Goal: Task Accomplishment & Management: Use online tool/utility

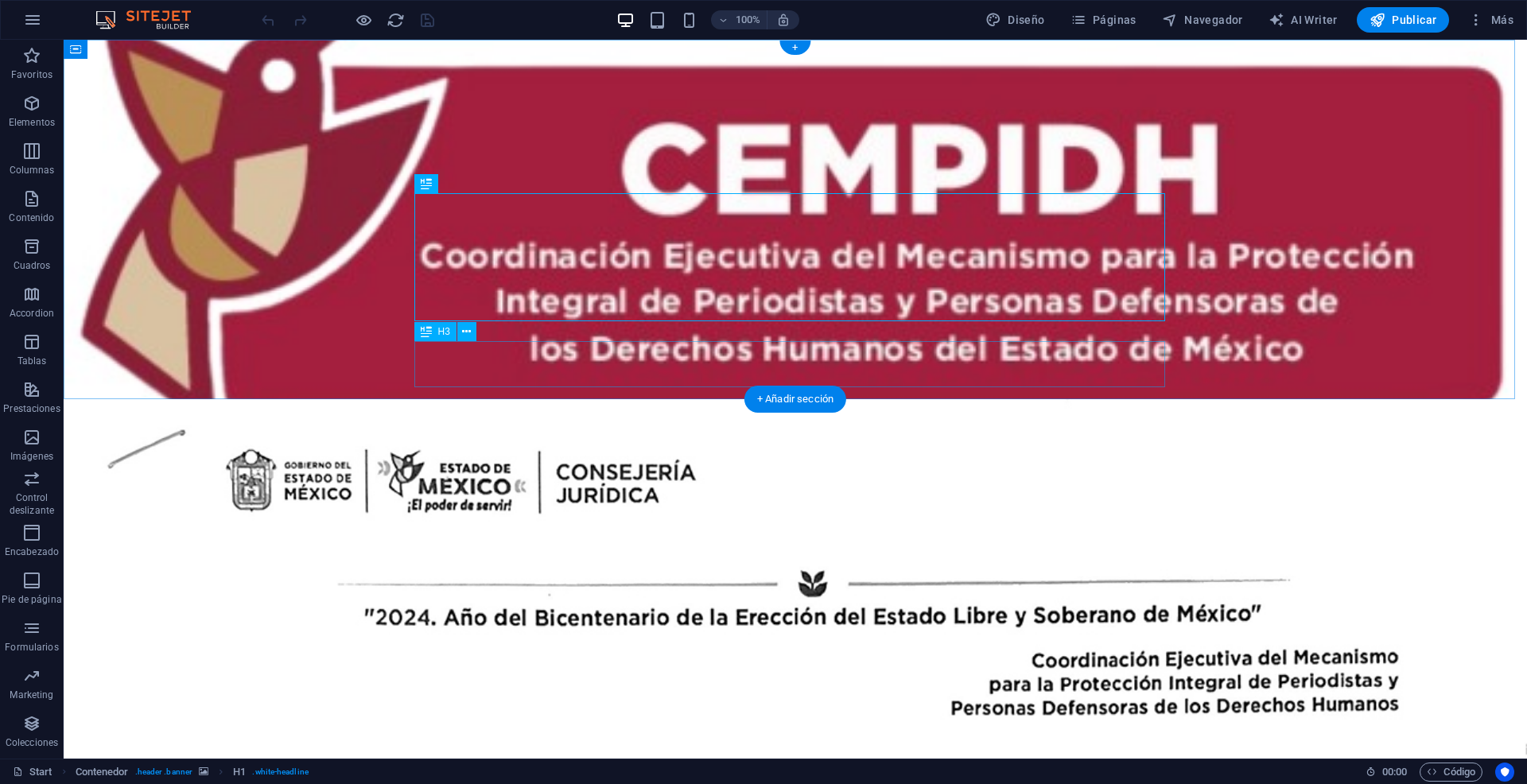
click at [1014, 700] on div "INFORMA QUE LOS CIUDADANOS DE IDENTIDAD RESERVADA SE ENCUENTRAN DENTRO DE LOS M…" at bounding box center [795, 723] width 750 height 46
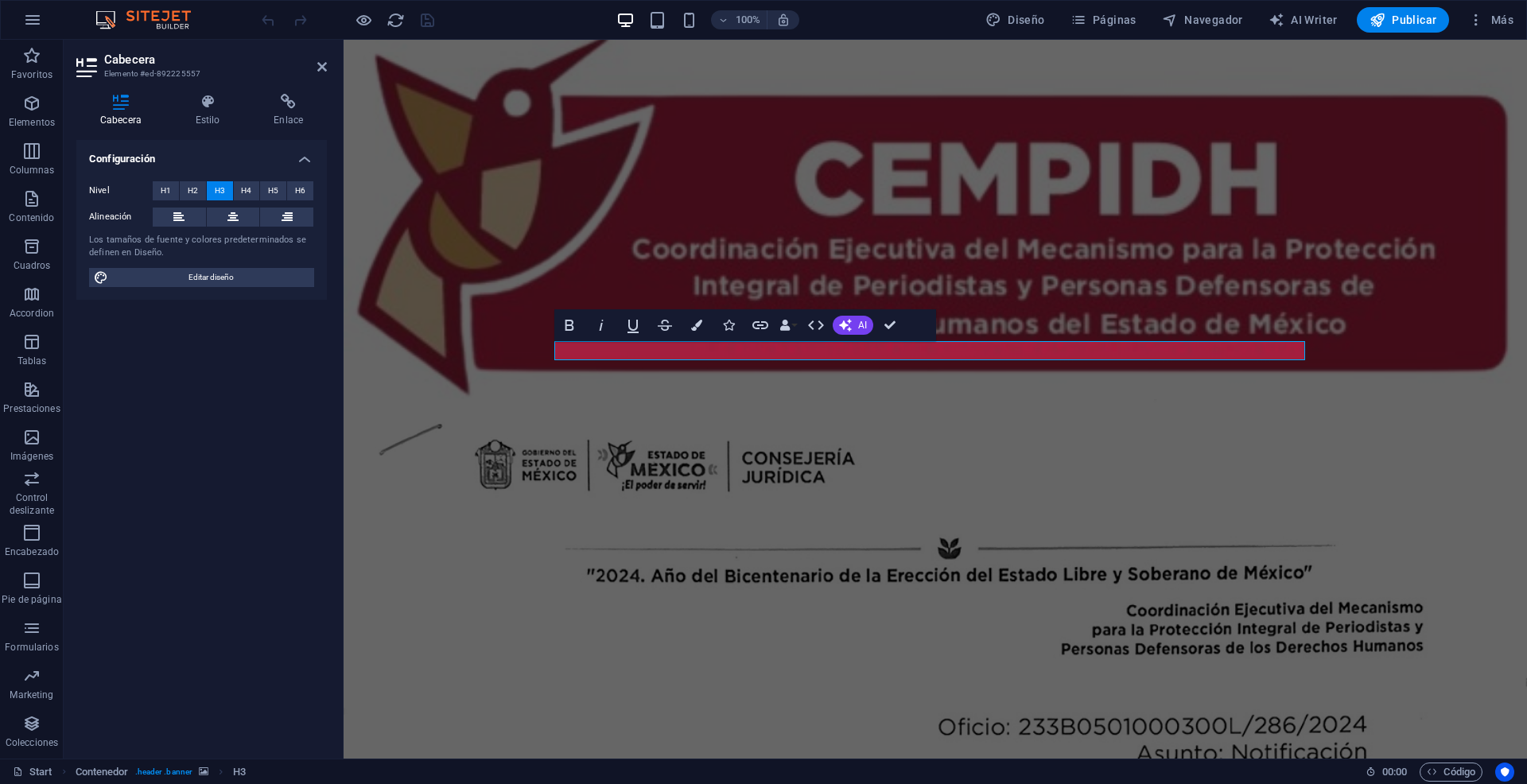
click at [904, 390] on figure at bounding box center [935, 219] width 1183 height 360
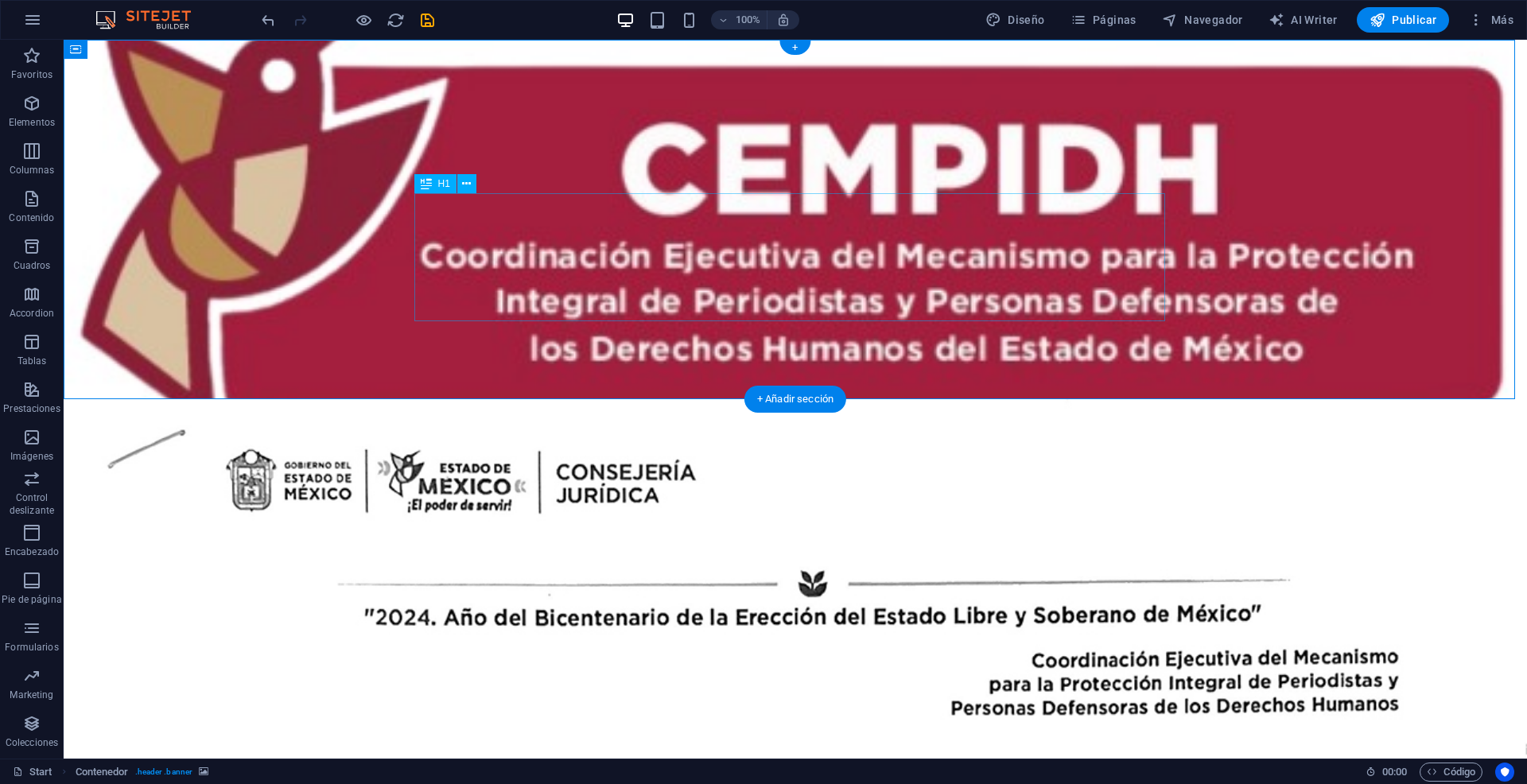
click at [992, 553] on div "Mecanismo para la Protección Integral de Periodistas y Personas Defensoras de l…" at bounding box center [795, 617] width 750 height 128
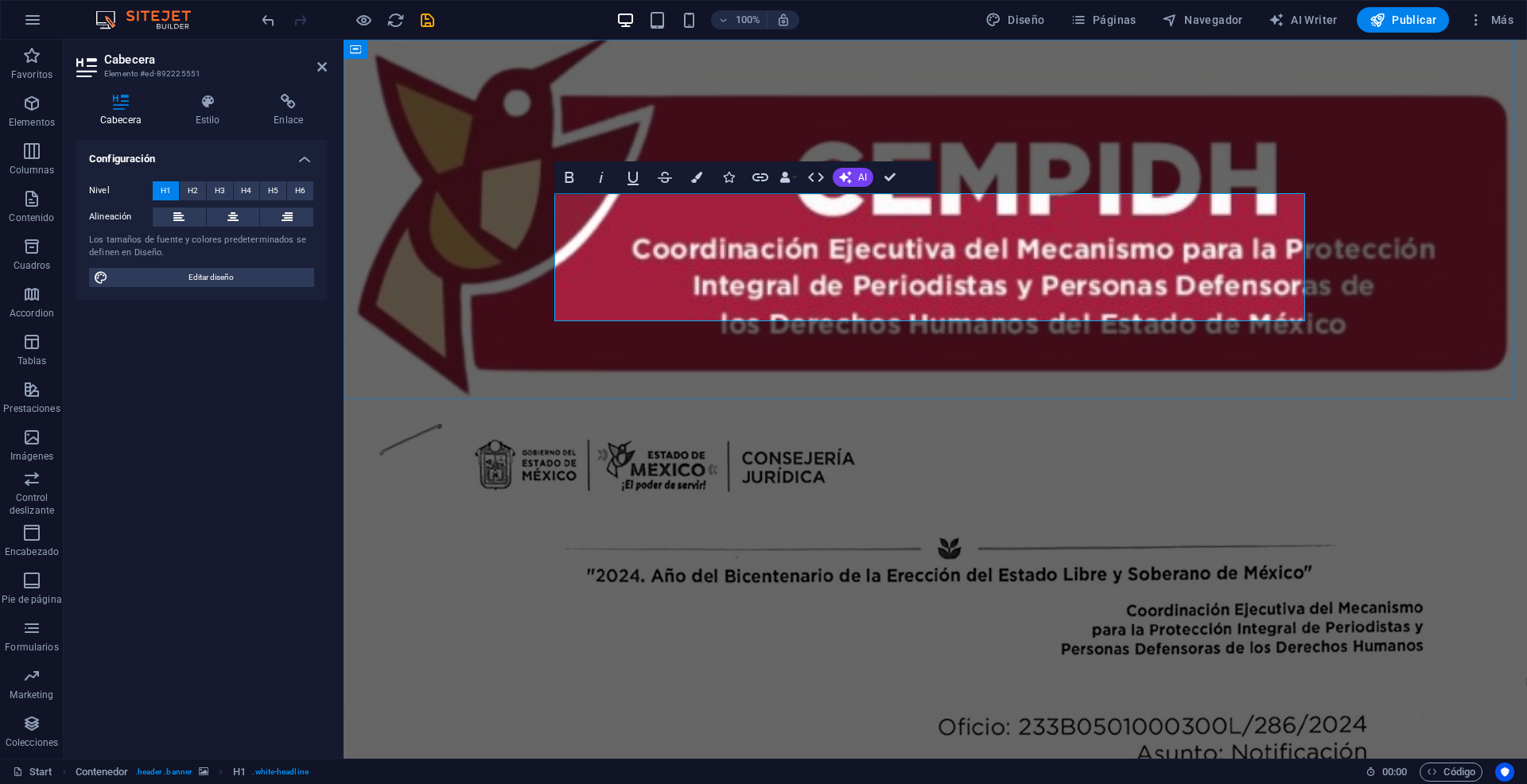
click at [1191, 553] on h1 "Mecanismo para la Protección Integral de Periodistas y Personas Defensoras de l…" at bounding box center [935, 617] width 750 height 128
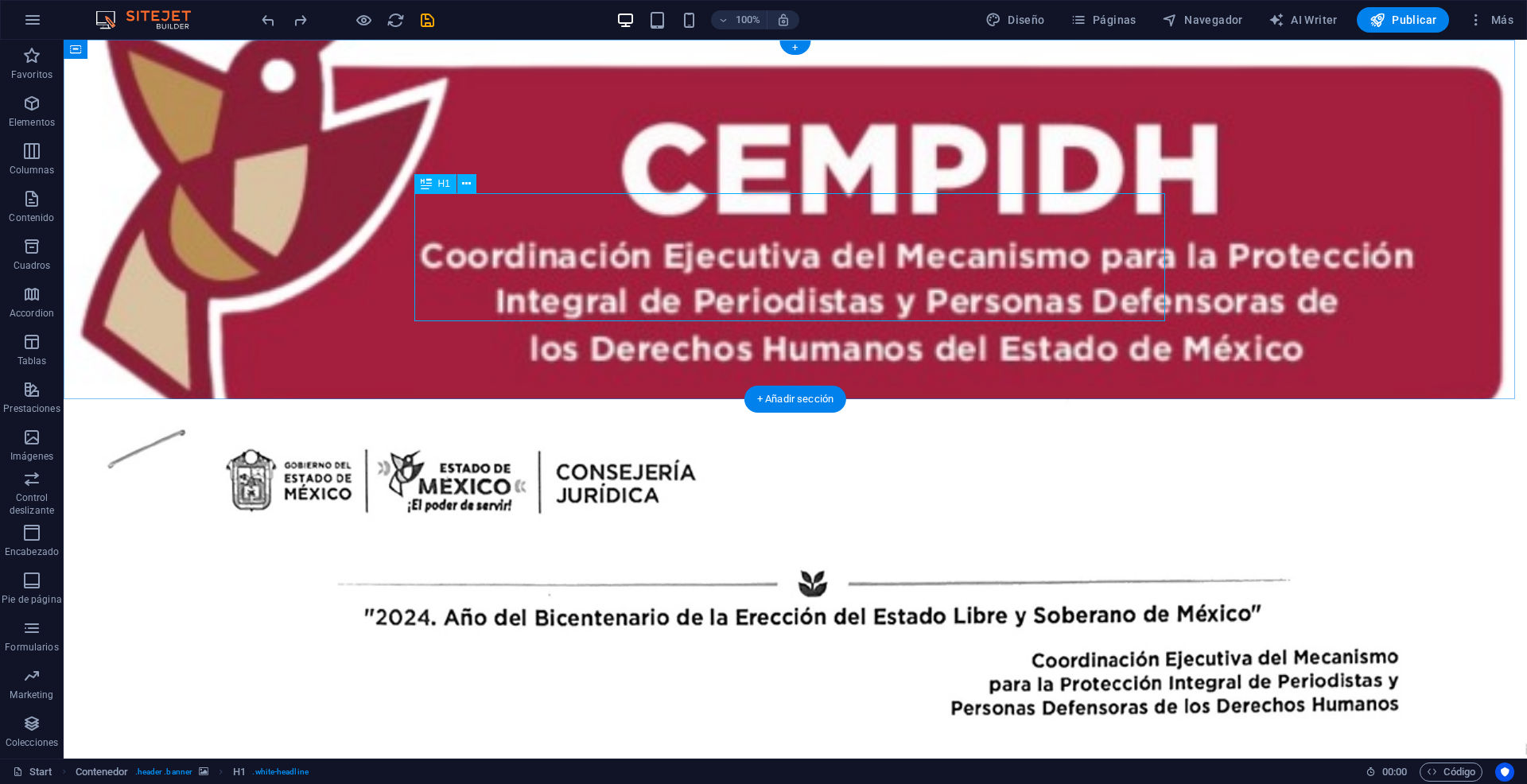
click at [1318, 342] on figure at bounding box center [795, 219] width 1463 height 360
click at [1098, 700] on div "INFORMA QUE LOS CIUDADANOS DE IDENTIDAD RESERVADA SE ENCUENTRAN DENTRO DE LOS M…" at bounding box center [795, 723] width 750 height 46
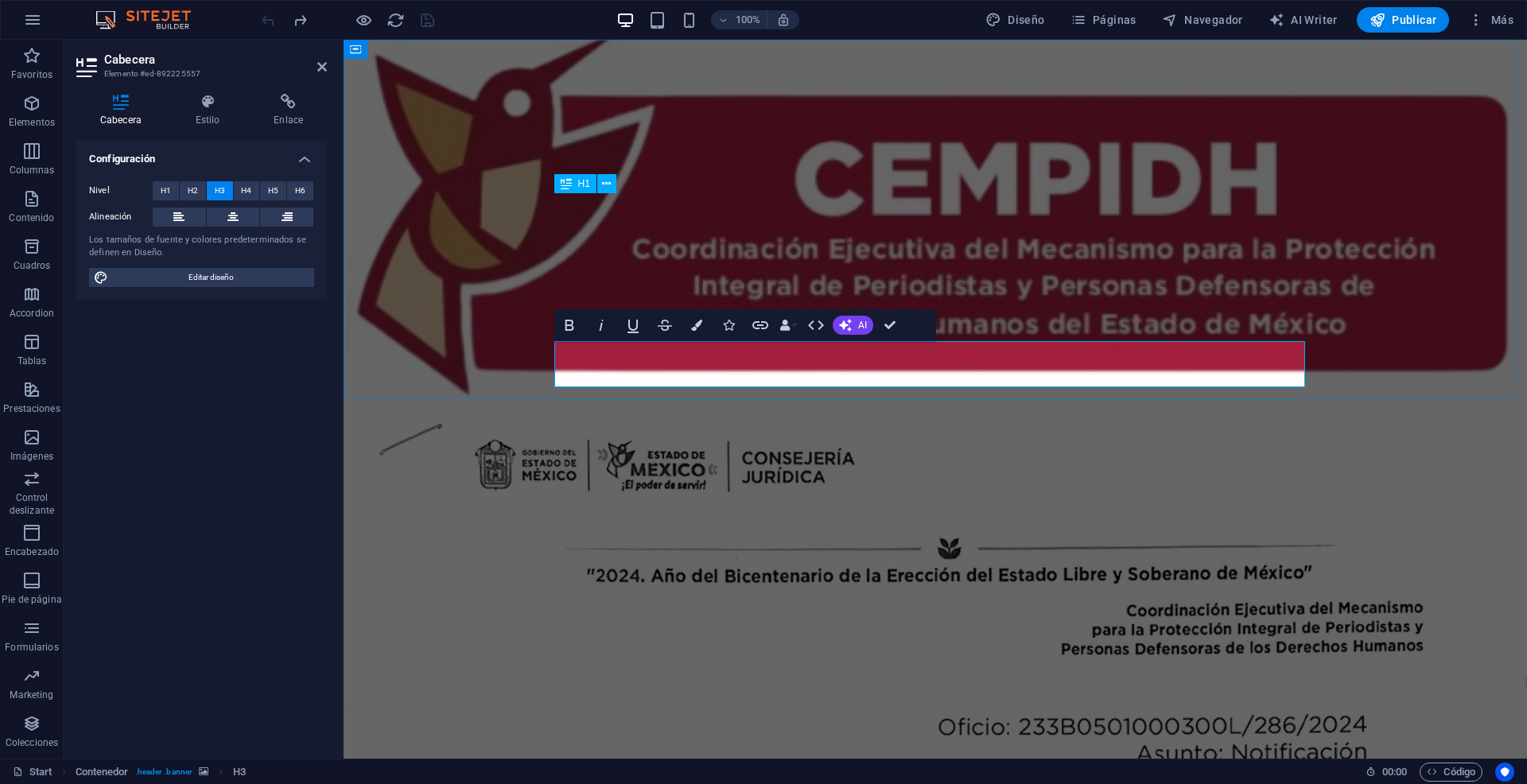
click at [1274, 700] on h3 "INFORMA QUE LOS CIUDADANOS DE IDENTIDAD RESERVADA SE ENCUENTRAN DENTRO DE LOS M…" at bounding box center [935, 723] width 750 height 46
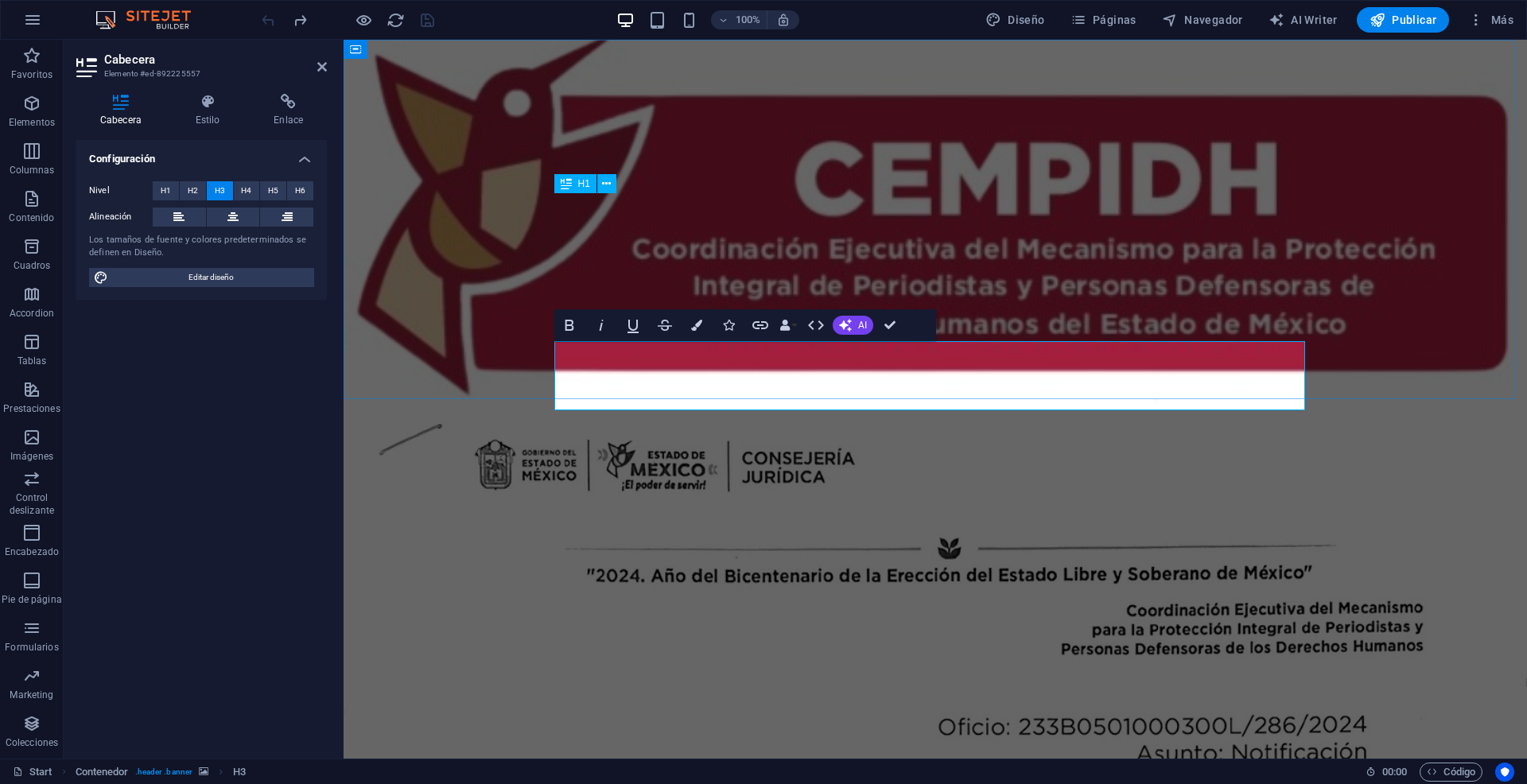
drag, startPoint x: 1005, startPoint y: 397, endPoint x: 846, endPoint y: 393, distance: 159.1
click at [846, 700] on h3 "INFORMA QUE LOS CIUDADANOS DE IDENTIDAD RESERVADA SE ENCUENTRAN DENTRO DE LOS M…" at bounding box center [935, 734] width 750 height 68
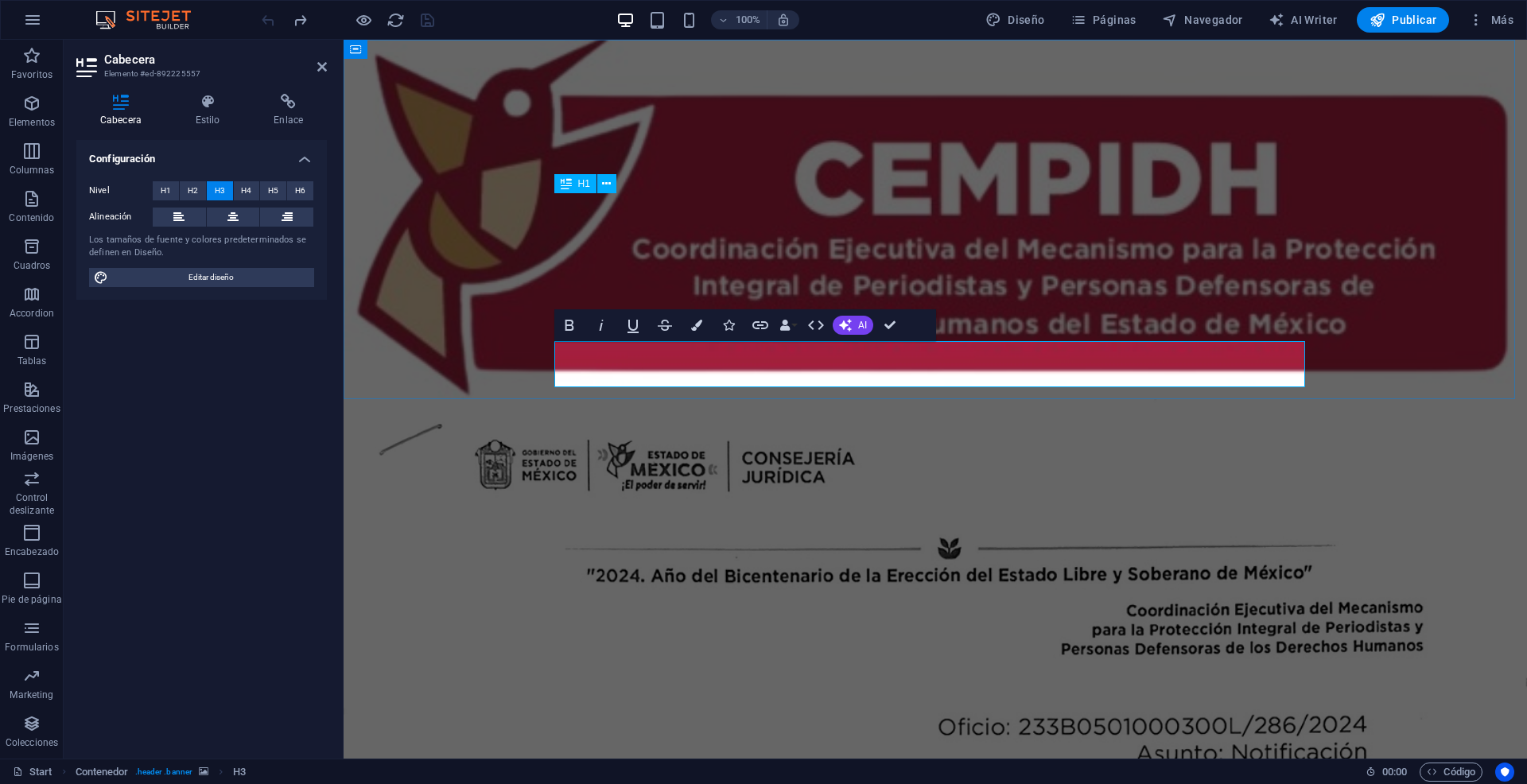
click at [1217, 700] on h3 "INFORMA QUE LOS CIUDADANOS DE IDENTIDAD RESERVADA SE ENCUENTRAN DENTRO DE LOS M…" at bounding box center [935, 723] width 750 height 46
drag, startPoint x: 1196, startPoint y: 355, endPoint x: 644, endPoint y: 382, distance: 552.7
click at [644, 700] on h3 "INFORMA QUE LOS CIUDADANOS DE IDENTIDAD RESERVADA ‌G.F.V.S.y j.a.h.m. SE ENCUEN…" at bounding box center [935, 723] width 750 height 46
click at [218, 107] on icon at bounding box center [208, 101] width 72 height 16
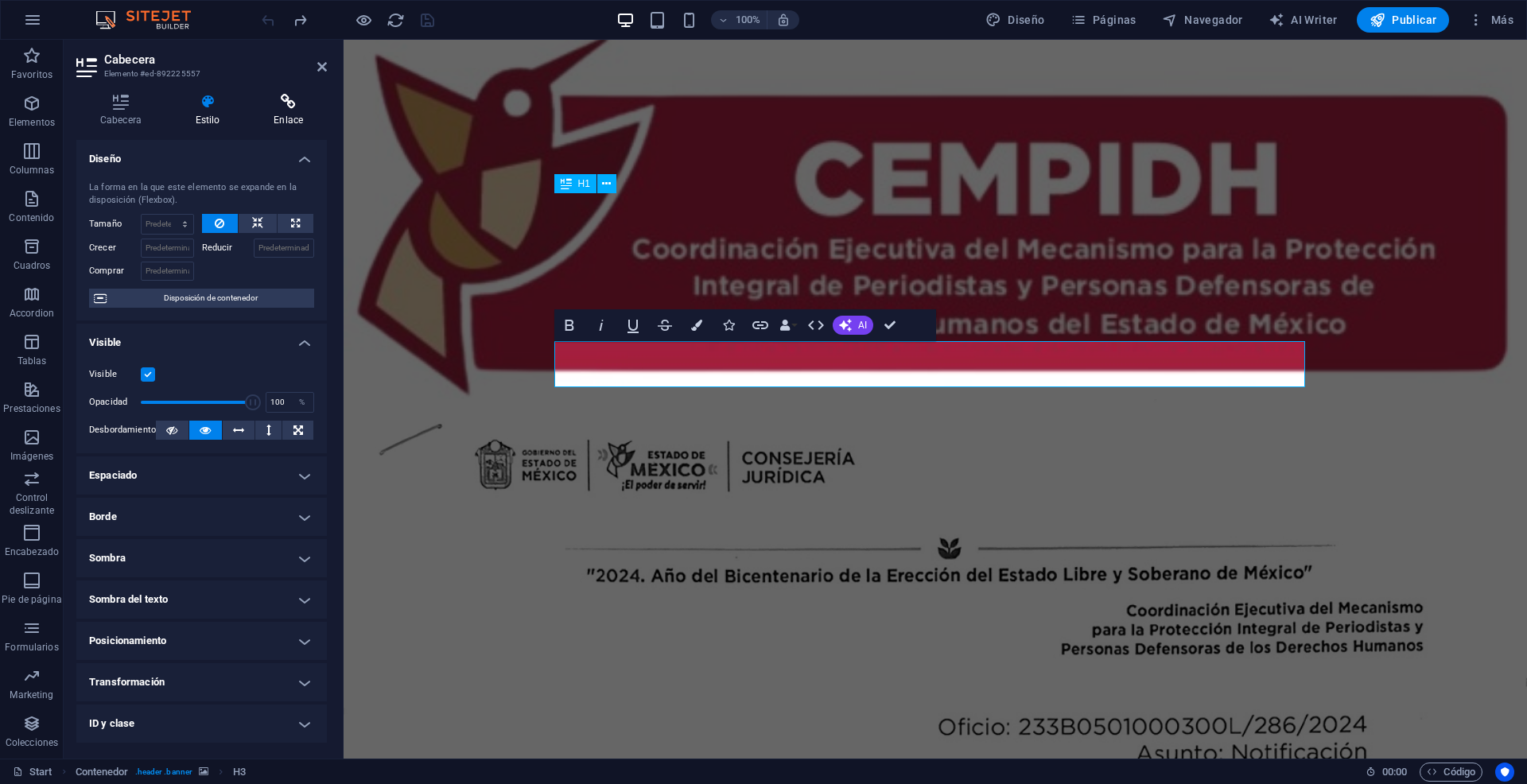
click at [283, 110] on h4 "Enlace" at bounding box center [288, 110] width 77 height 34
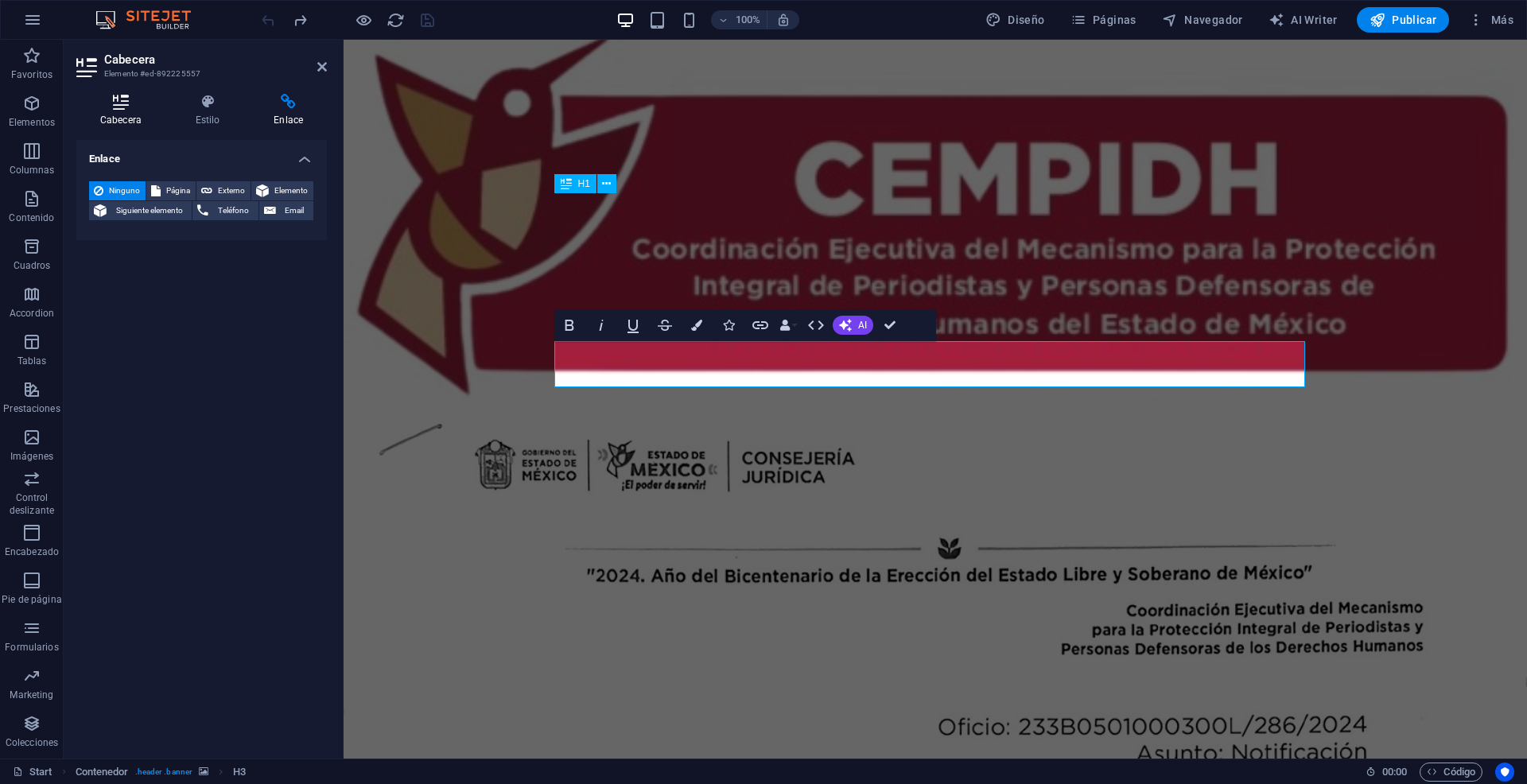
click at [120, 122] on h4 "Cabecera" at bounding box center [124, 110] width 95 height 34
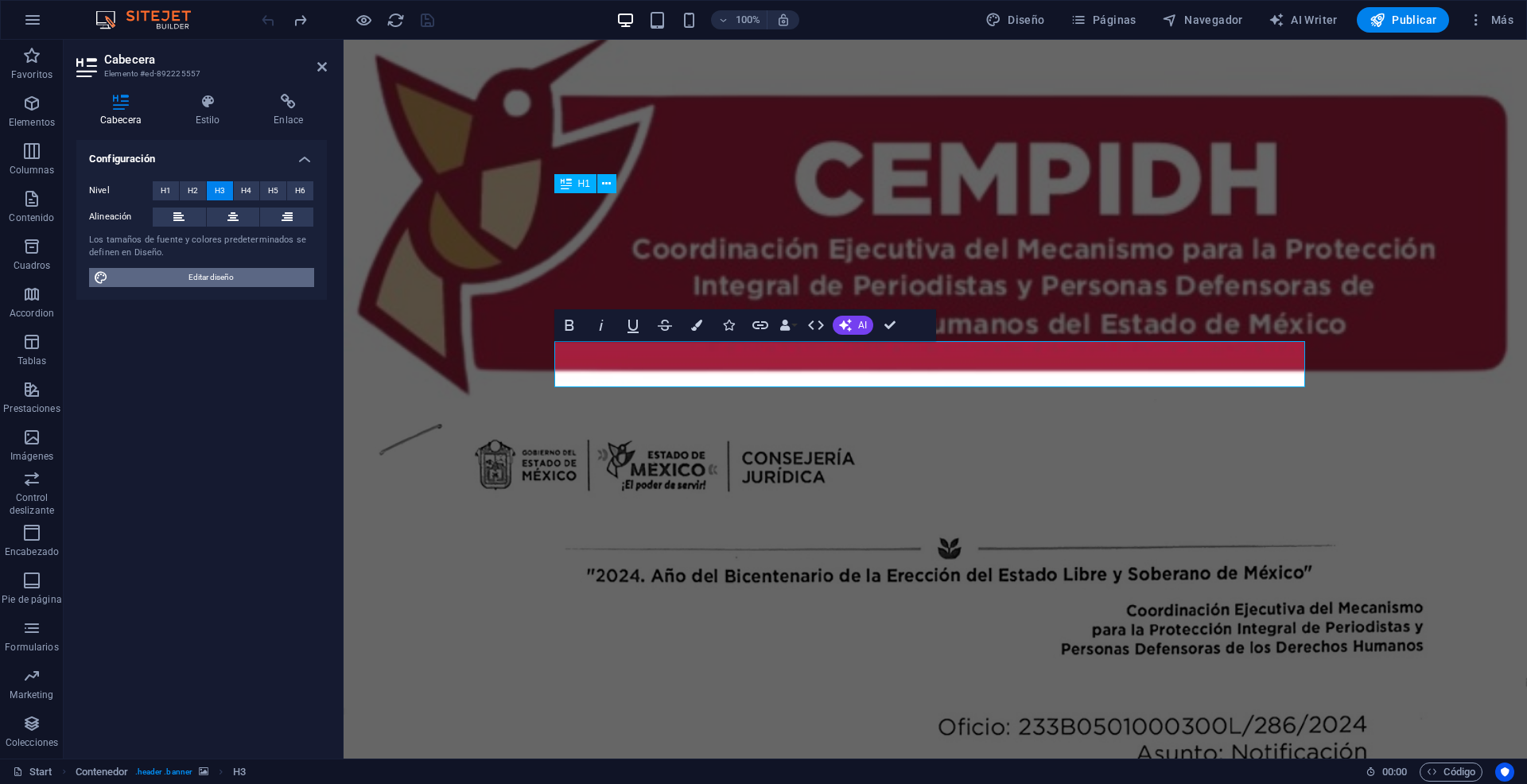
click at [225, 274] on span "Editar diseño" at bounding box center [211, 277] width 197 height 19
select select "px"
select select "300"
select select "px"
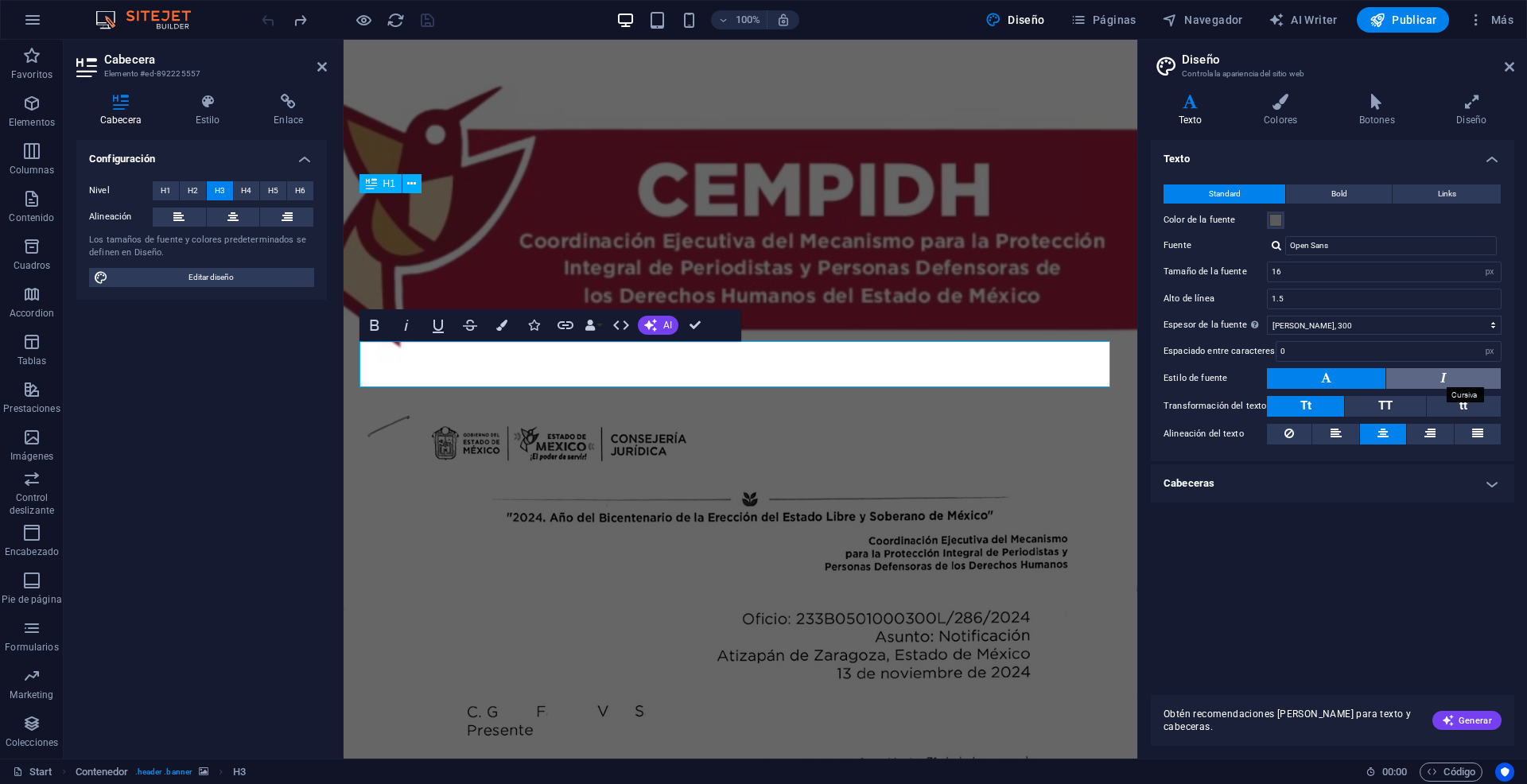
click at [1440, 377] on icon at bounding box center [1443, 377] width 7 height 19
click at [1338, 377] on button at bounding box center [1326, 378] width 118 height 21
click at [1441, 378] on icon at bounding box center [1443, 377] width 7 height 19
click at [1353, 378] on button at bounding box center [1326, 378] width 118 height 21
click at [1435, 274] on input "16" at bounding box center [1383, 271] width 233 height 19
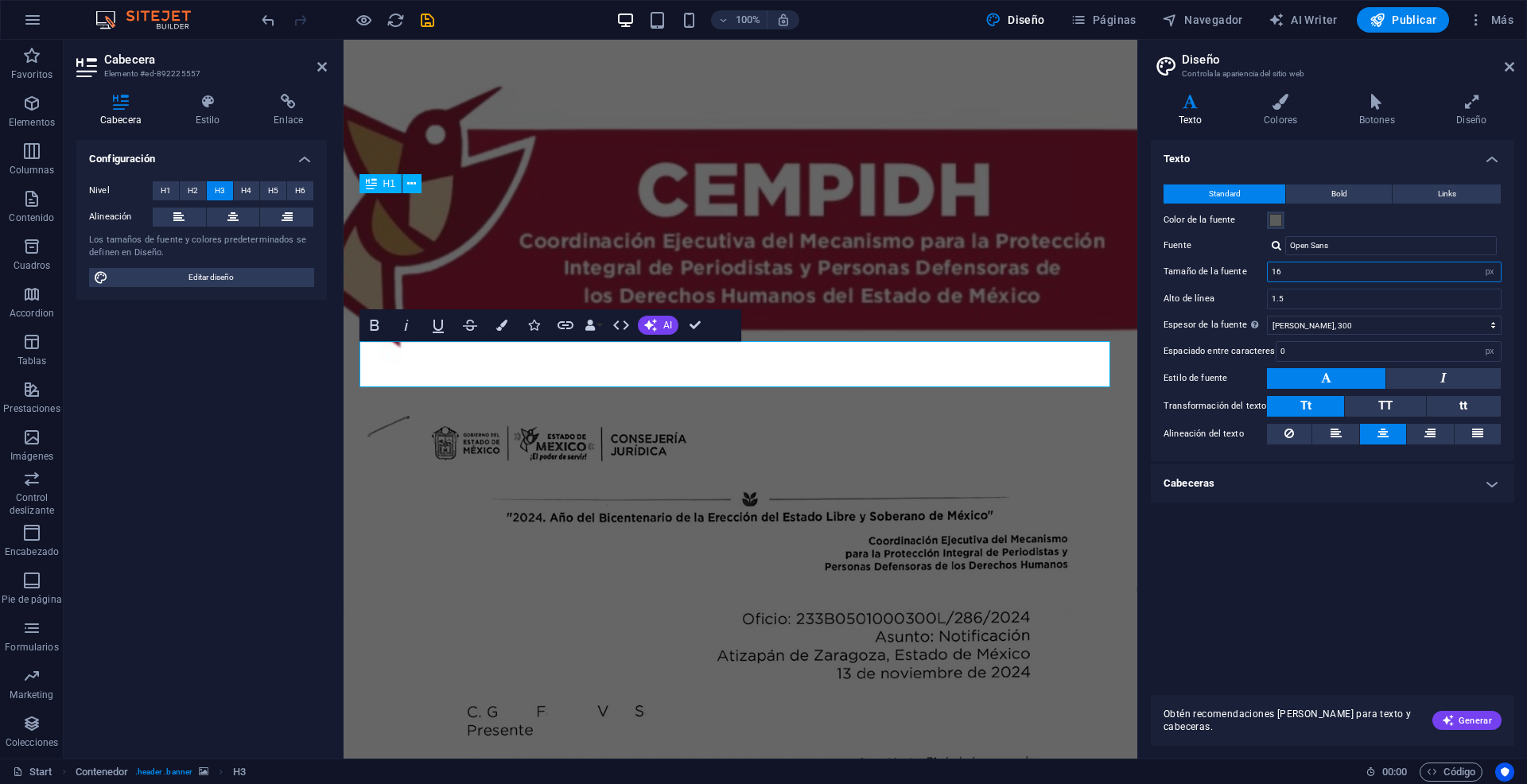
click at [1434, 274] on input "16" at bounding box center [1383, 271] width 233 height 19
type input "16"
click at [1510, 68] on icon at bounding box center [1509, 66] width 10 height 12
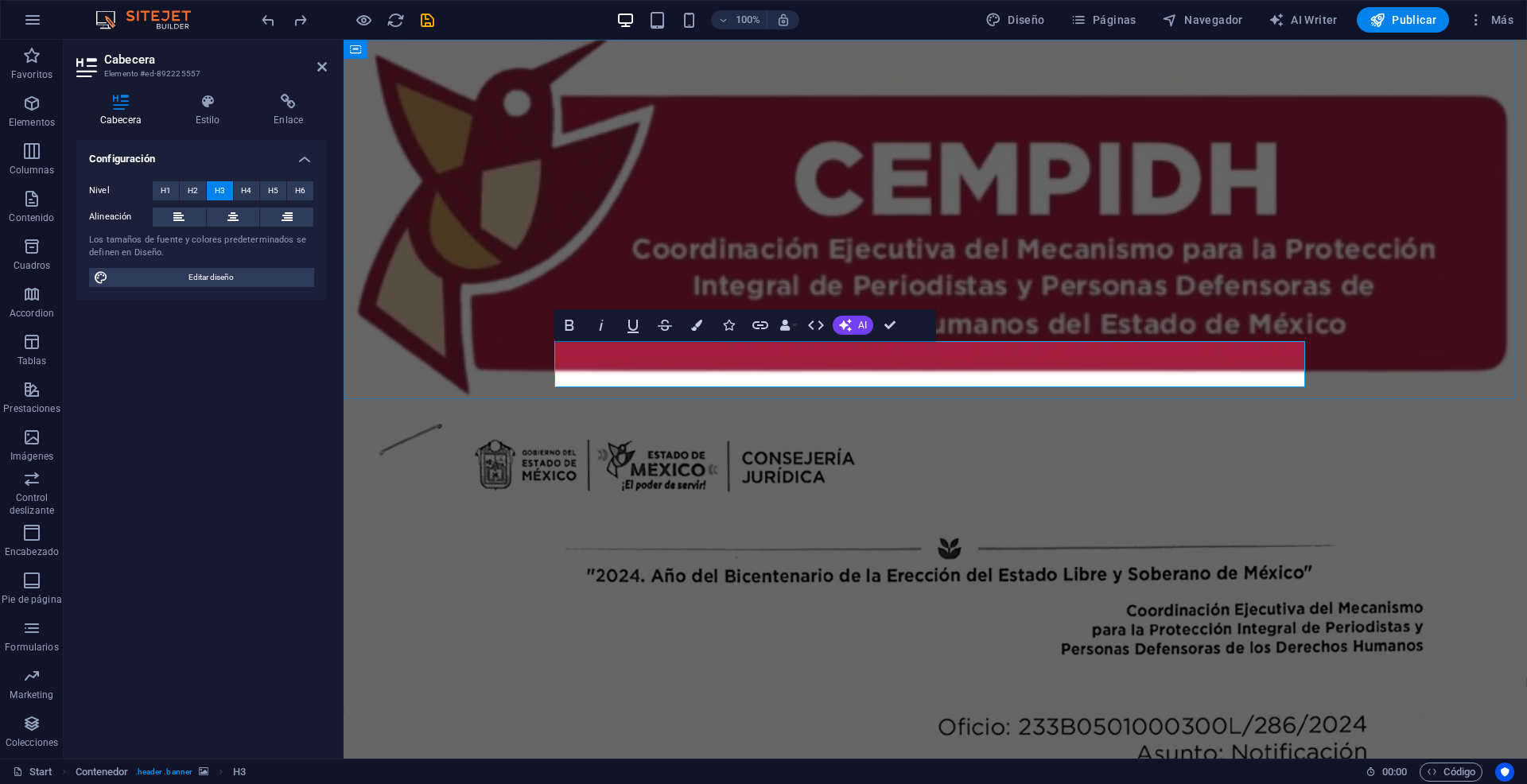
click at [962, 700] on h3 "INFORMA QUE LOS CIUDADANOS DE IDENTIDAD RESERVADA ‌G.F.V.S.y j.a.h.m. SE ENCUEN…" at bounding box center [935, 723] width 750 height 46
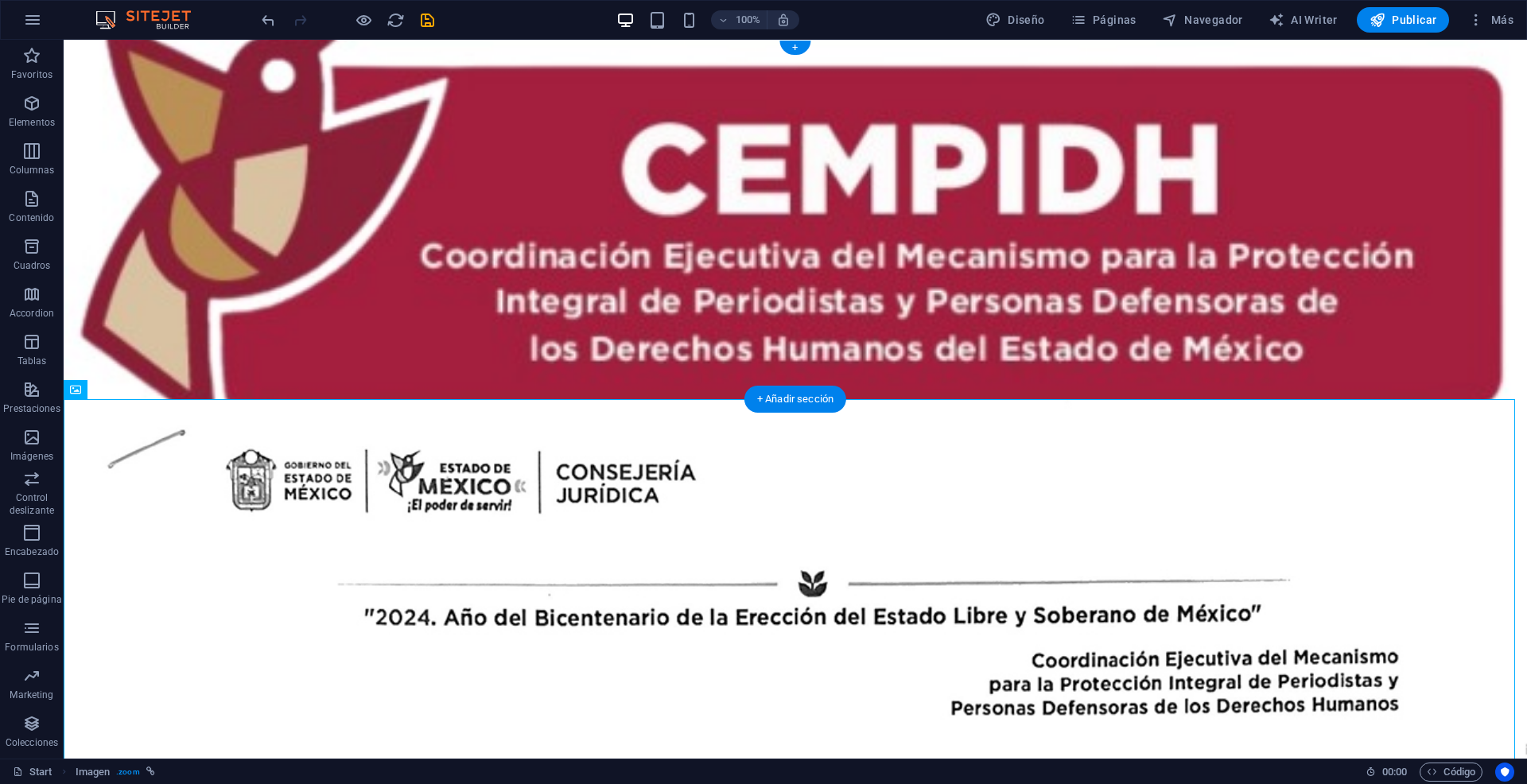
click at [1203, 326] on figure at bounding box center [795, 219] width 1463 height 360
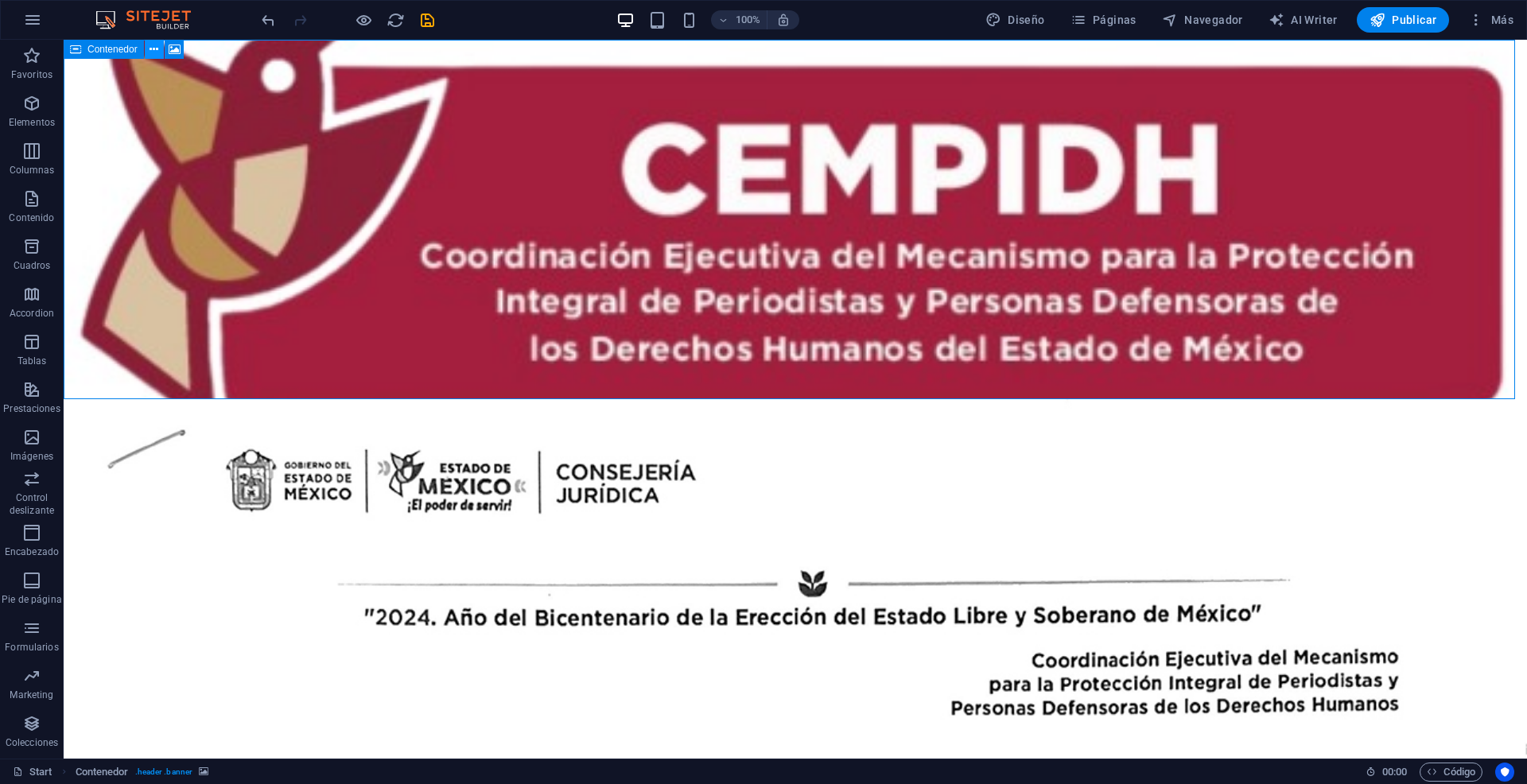
click at [155, 52] on icon at bounding box center [154, 49] width 9 height 16
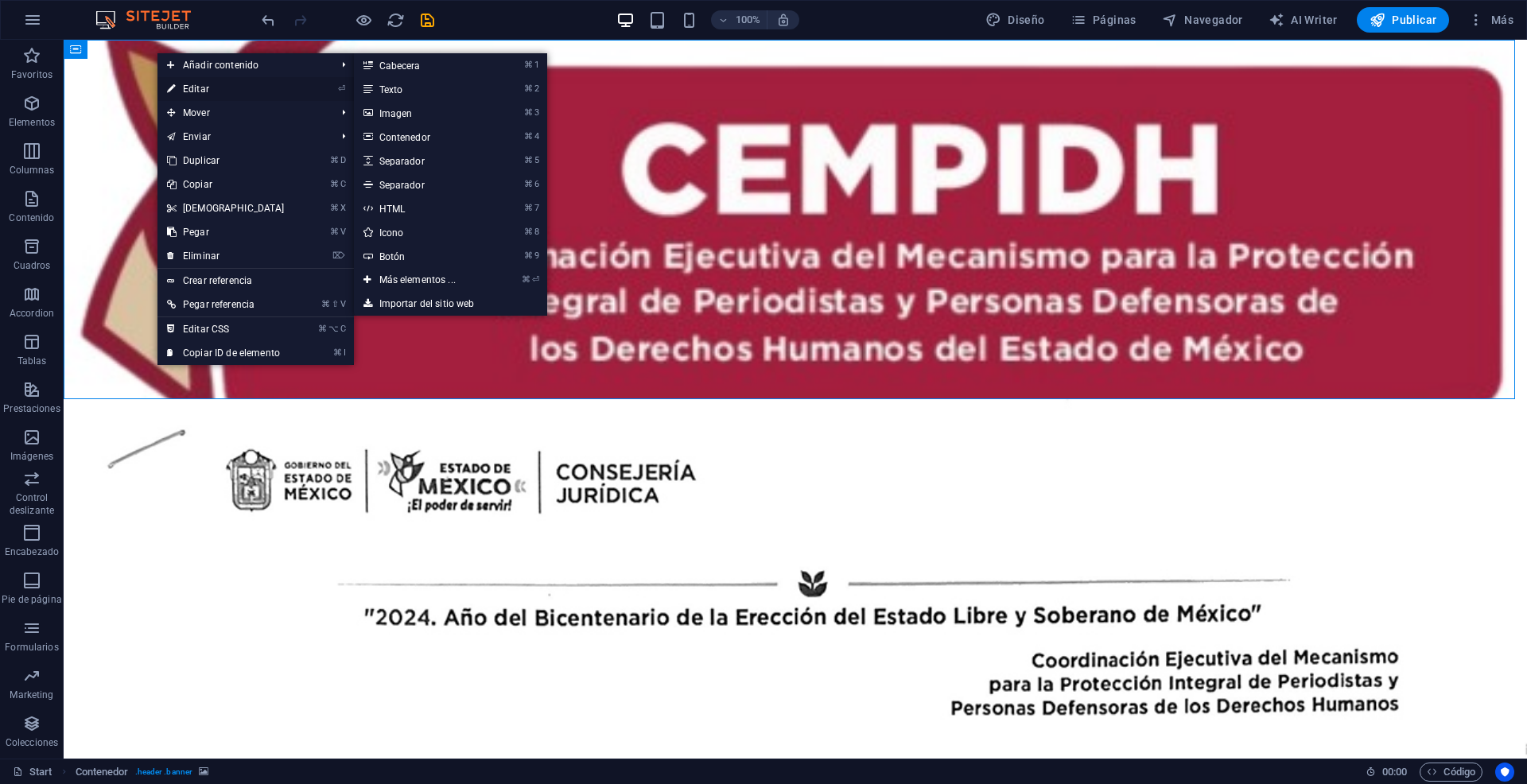
click at [174, 89] on icon at bounding box center [171, 89] width 8 height 24
select select "vh"
select select "banner"
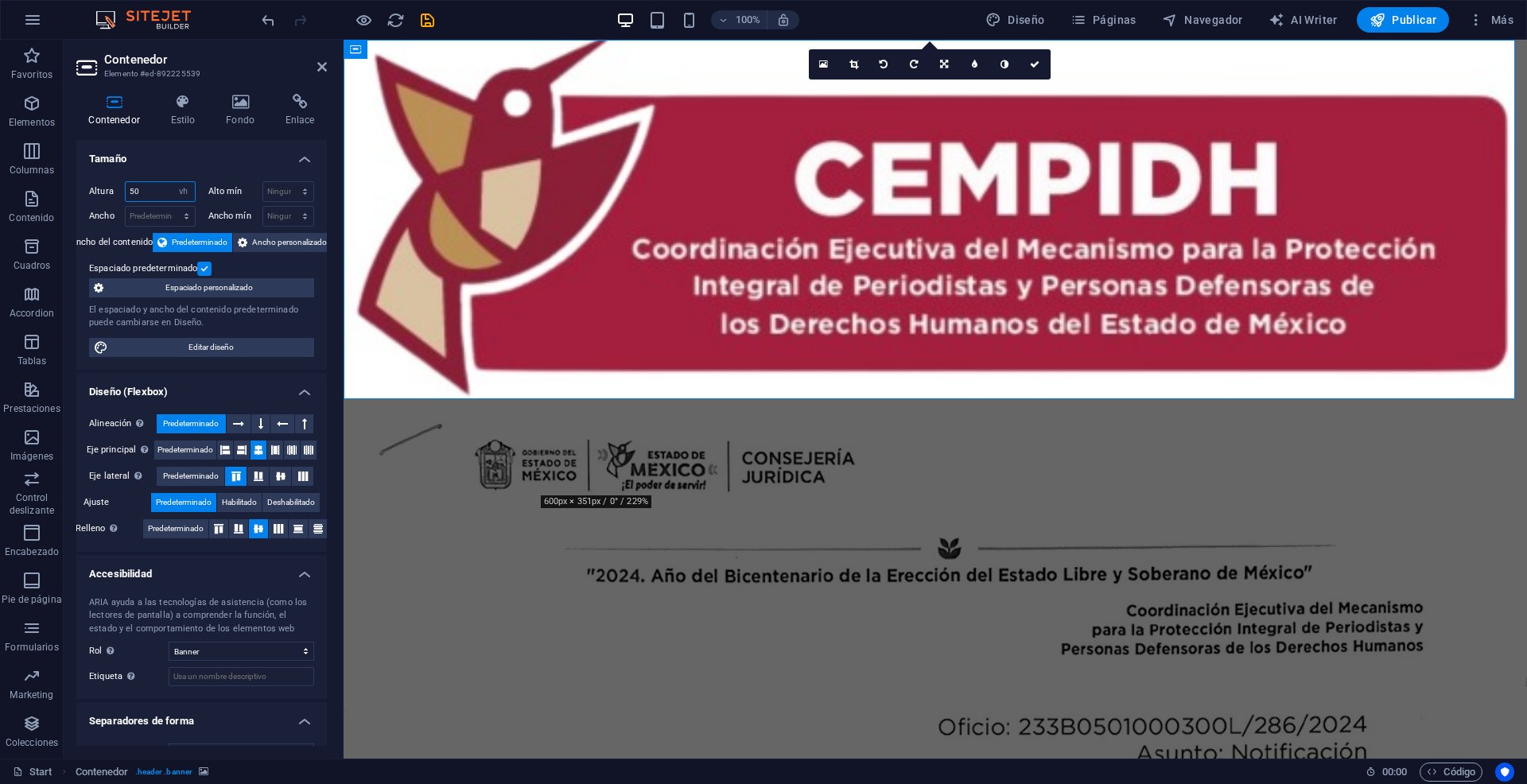
drag, startPoint x: 142, startPoint y: 197, endPoint x: 128, endPoint y: 196, distance: 14.0
click at [128, 196] on input "50" at bounding box center [160, 191] width 69 height 19
type input "60"
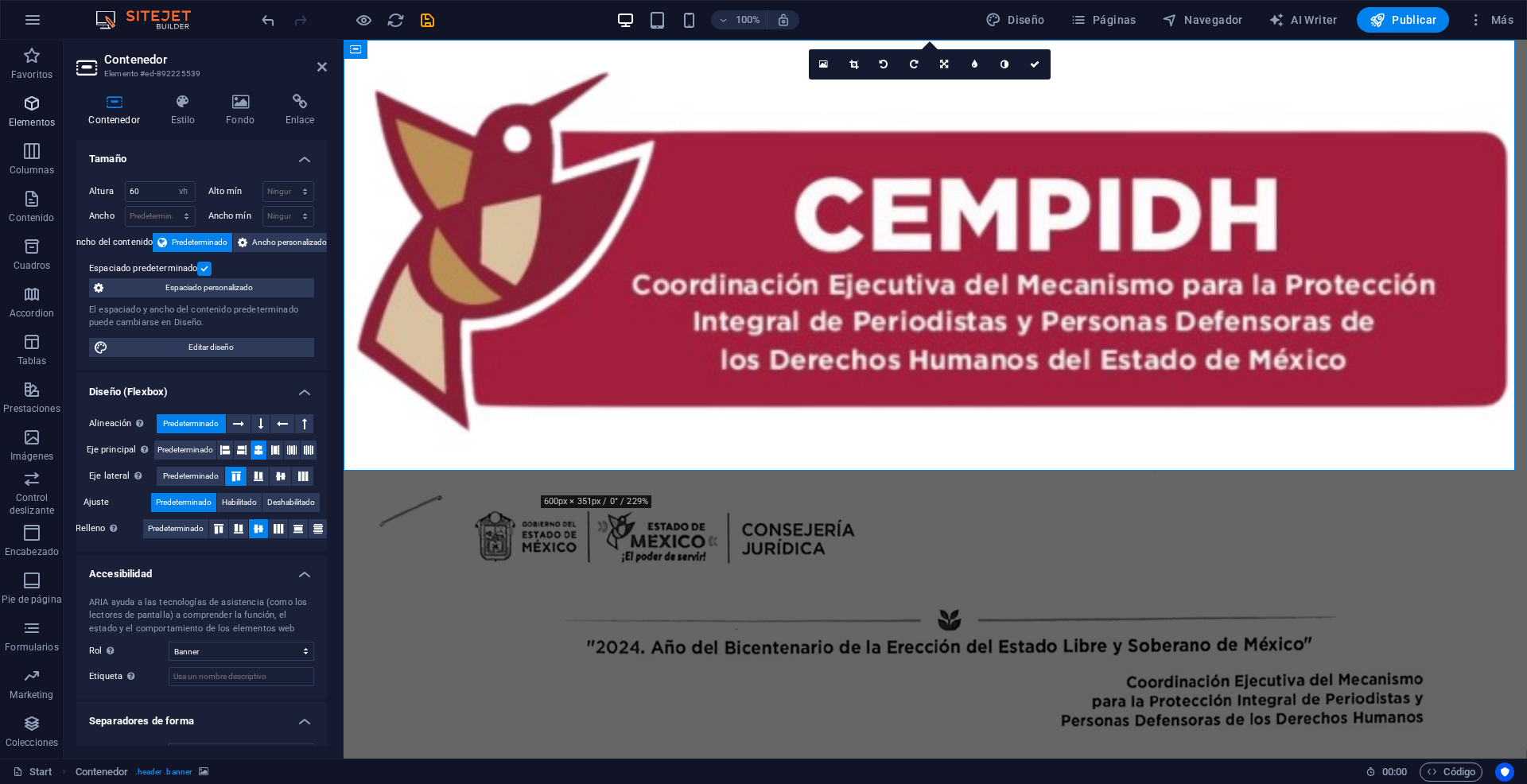
click at [40, 111] on icon "button" at bounding box center [31, 103] width 19 height 19
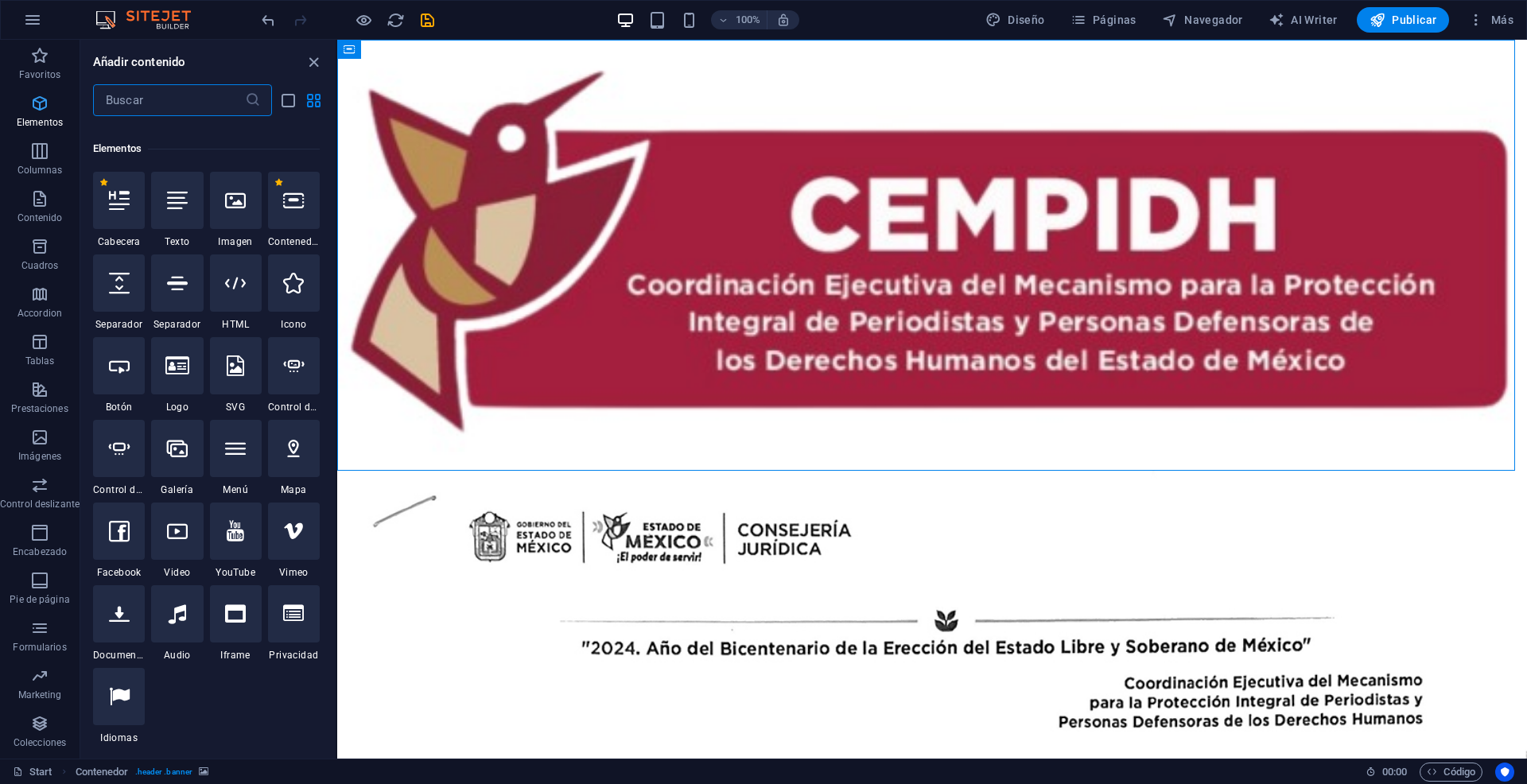
scroll to position [299, 0]
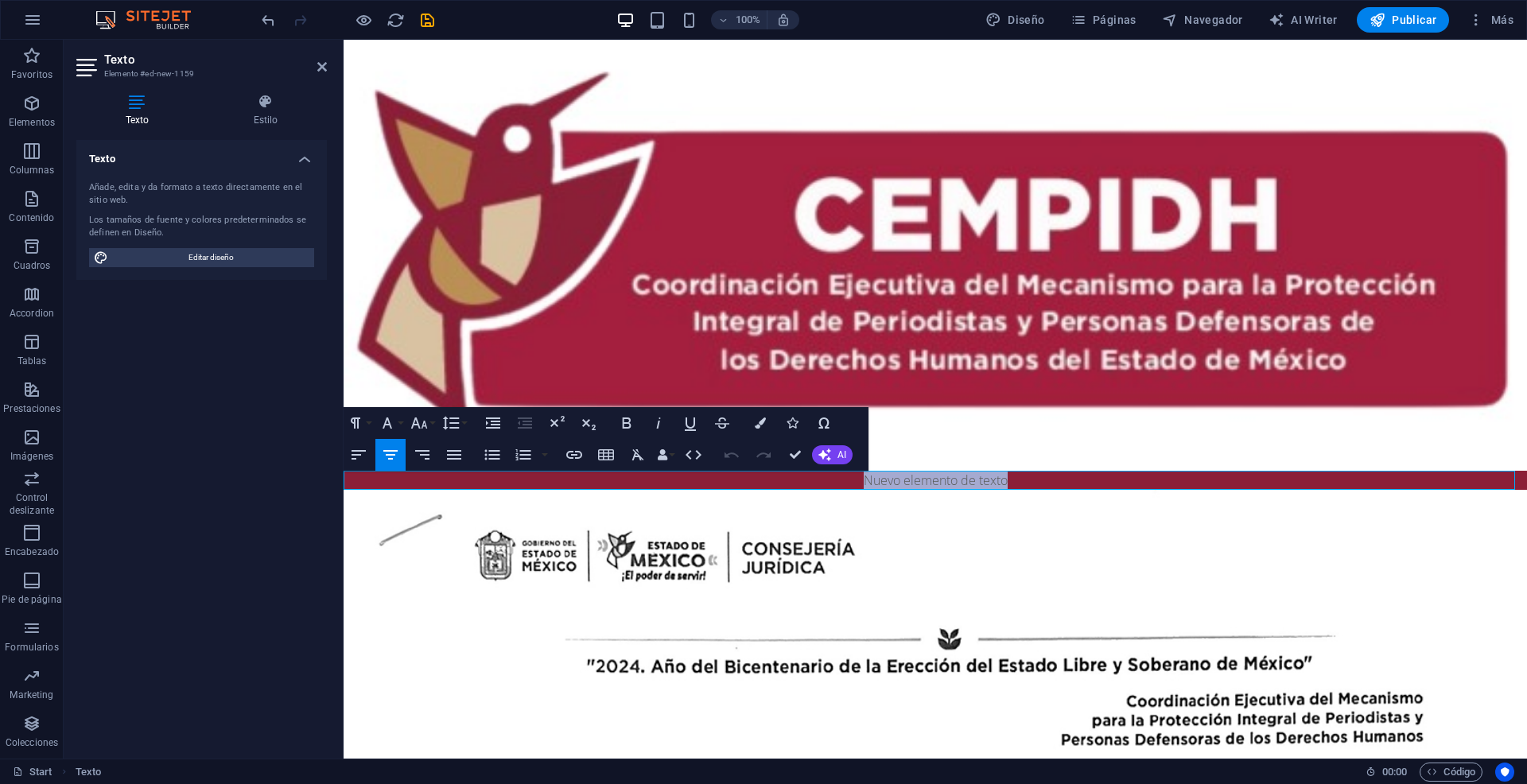
click at [912, 485] on p "Nuevo elemento de texto" at bounding box center [935, 480] width 1183 height 19
click at [925, 772] on div "INFORMA QUE LOS CIUDADANOS DE IDENTIDAD RESERVADA G.F.V.S.y j.a.h.m. SE ENCUENT…" at bounding box center [935, 795] width 750 height 46
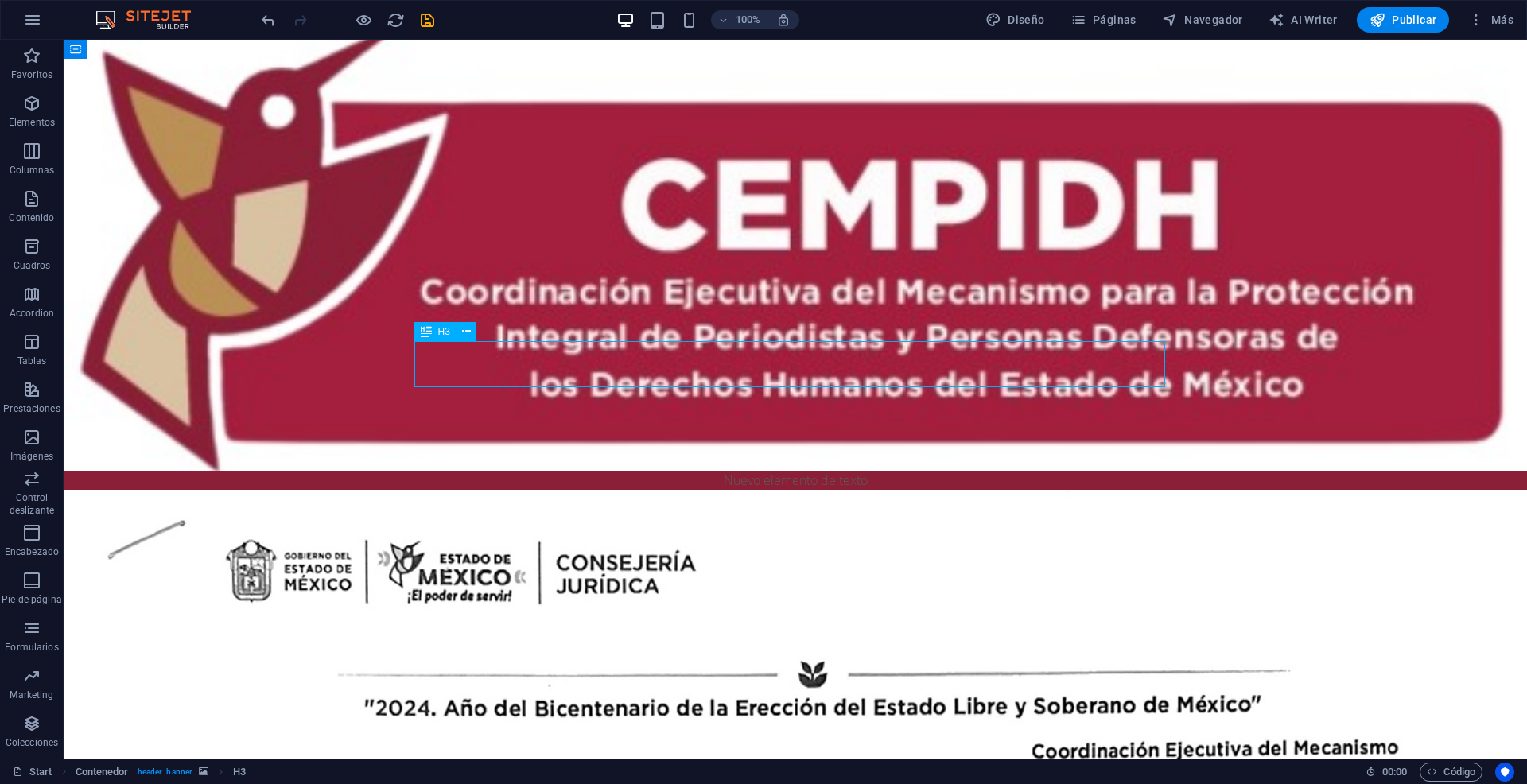
click at [925, 772] on div "INFORMA QUE LOS CIUDADANOS DE IDENTIDAD RESERVADA G.F.V.S.y j.a.h.m. SE ENCUENT…" at bounding box center [795, 795] width 750 height 46
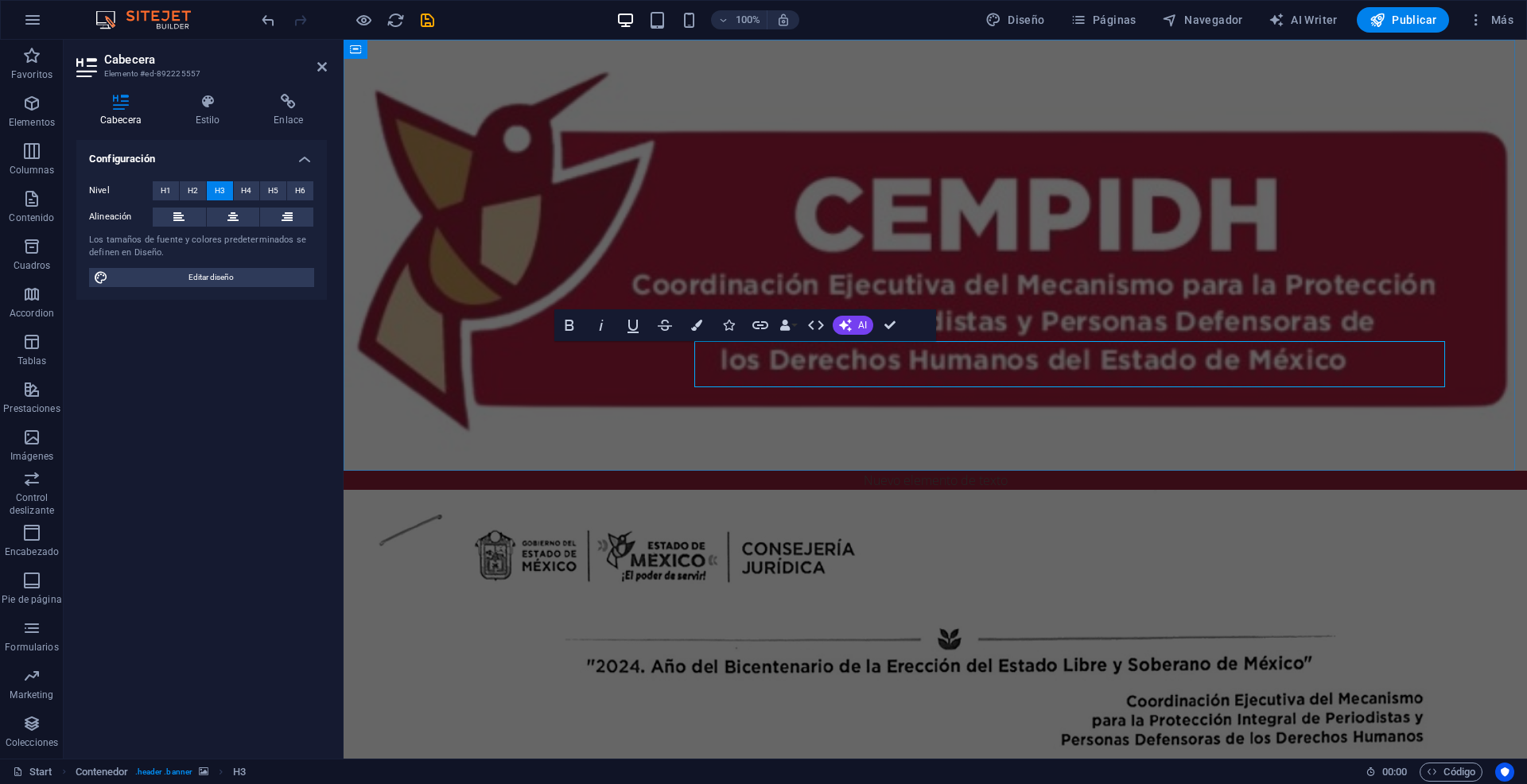
click at [925, 772] on h3 "INFORMA QUE LOS CIUDADANOS DE IDENTIDAD RESERVADA G.F.V.S.y j.a.h.m. SE ENCUENT…" at bounding box center [935, 795] width 750 height 46
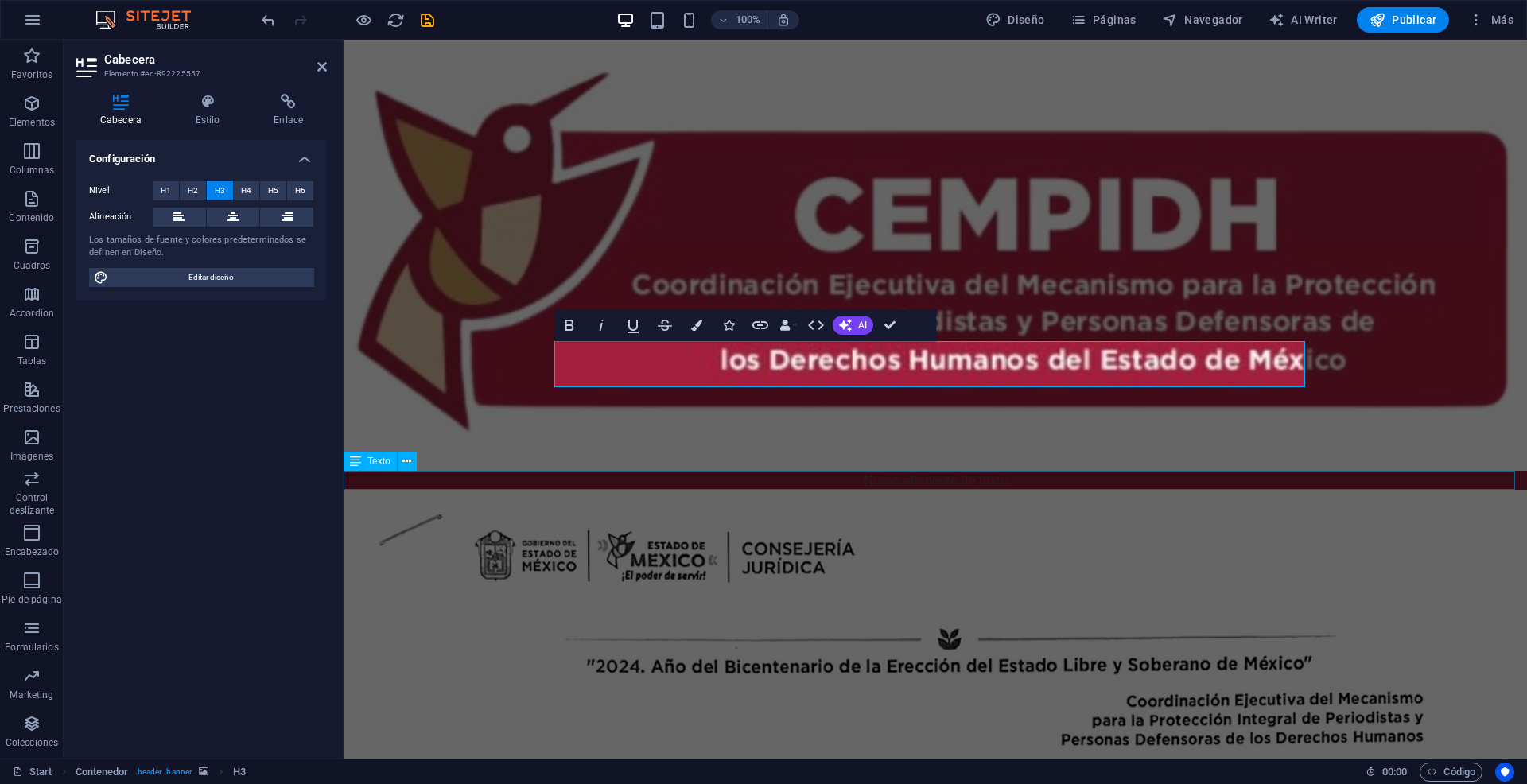
click at [869, 483] on div "Nuevo elemento de texto" at bounding box center [935, 480] width 1183 height 19
click at [1149, 483] on div "Nuevo elemento de texto" at bounding box center [935, 480] width 1183 height 19
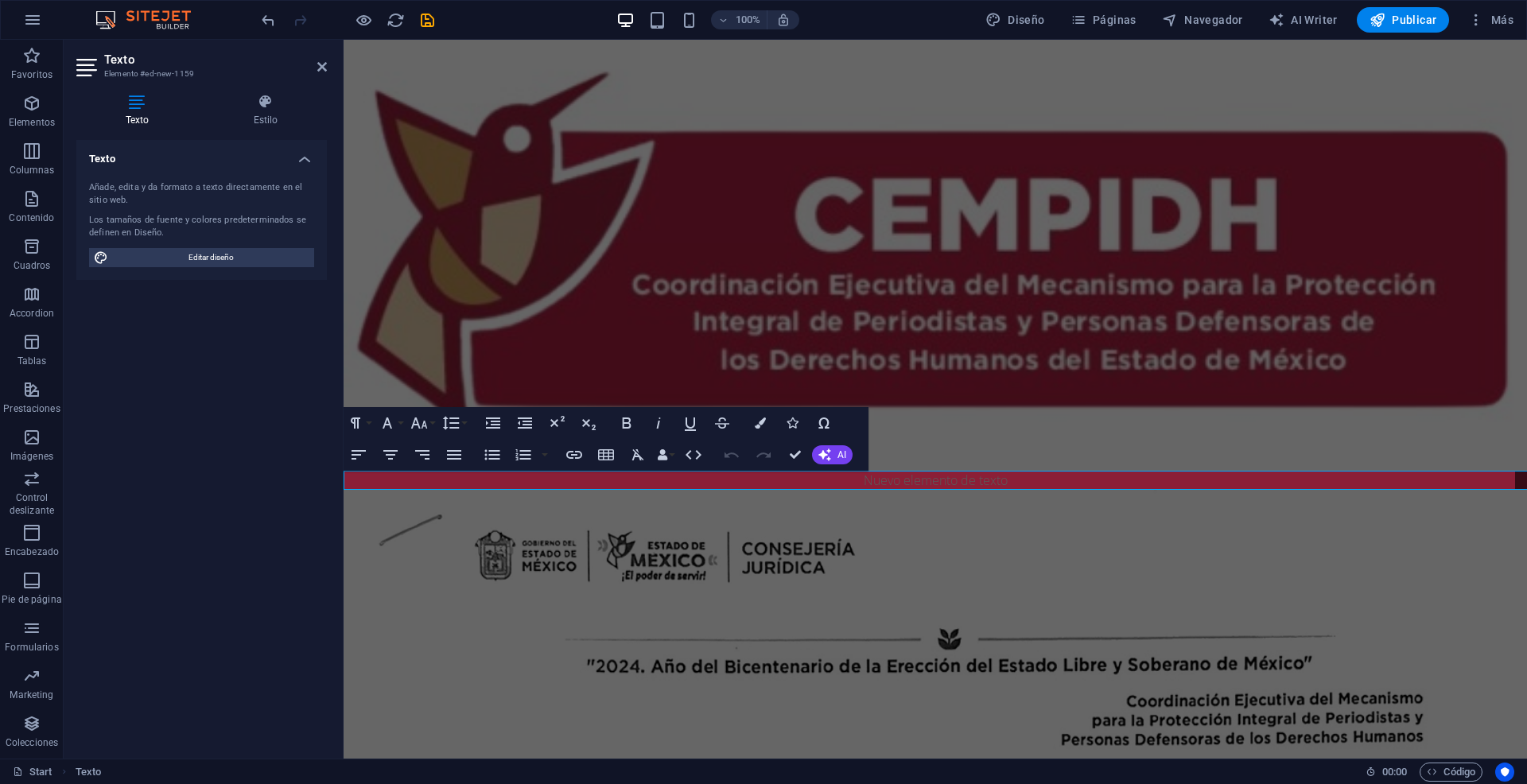
click at [869, 483] on p "Nuevo elemento de texto" at bounding box center [935, 480] width 1183 height 19
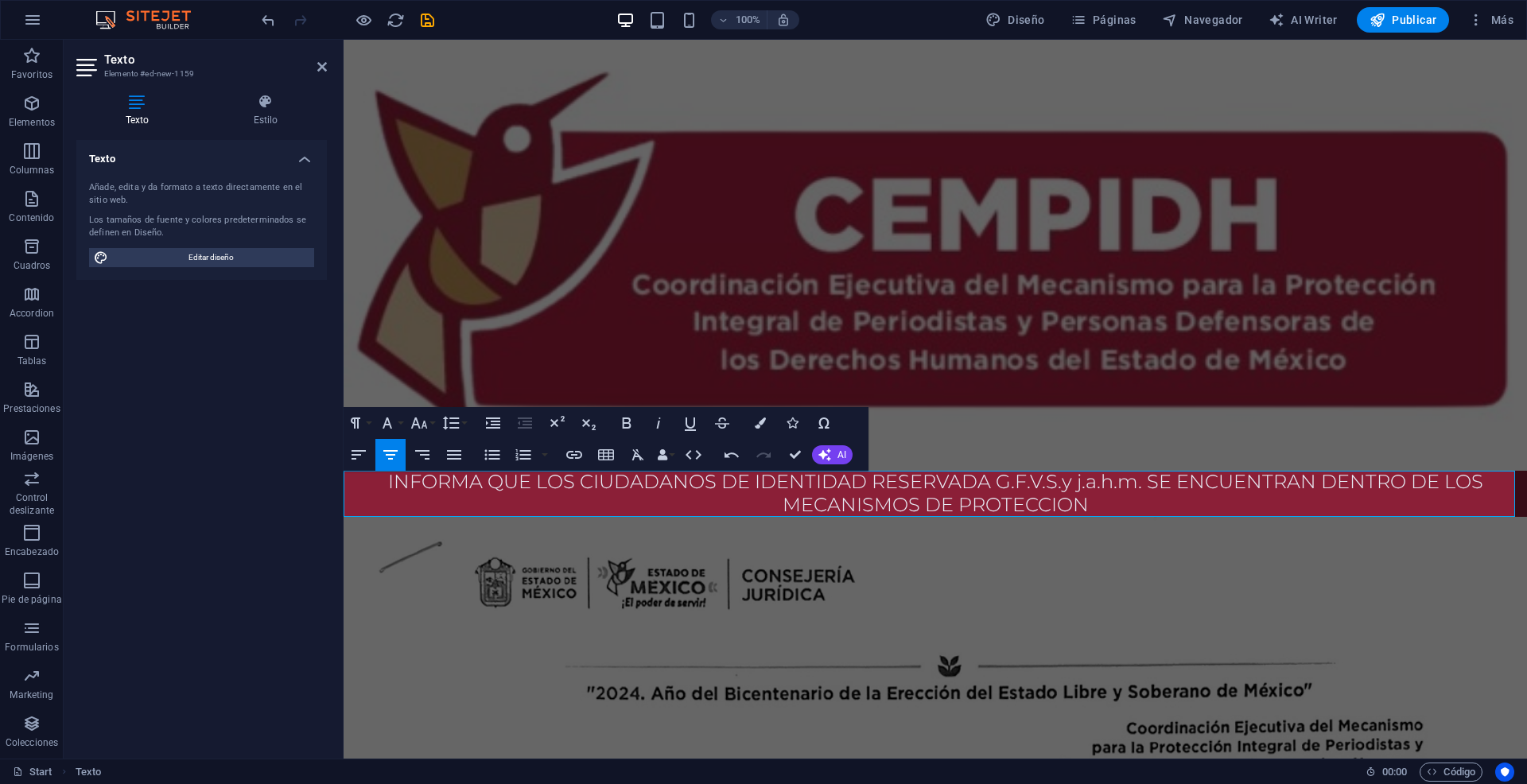
click at [1074, 485] on h3 "INFORMA QUE LOS CIUDADANOS DE IDENTIDAD RESERVADA G.F.V.S.y j.a.h.m. SE ENCUENT…" at bounding box center [935, 494] width 1183 height 46
drag, startPoint x: 1135, startPoint y: 485, endPoint x: 1071, endPoint y: 479, distance: 64.3
click at [1071, 479] on h3 "INFORMA QUE LOS CIUDADANOS DE IDENTIDAD RESERVADA G.F.V.S.y j.a.h.m. SE ENCUENT…" at bounding box center [935, 494] width 1183 height 46
drag, startPoint x: 986, startPoint y: 481, endPoint x: 1140, endPoint y: 480, distance: 154.0
click at [1140, 480] on h3 "INFORMA QUE LOS CIUDADANOS DE IDENTIDAD RESERVADA G.F.V.S.y J.A.H.M. SE ENCUENT…" at bounding box center [935, 494] width 1183 height 46
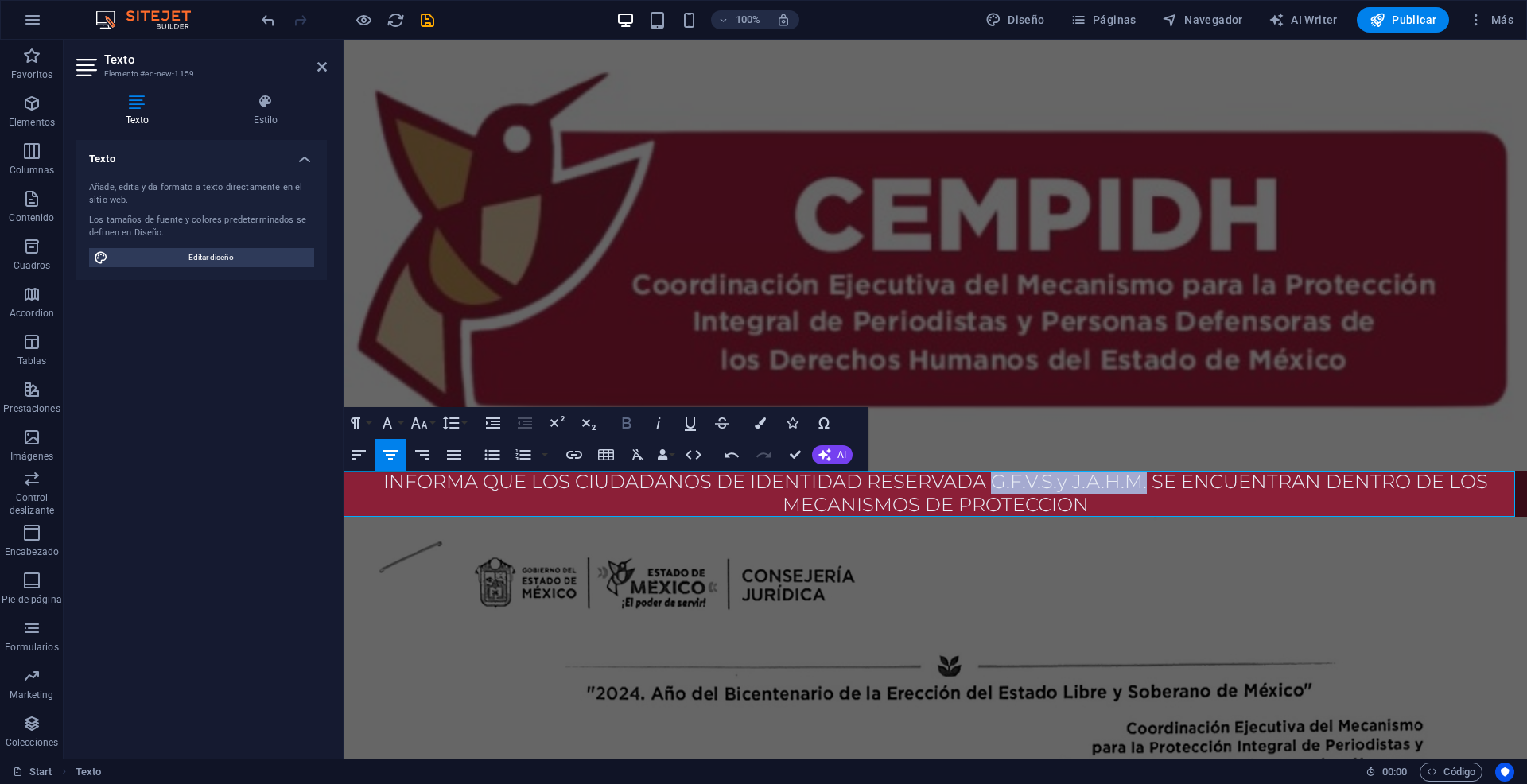
click at [630, 432] on icon "button" at bounding box center [626, 423] width 19 height 19
click at [1090, 504] on h3 "INFORMA QUE LOS CIUDADANOS DE IDENTIDAD RESERVADA G.F.V.S.y J.A.H.M. SE ENCUENT…" at bounding box center [935, 494] width 1183 height 46
click at [985, 482] on strong "G.F.V.S.y J.A.H.M." at bounding box center [1068, 481] width 166 height 23
click at [1152, 485] on h3 "INFORMA QUE LOS CIUDADANOS DE IDENTIDAD RESERVADA G.F.V.S.y J.A.H.M. SE ENCUENT…" at bounding box center [935, 494] width 1183 height 46
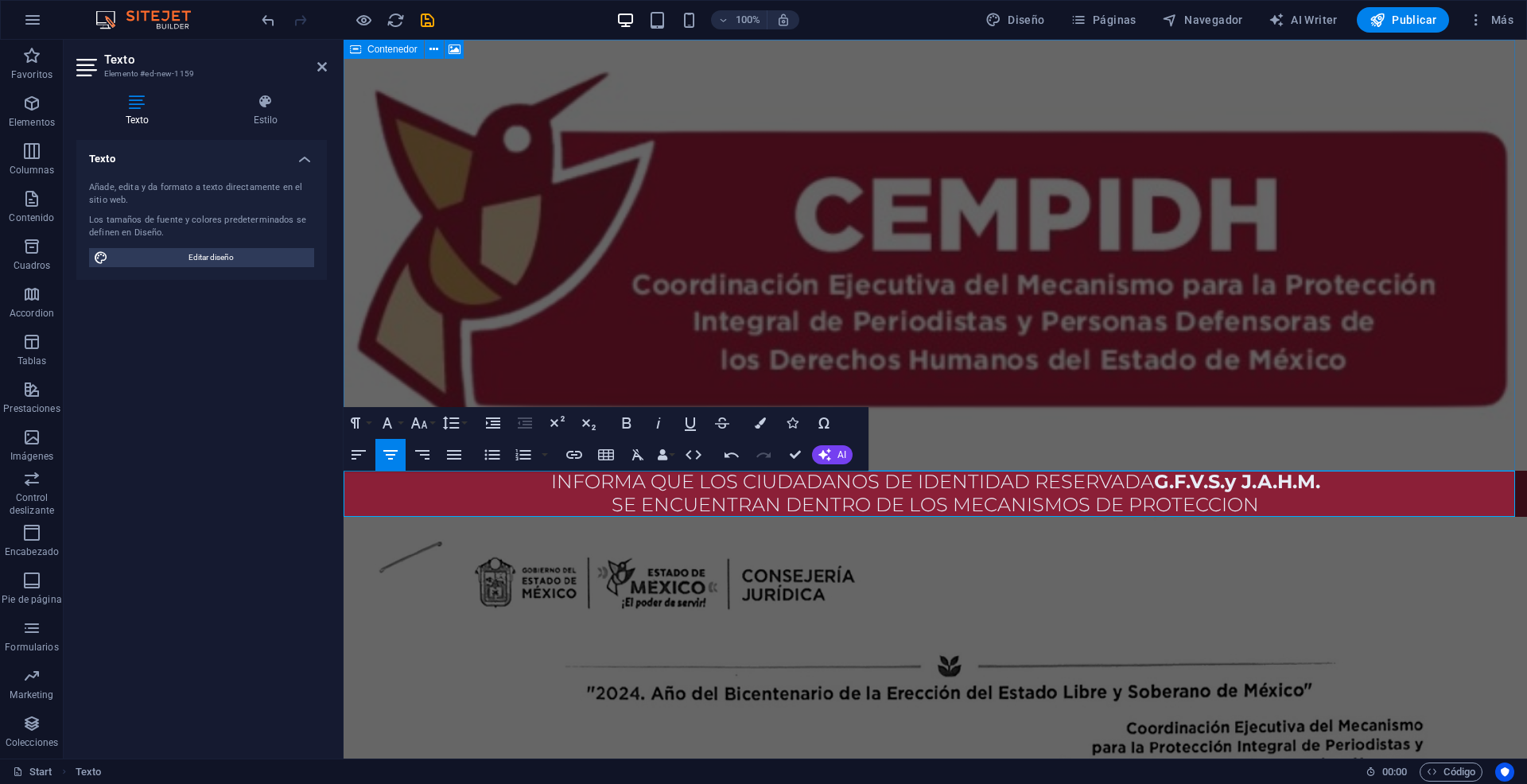
click at [1220, 489] on strong "G.F.V.S.y J.A.H.M." at bounding box center [1237, 481] width 166 height 23
drag, startPoint x: 1232, startPoint y: 489, endPoint x: 1054, endPoint y: 492, distance: 178.0
click at [1227, 489] on strong "G.F.V.S. y J.A.H.M." at bounding box center [1237, 481] width 166 height 23
click at [621, 420] on icon "button" at bounding box center [626, 423] width 19 height 19
click at [1278, 500] on h3 "SE ENCUENTRAN DENTRO DE LOS MECANISMOS DE PROTECCION" at bounding box center [935, 505] width 1183 height 23
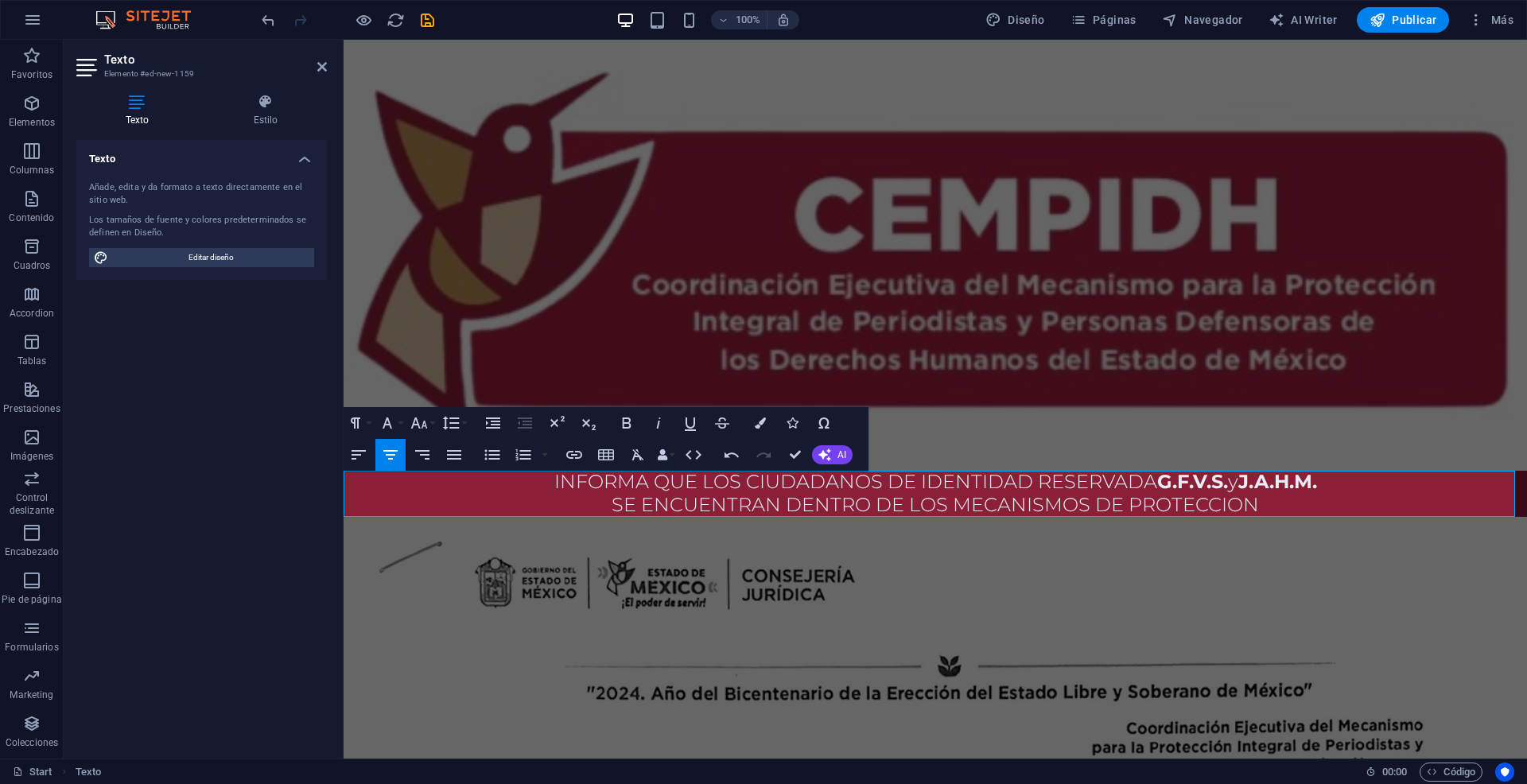
click at [417, 375] on figure at bounding box center [935, 255] width 1183 height 431
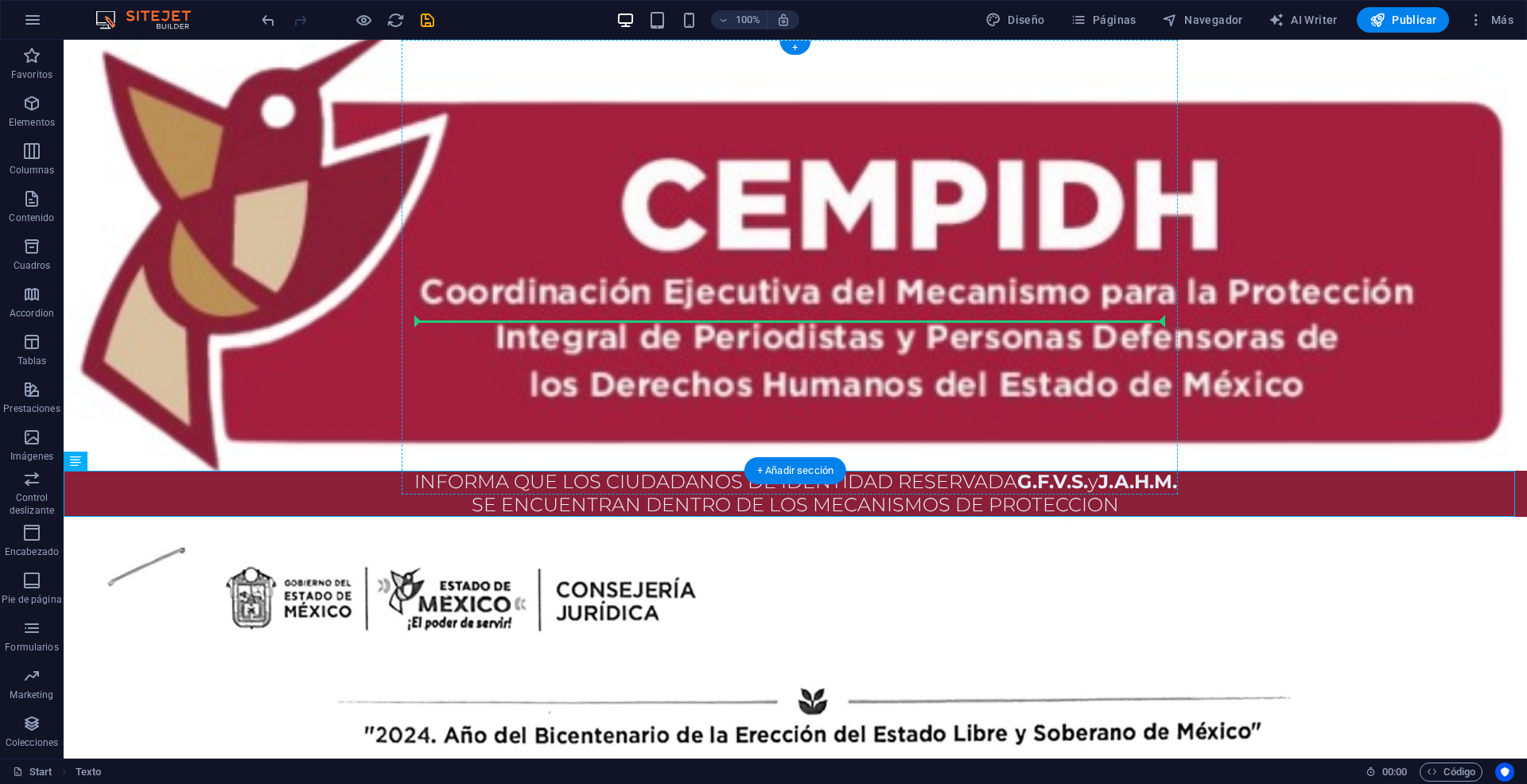
drag, startPoint x: 165, startPoint y: 498, endPoint x: 647, endPoint y: 330, distance: 510.4
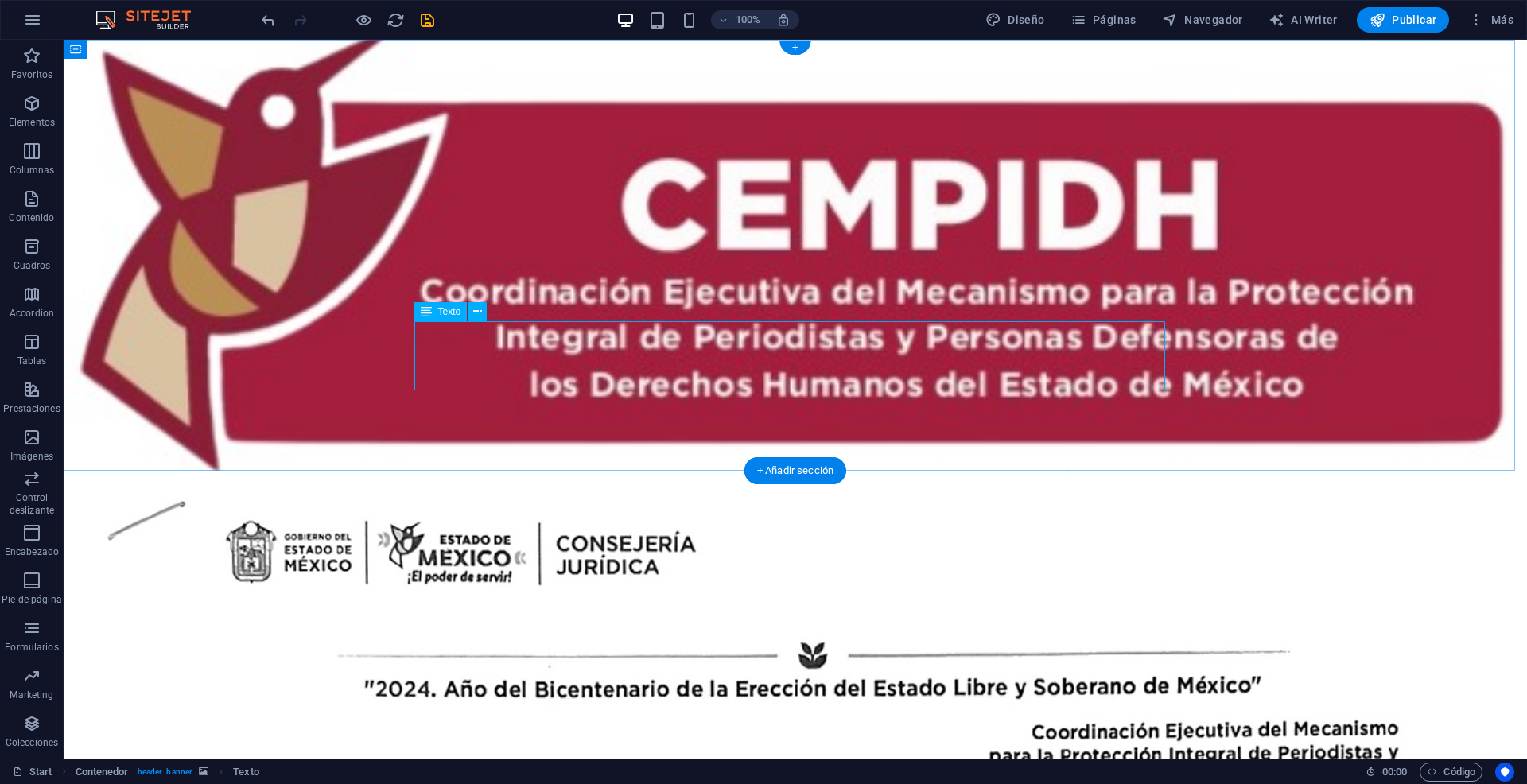
click at [780, 752] on div "INFORMA QUE LOS CIUDADANOS DE IDENTIDAD RESERVADA G.F.V.S. y J.A.H.M. SE ENCUEN…" at bounding box center [795, 786] width 750 height 68
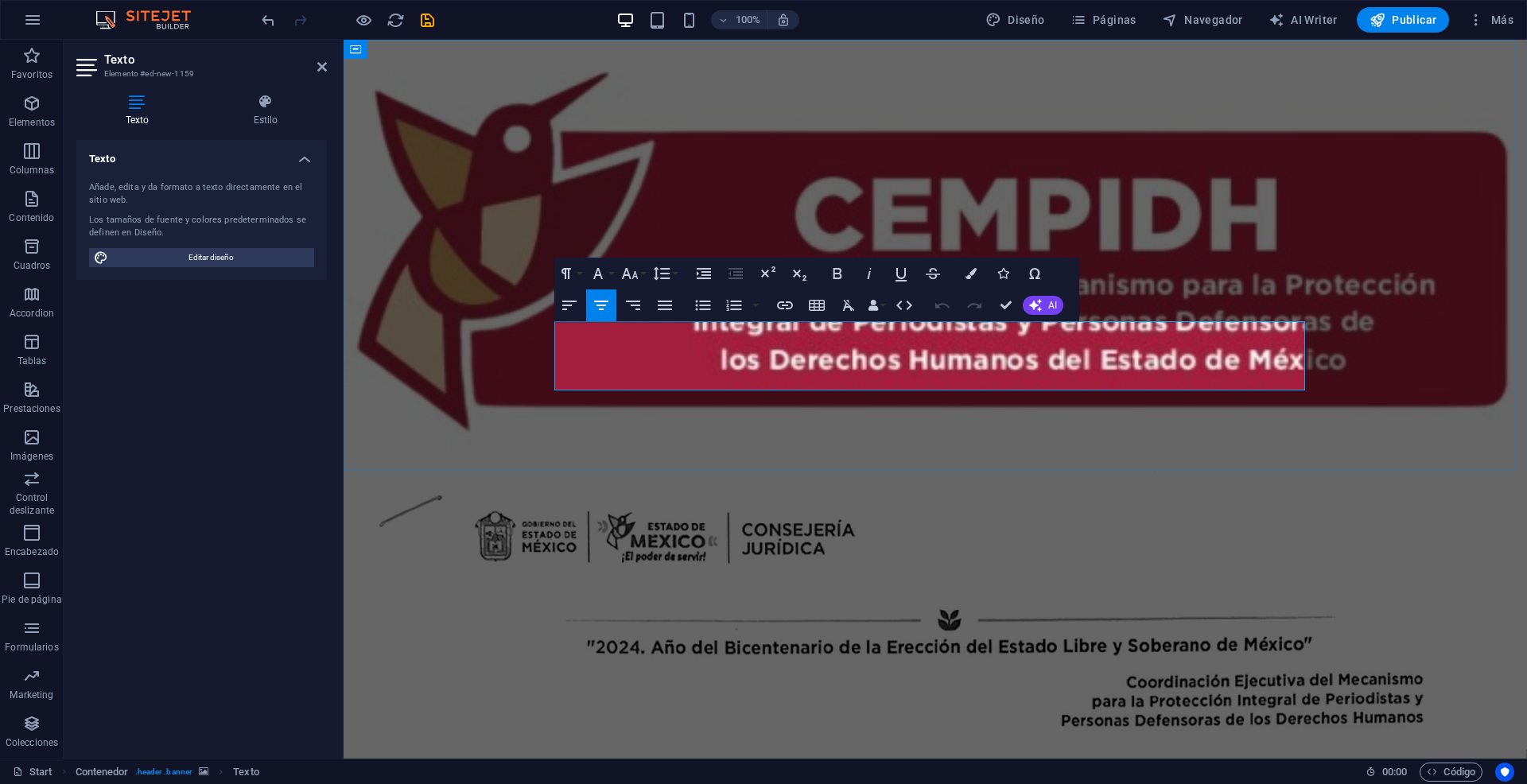
click at [1076, 774] on strong "G.F.V.S." at bounding box center [1037, 786] width 79 height 23
click at [407, 353] on figure at bounding box center [935, 255] width 1183 height 431
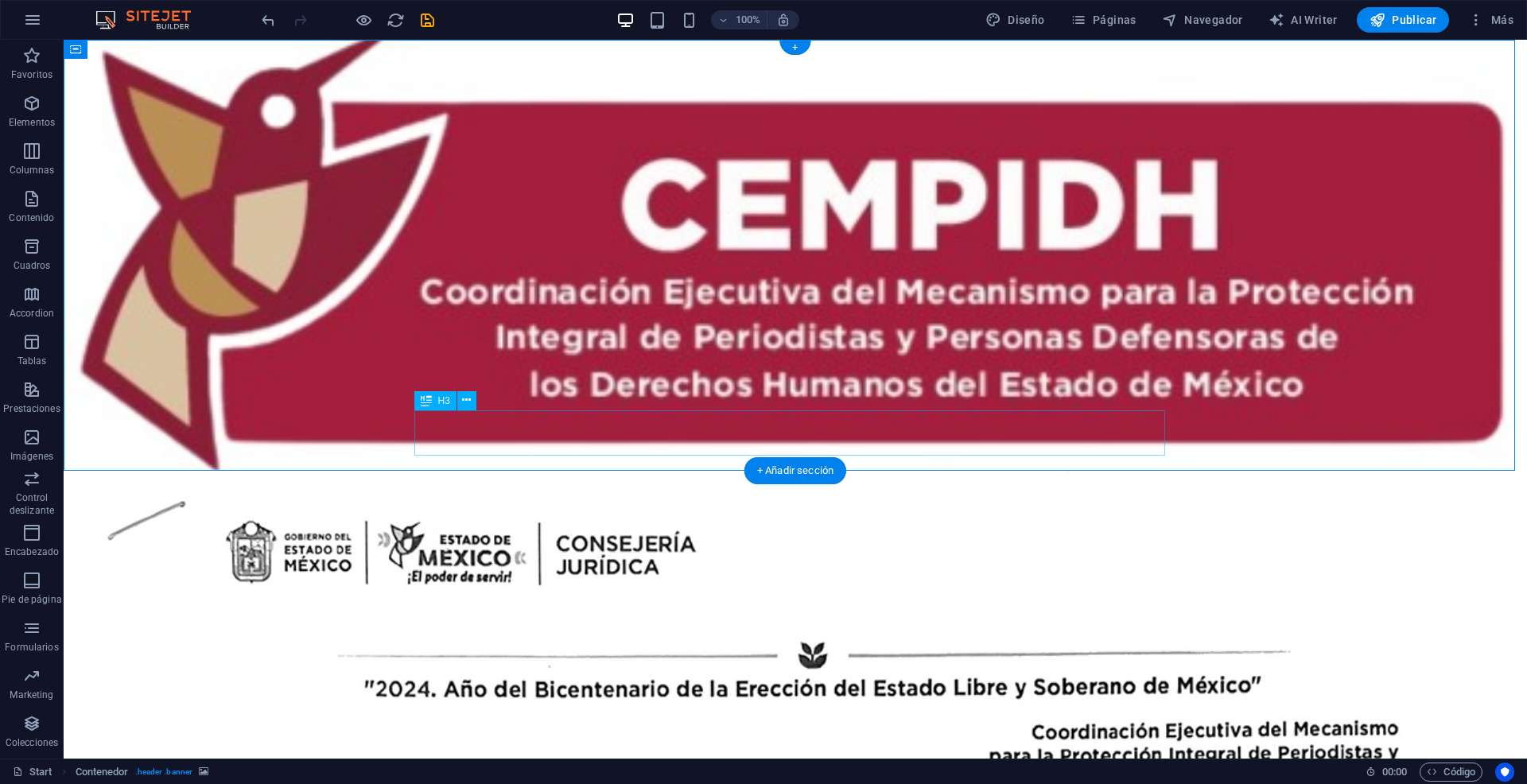
click at [827, 752] on div "INFORMA QUE LOS CIUDADANOS DE IDENTIDAD RESERVADA G.F.V.S. y J.A.H.M. SE ENCUEN…" at bounding box center [795, 786] width 750 height 68
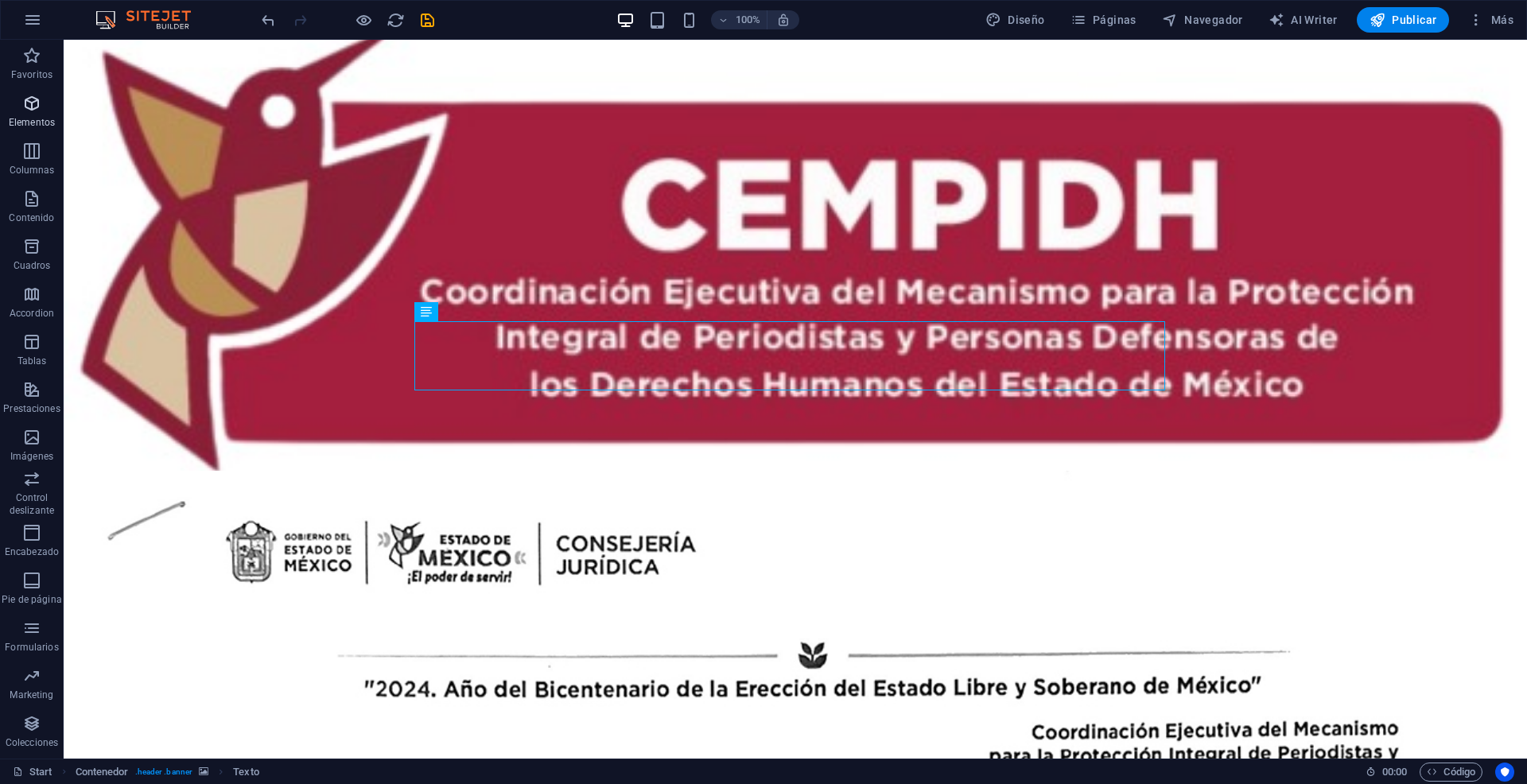
click at [24, 110] on icon "button" at bounding box center [31, 103] width 19 height 19
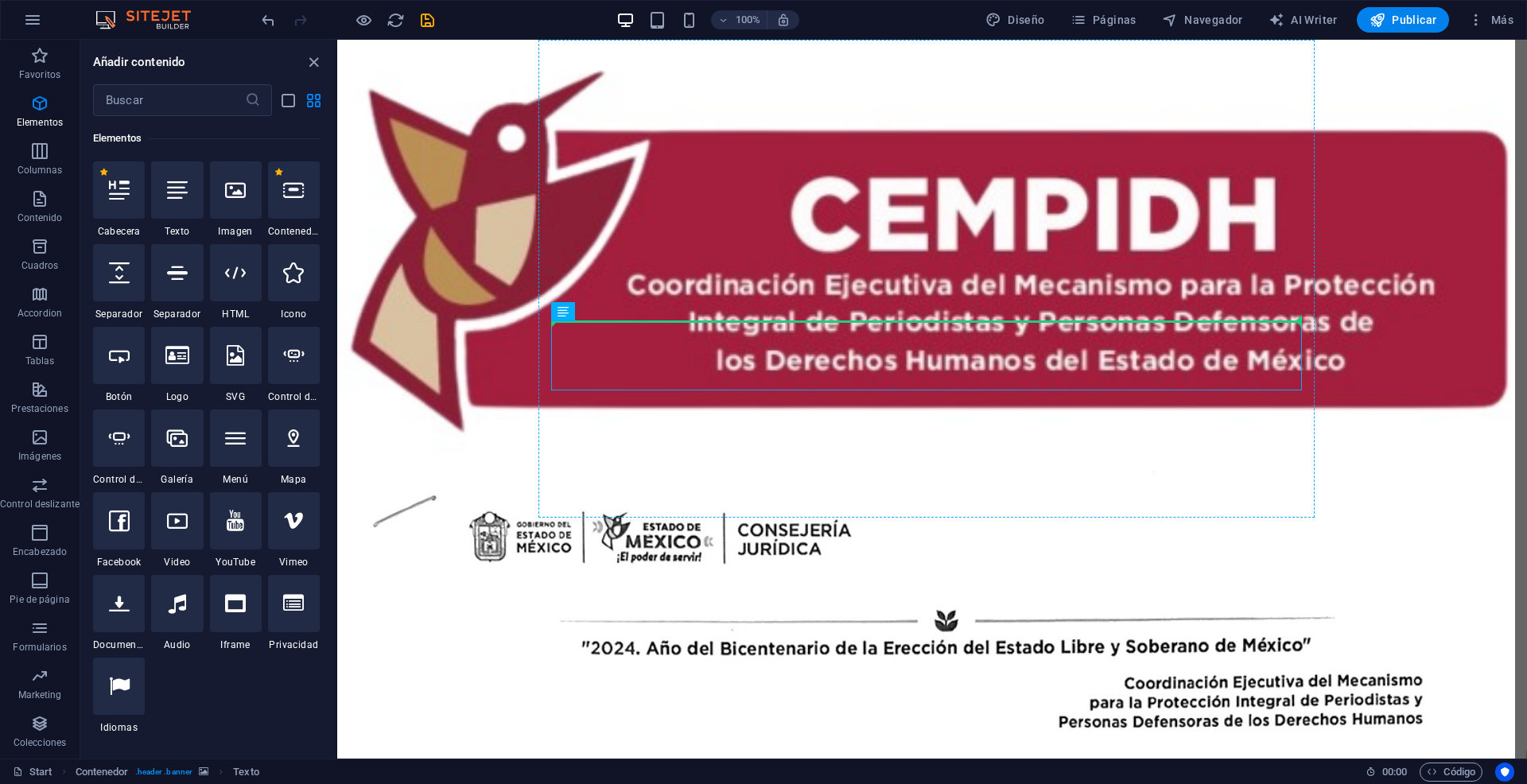
select select "px"
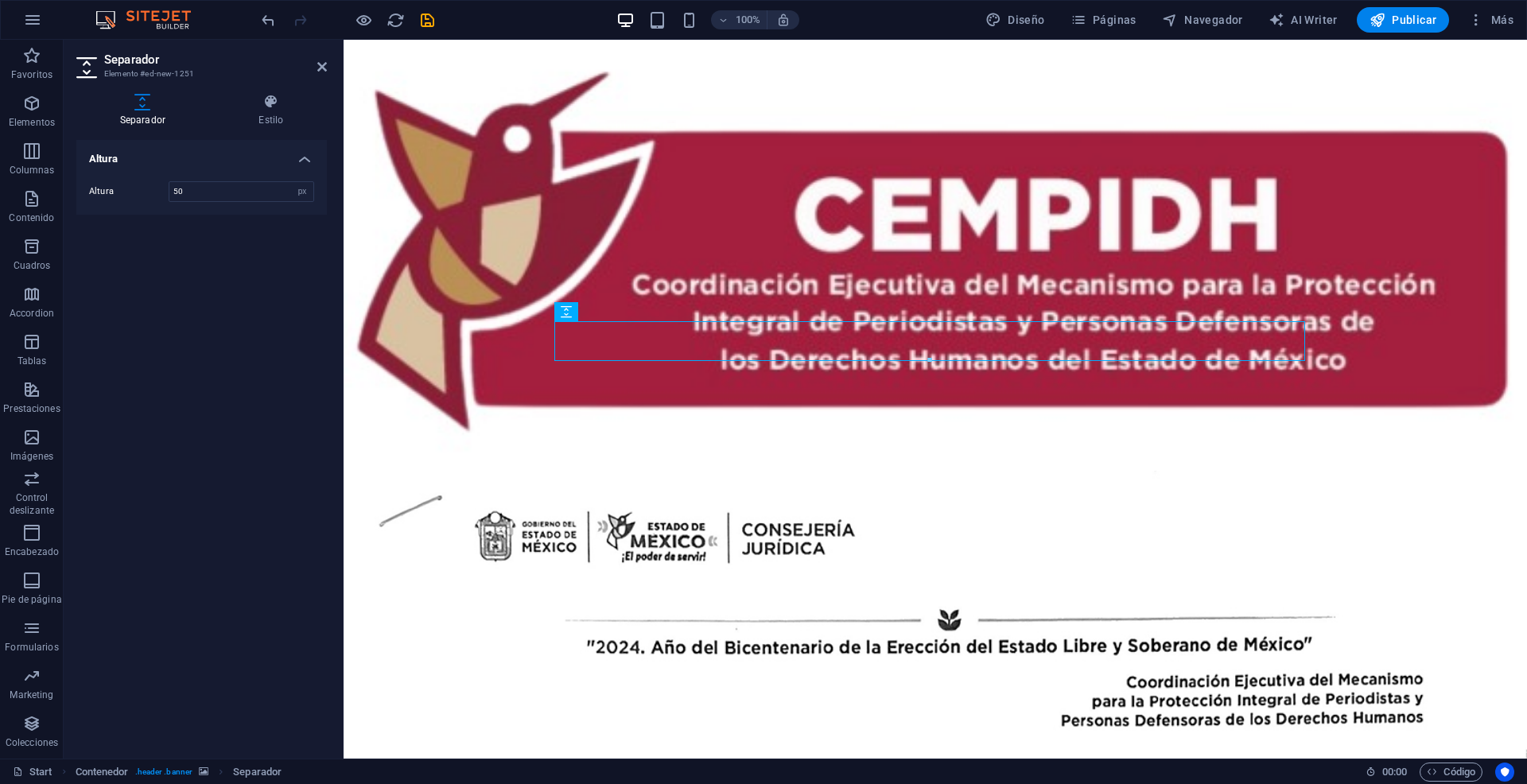
click at [492, 438] on figure at bounding box center [935, 255] width 1183 height 431
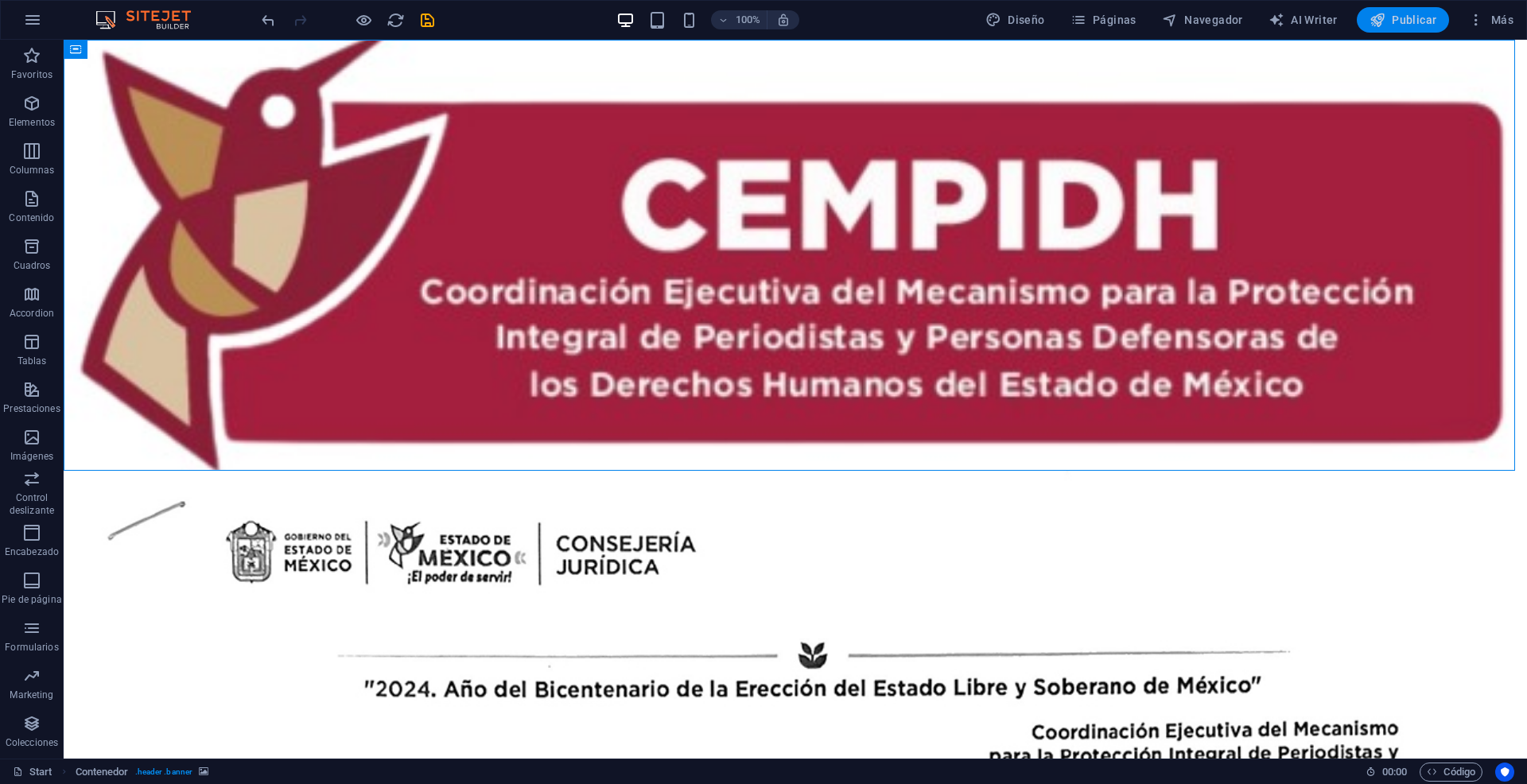
click at [1411, 14] on span "Publicar" at bounding box center [1403, 19] width 67 height 16
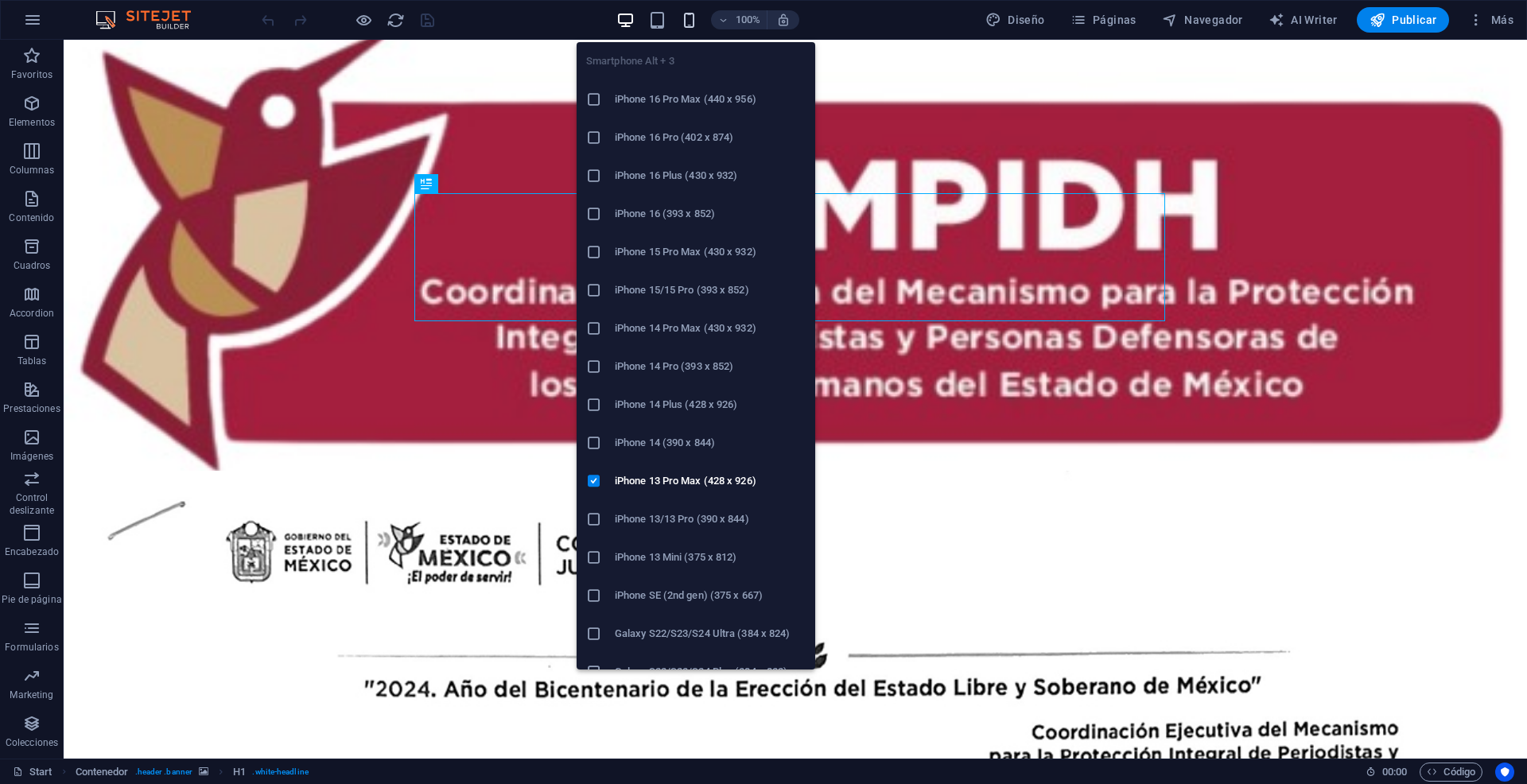
click at [694, 19] on icon "button" at bounding box center [689, 21] width 18 height 18
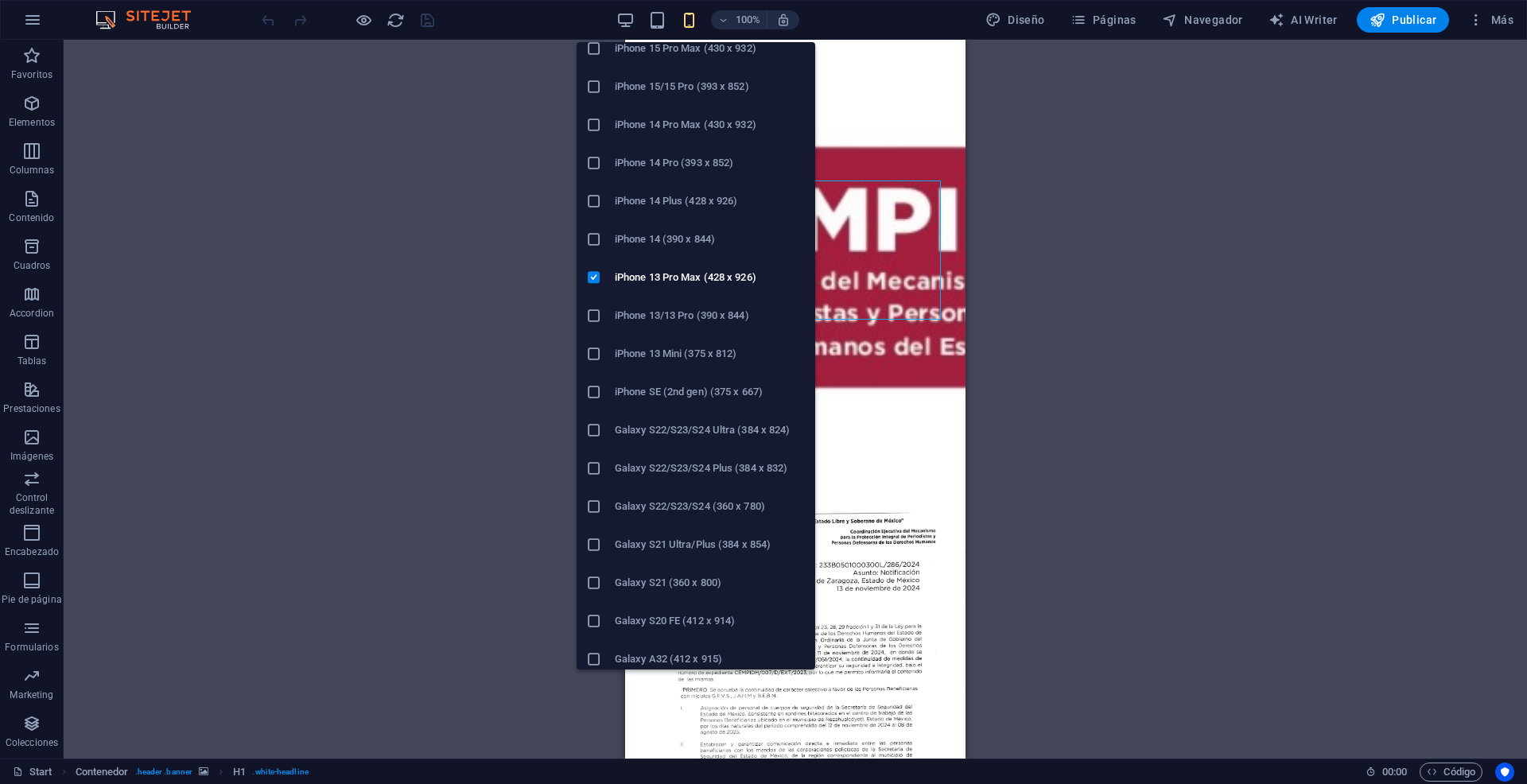
scroll to position [147, 0]
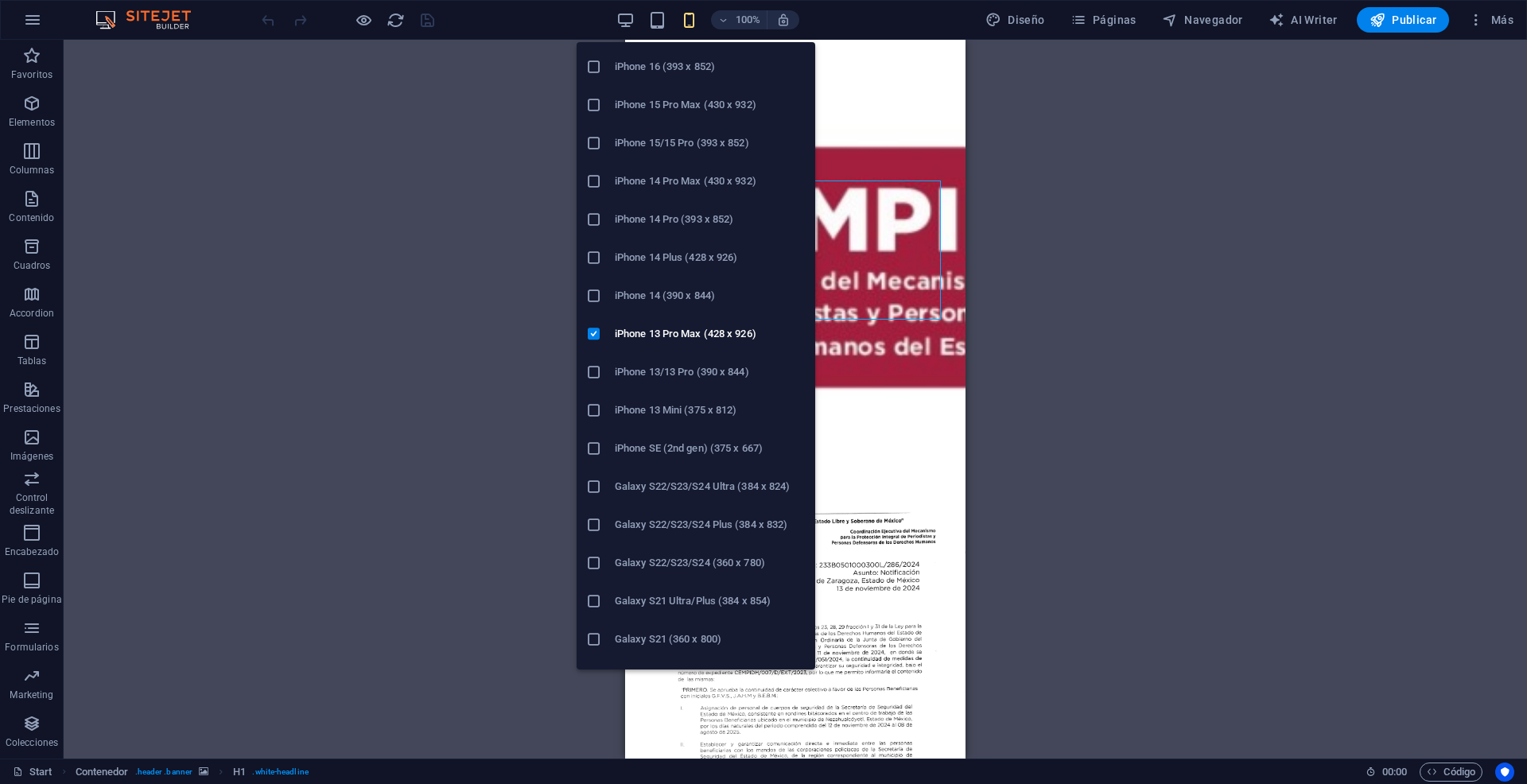
click at [725, 457] on h6 "iPhone SE (2nd gen) (375 x 667)" at bounding box center [710, 448] width 191 height 19
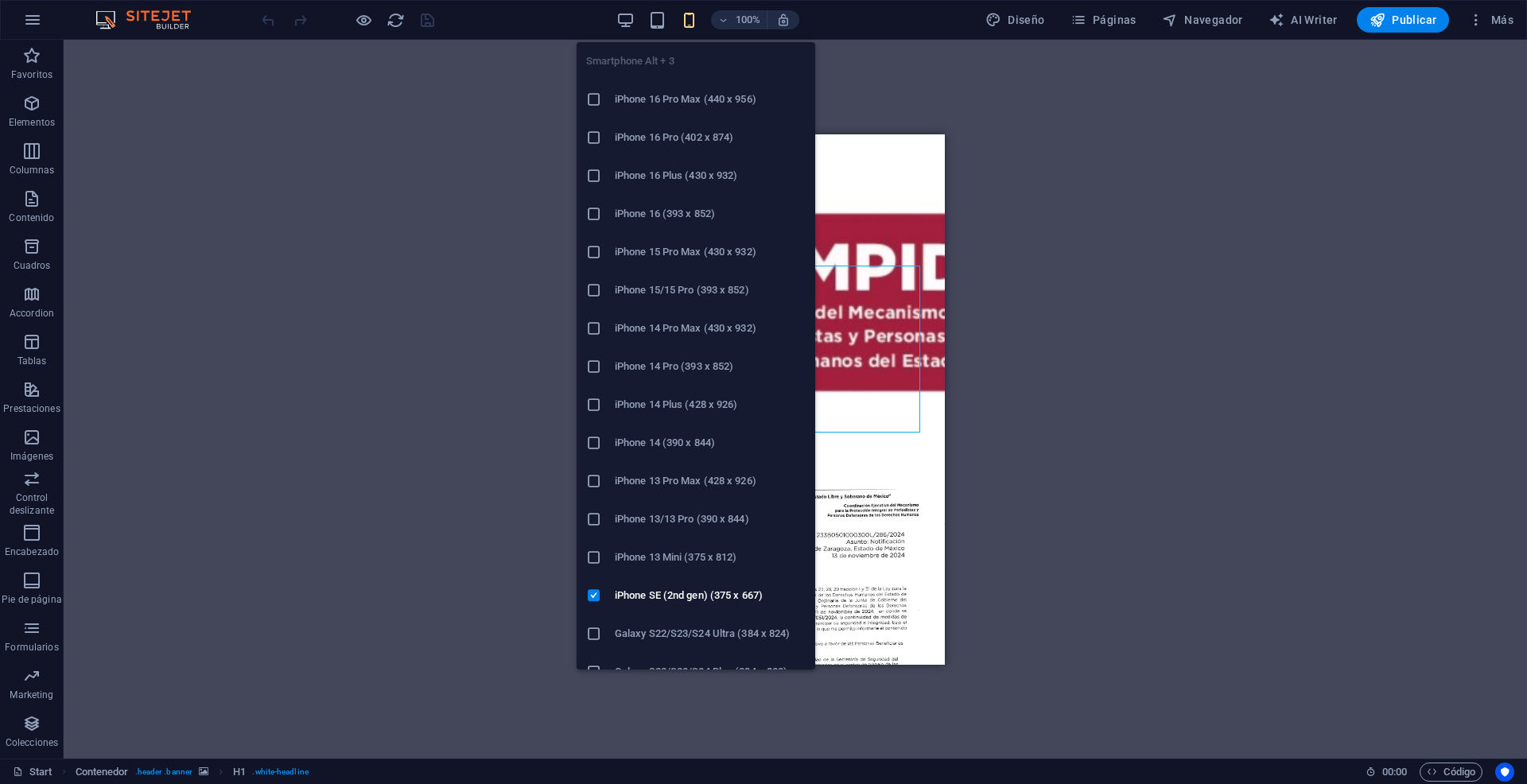
click at [693, 19] on icon "button" at bounding box center [689, 21] width 18 height 18
click at [715, 559] on h6 "iPhone 13 Mini (375 x 812)" at bounding box center [710, 557] width 191 height 19
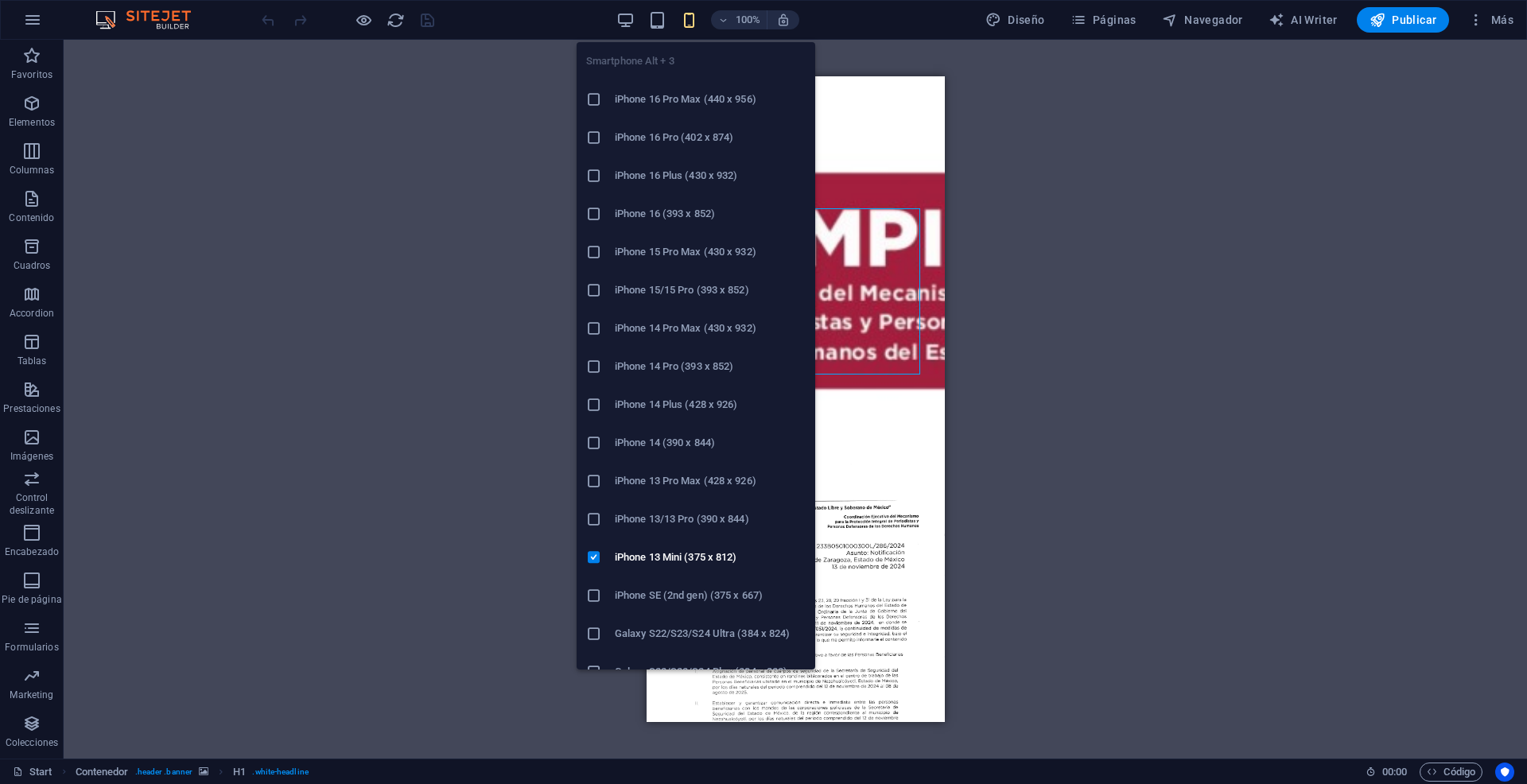
click at [692, 21] on icon "button" at bounding box center [689, 21] width 18 height 18
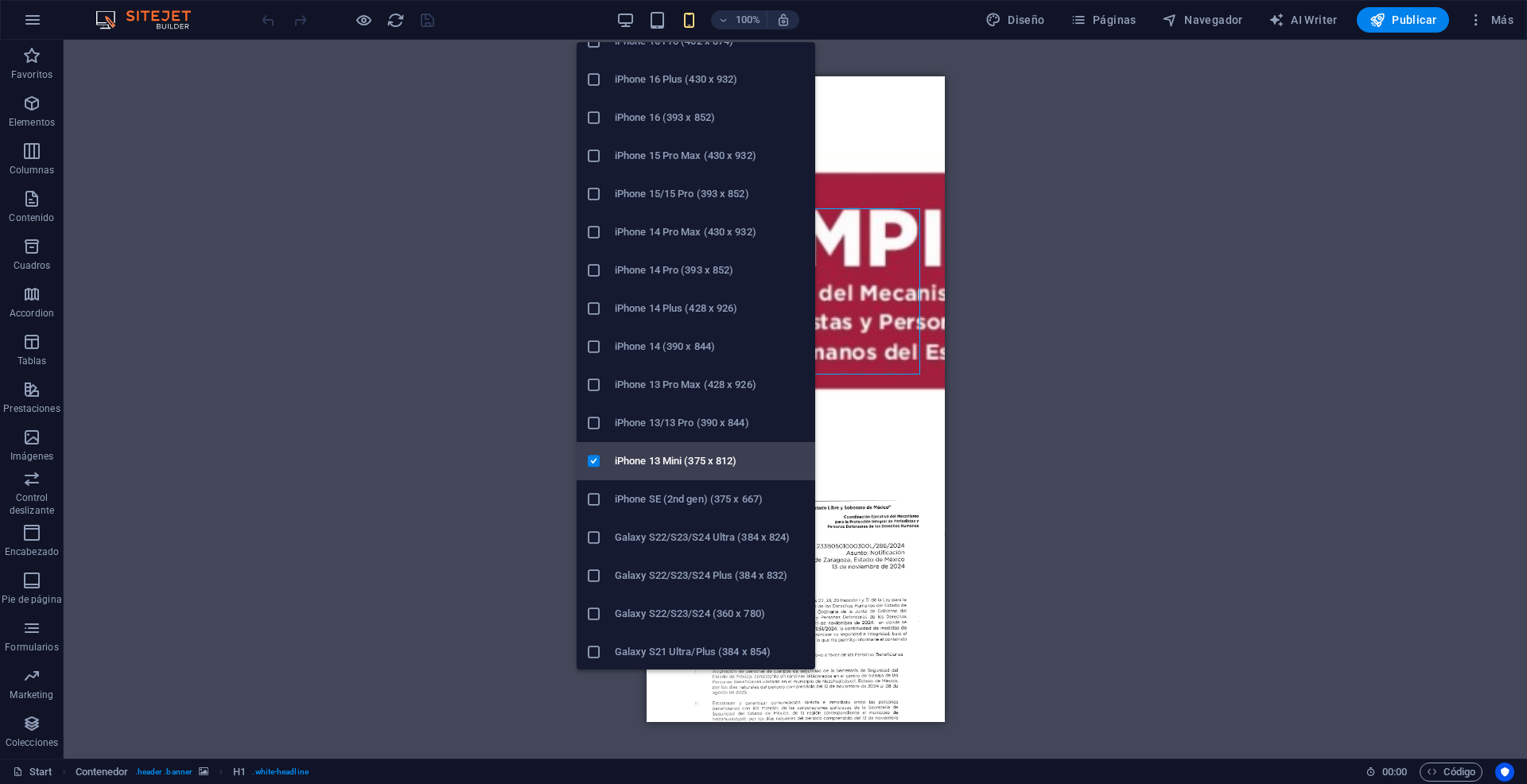
click at [718, 465] on h6 "iPhone 13 Mini (375 x 812)" at bounding box center [710, 461] width 191 height 19
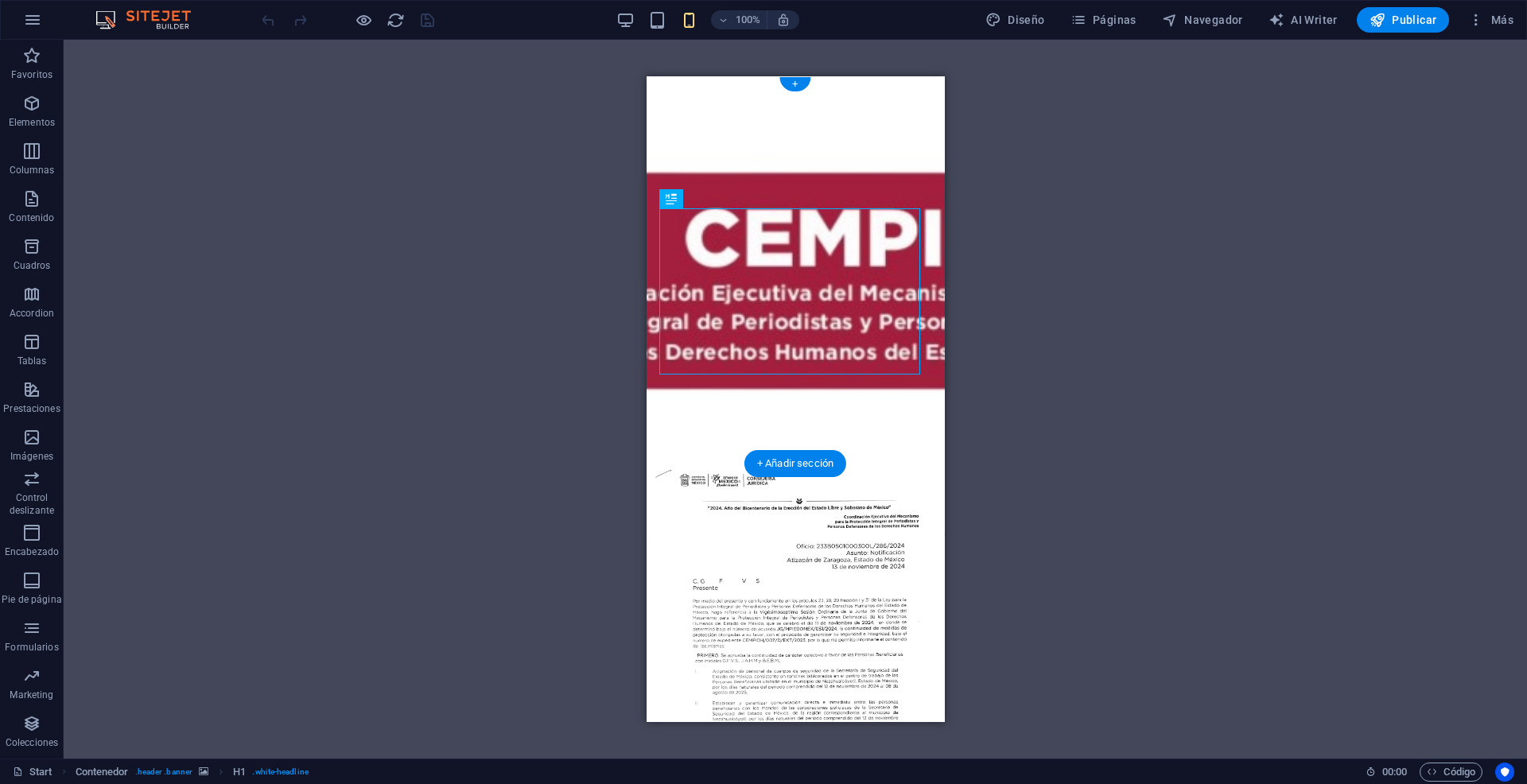
click at [743, 87] on figure at bounding box center [795, 270] width 298 height 387
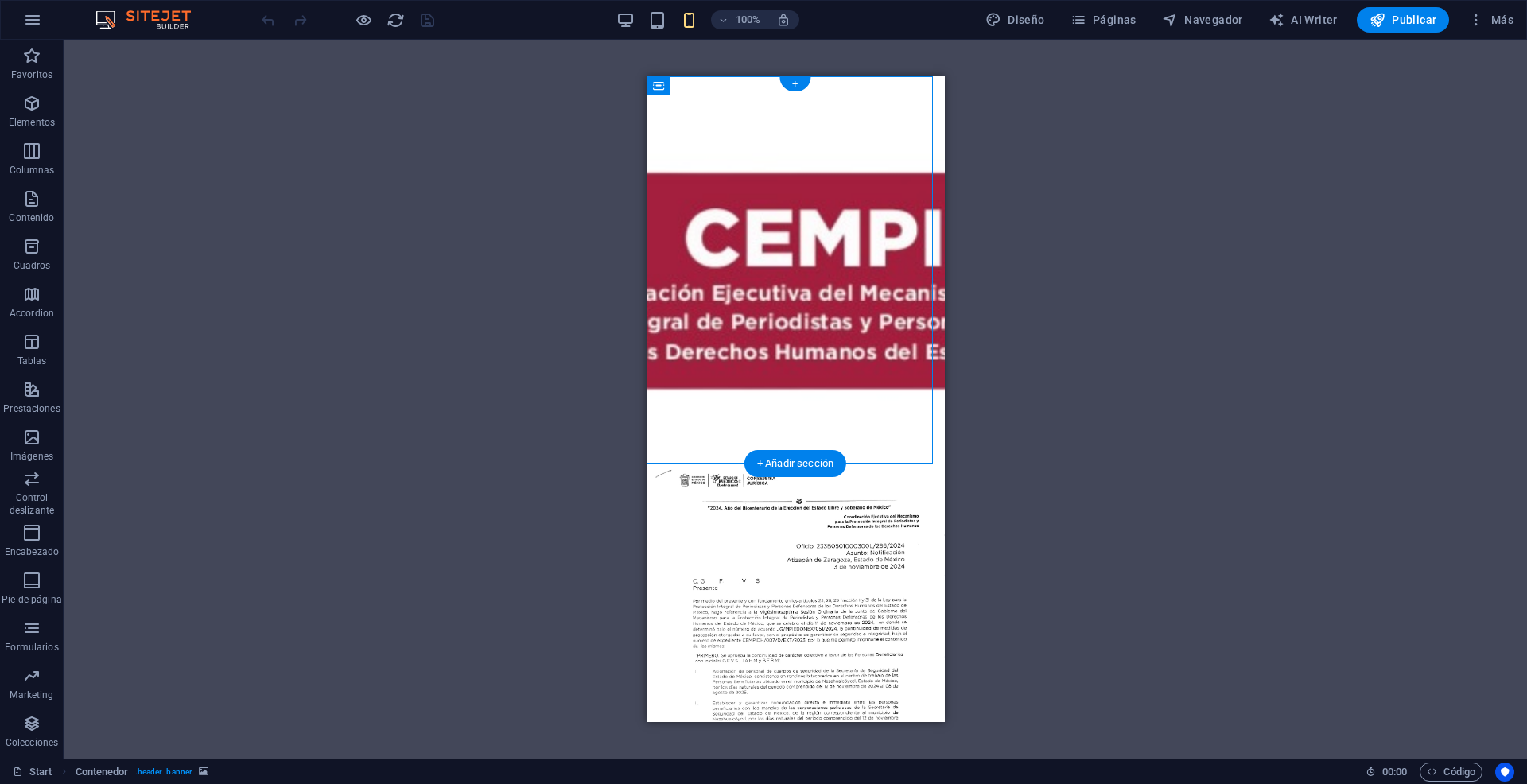
click at [745, 90] on figure at bounding box center [795, 270] width 298 height 387
click at [733, 85] on icon at bounding box center [736, 86] width 9 height 16
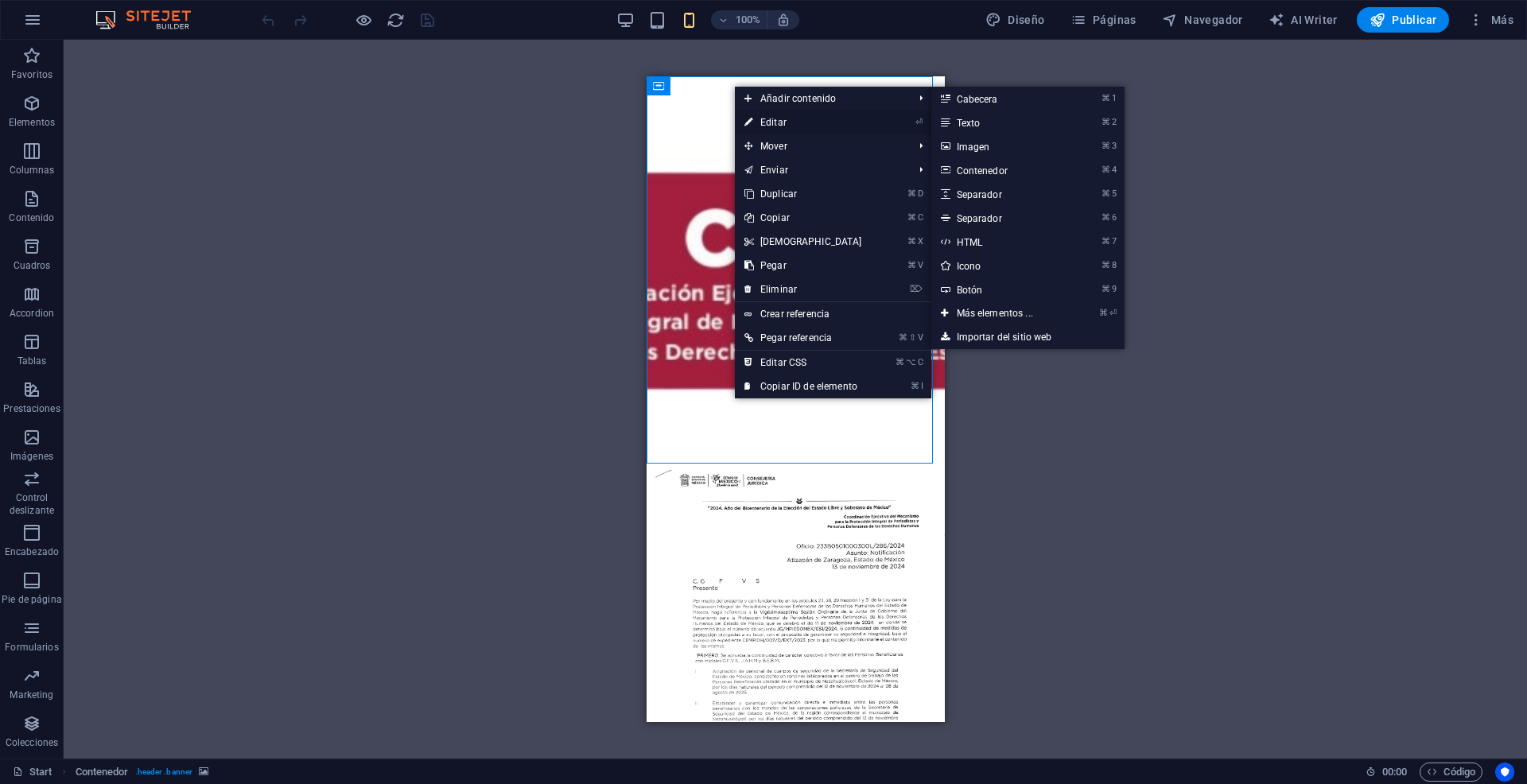
click at [770, 128] on link "⏎ Editar" at bounding box center [803, 122] width 137 height 24
select select "vh"
select select "banner"
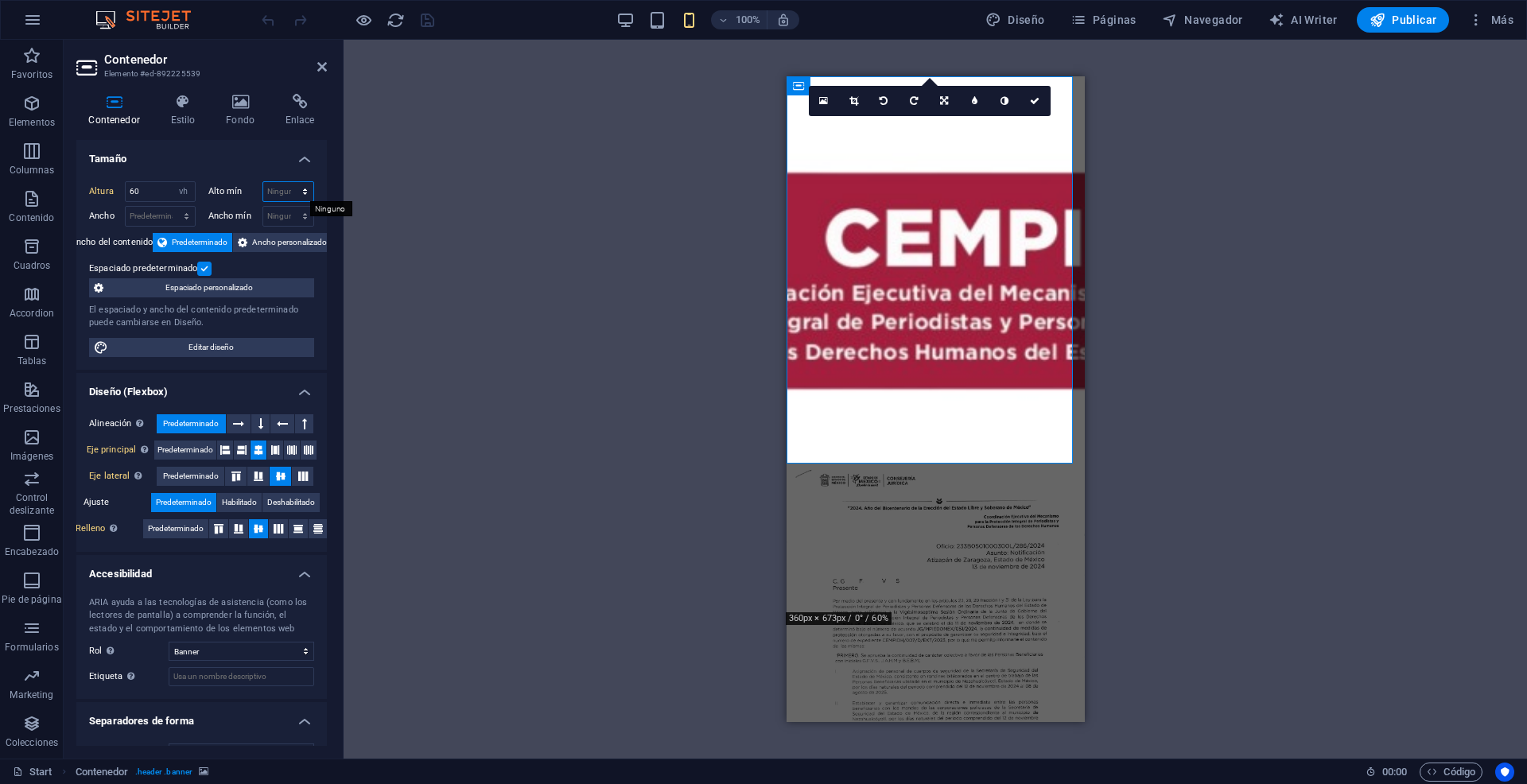
click at [283, 194] on select "Ninguno px rem % vh vw" at bounding box center [289, 191] width 51 height 19
select select "px"
type input "0"
click at [296, 193] on select "Ninguno px rem % vh vw" at bounding box center [302, 191] width 22 height 19
click at [297, 194] on select "Ninguno px rem % vh vw" at bounding box center [302, 191] width 22 height 19
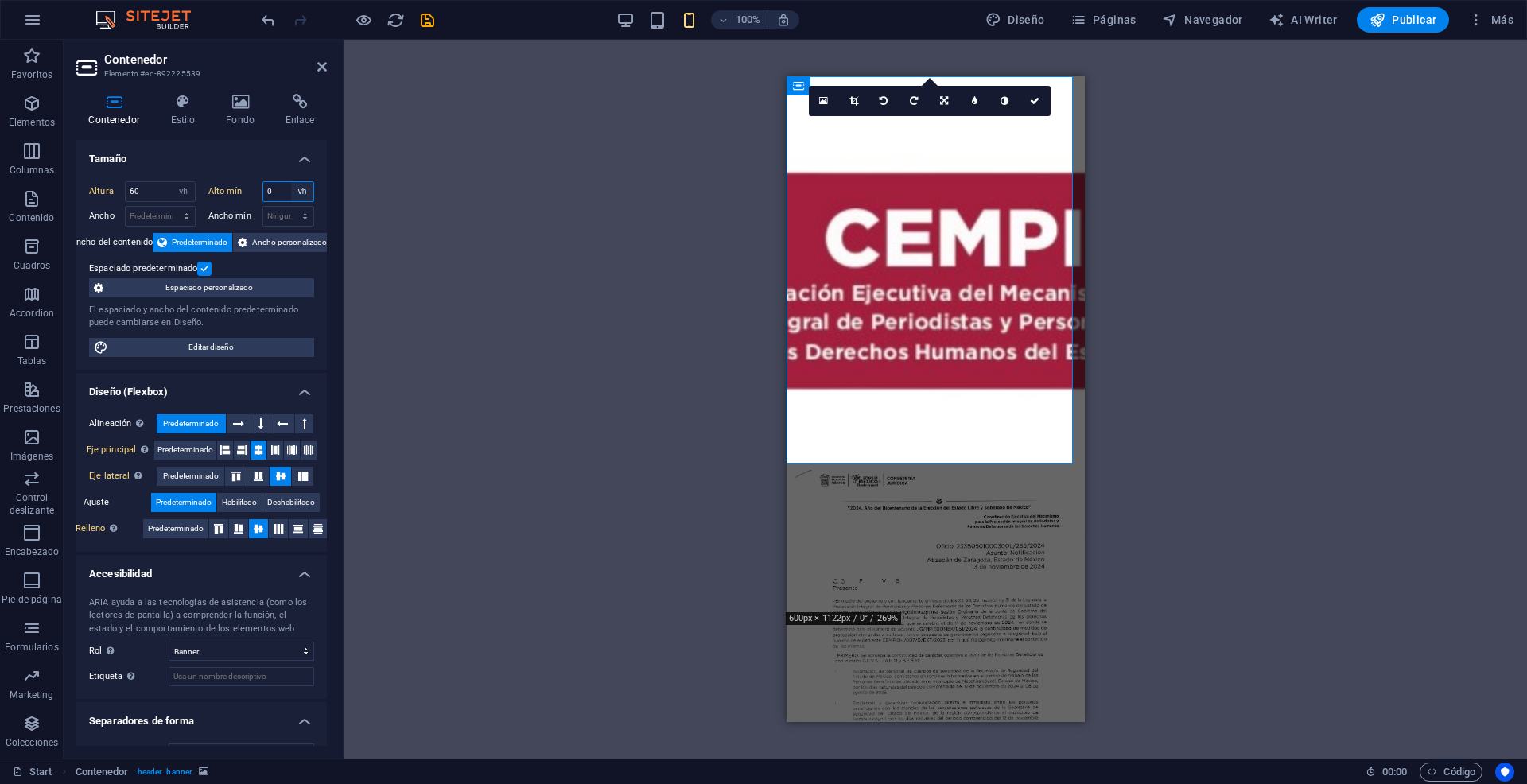
select select "254tn1c4g7"
type input "0"
select select "vh"
click at [244, 508] on span "Habilitado" at bounding box center [239, 502] width 35 height 19
click at [273, 503] on span "Deshabilitado" at bounding box center [291, 502] width 48 height 19
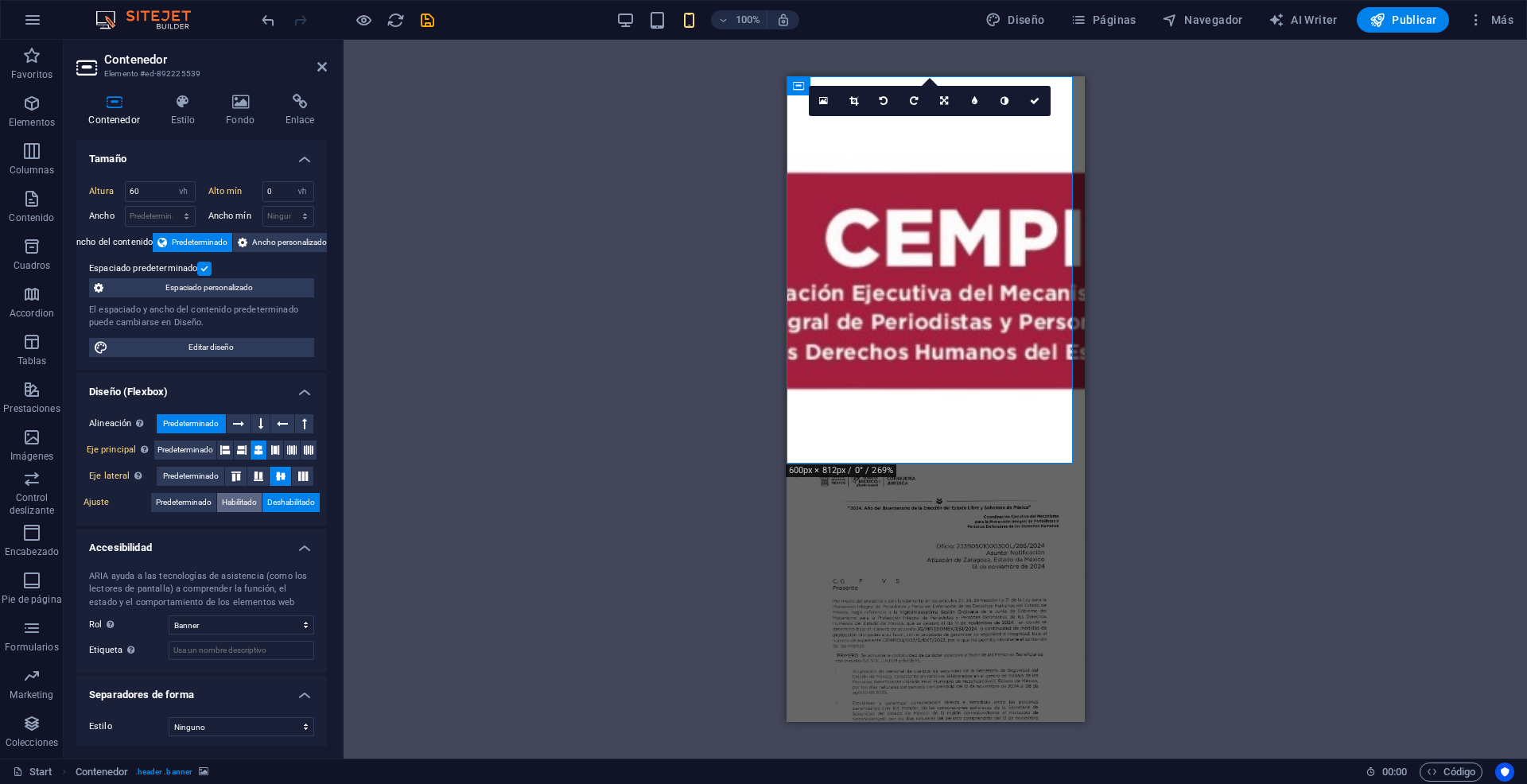
click at [252, 504] on span "Habilitado" at bounding box center [239, 502] width 35 height 19
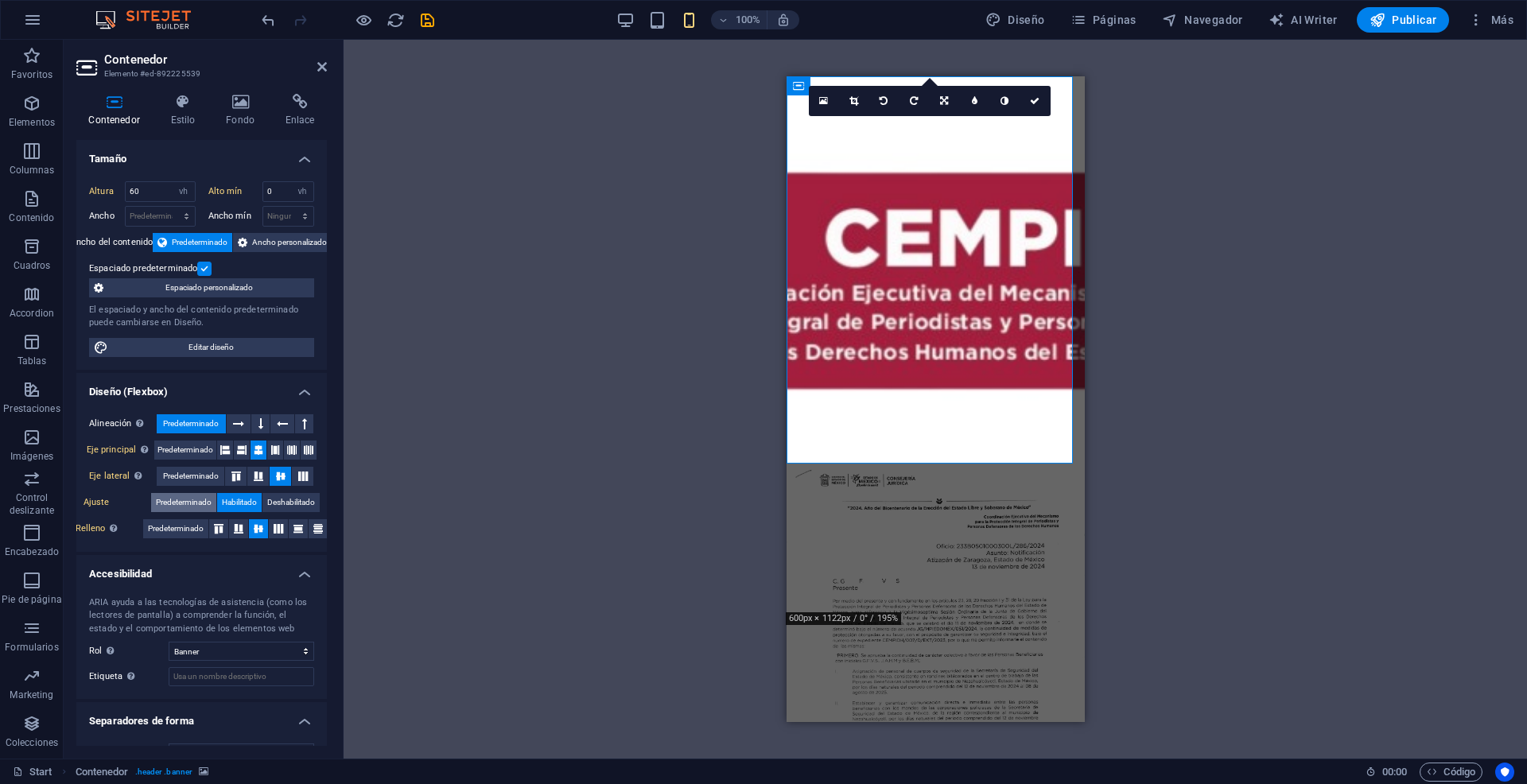
click at [160, 510] on span "Predeterminado" at bounding box center [183, 502] width 56 height 19
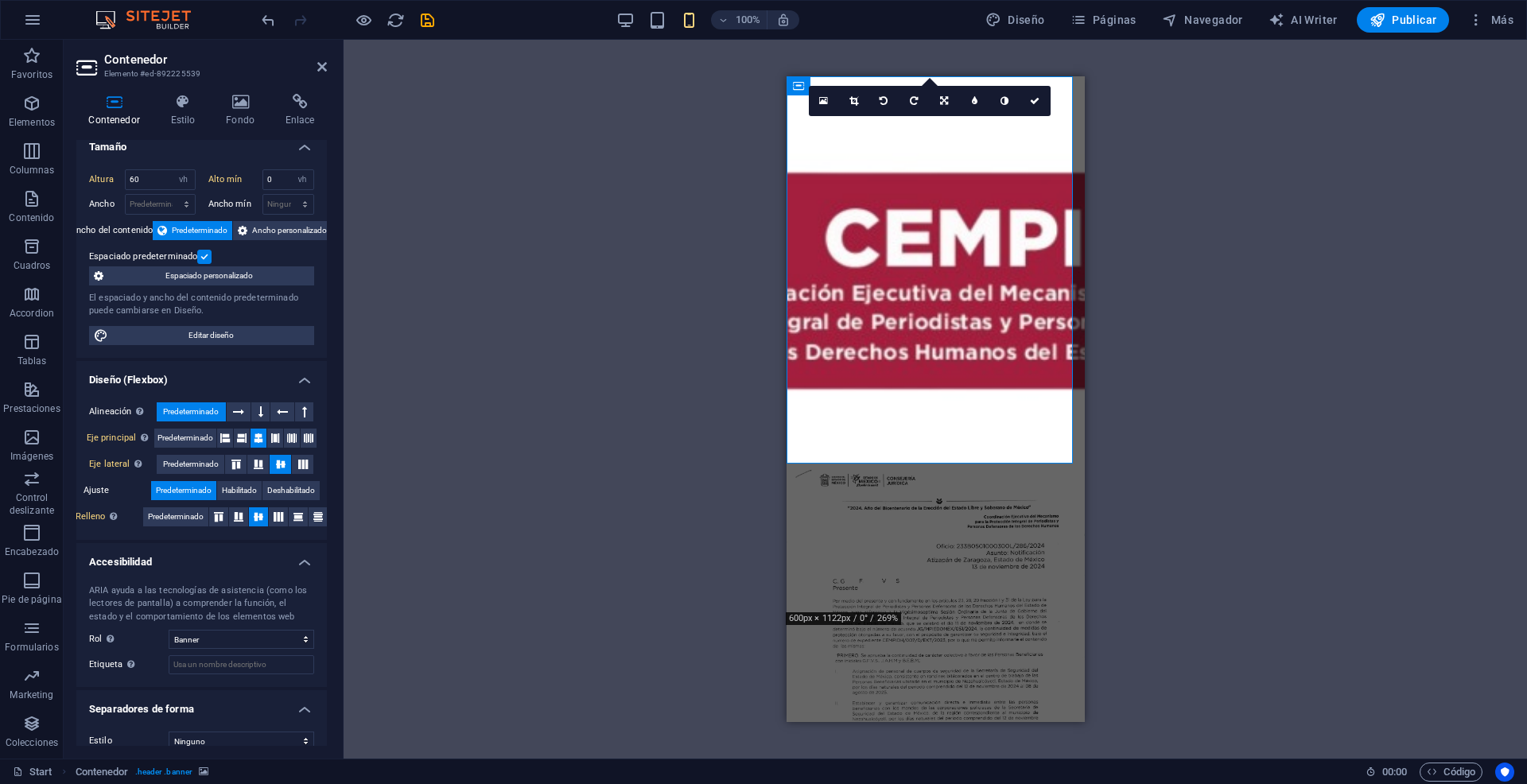
scroll to position [30, 0]
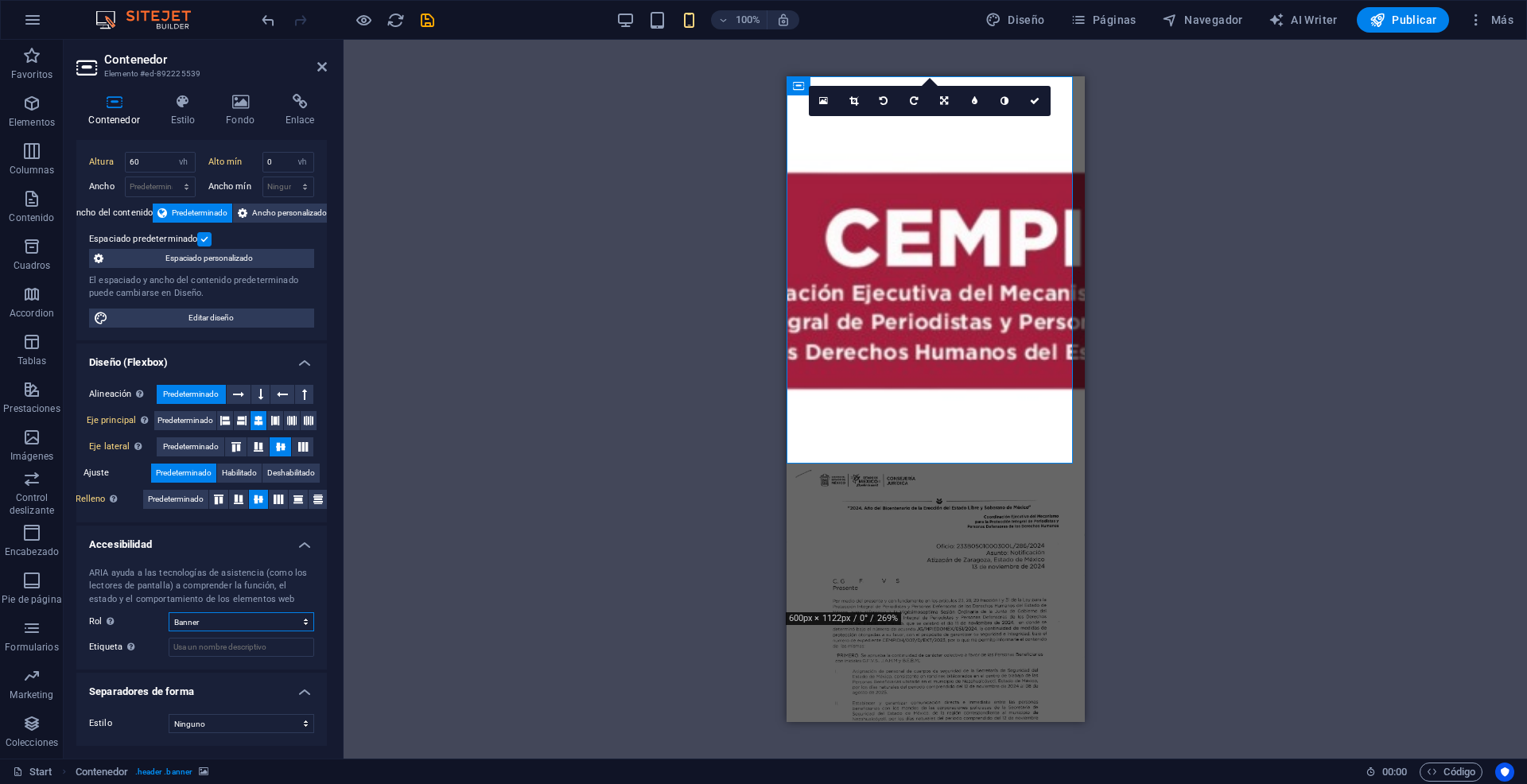
click at [299, 618] on select "Ninguno Alert Article Banner Comment Complementary Dialog Encabezado Marquee Pi…" at bounding box center [241, 621] width 146 height 19
click at [289, 623] on select "Ninguno Alert Article Banner Comment Complementary Dialog Encabezado Marquee Pi…" at bounding box center [241, 621] width 146 height 19
select select "banner"
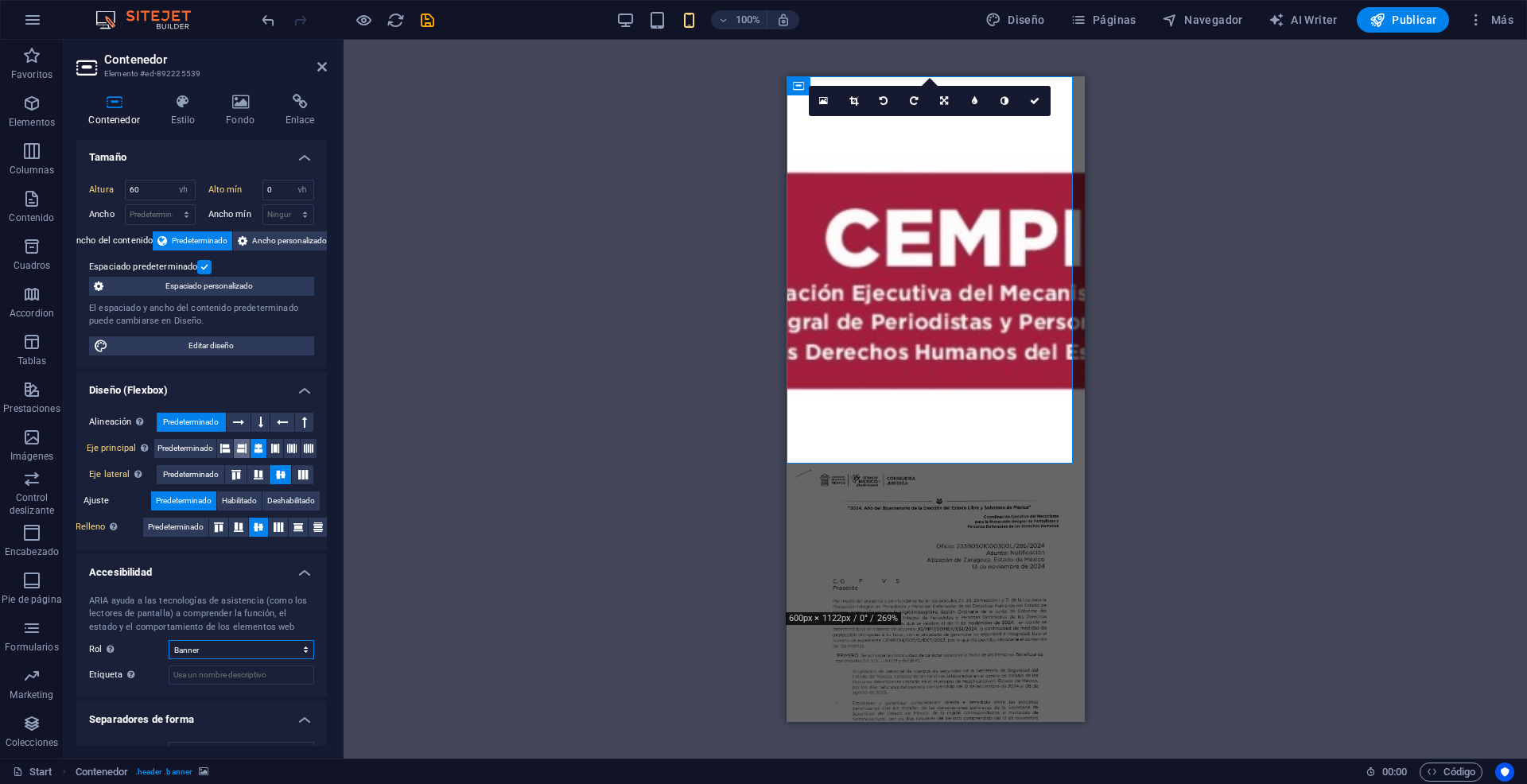
scroll to position [0, 0]
click at [181, 76] on h3 "Elemento #ed-892225539" at bounding box center [200, 73] width 191 height 14
click at [185, 104] on icon at bounding box center [183, 101] width 49 height 16
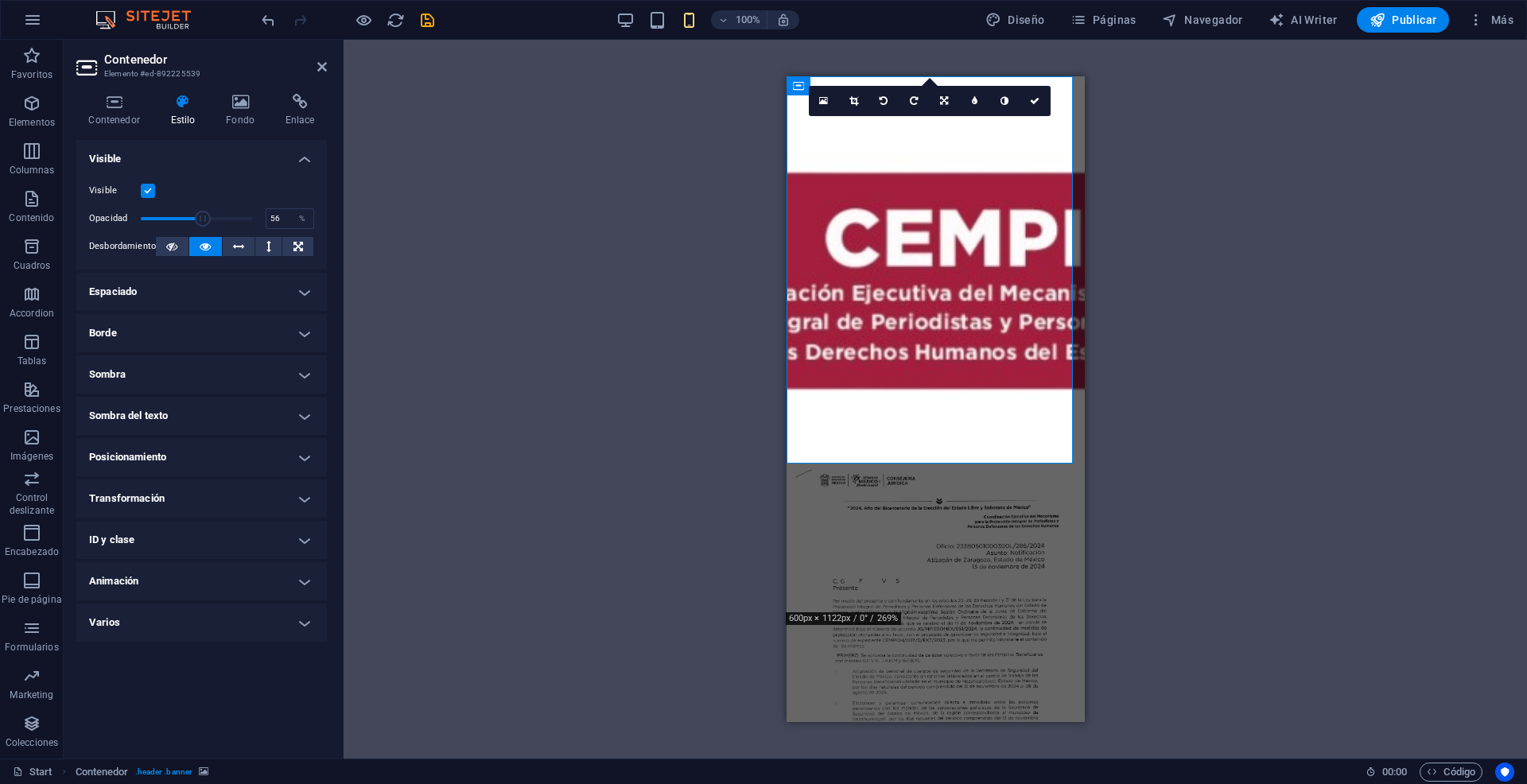
drag, startPoint x: 255, startPoint y: 217, endPoint x: 203, endPoint y: 213, distance: 52.2
click at [203, 213] on span at bounding box center [202, 218] width 16 height 16
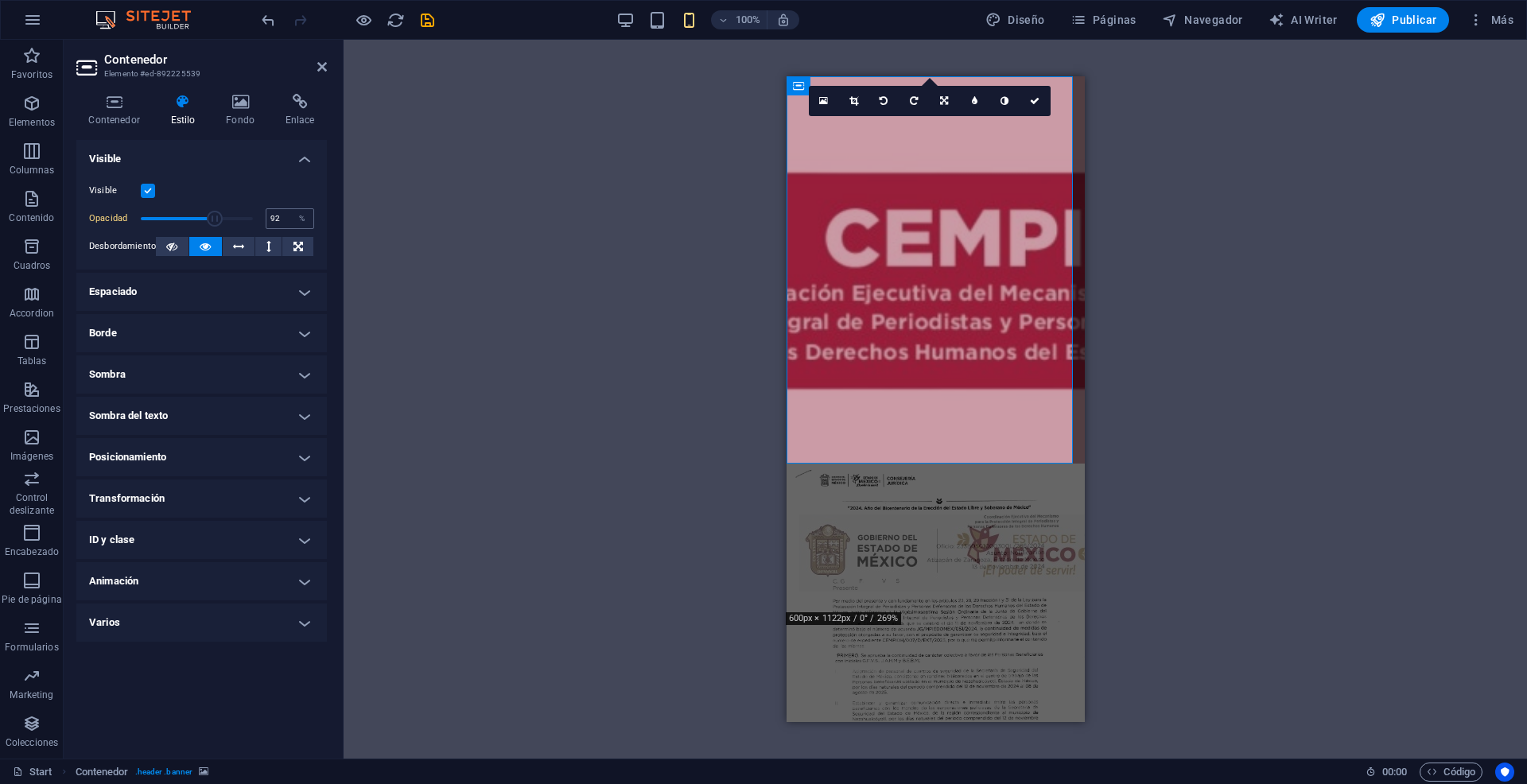
type input "100"
drag, startPoint x: 207, startPoint y: 214, endPoint x: 301, endPoint y: 223, distance: 94.4
click at [302, 223] on div "Opacidad 100 %" at bounding box center [201, 218] width 225 height 24
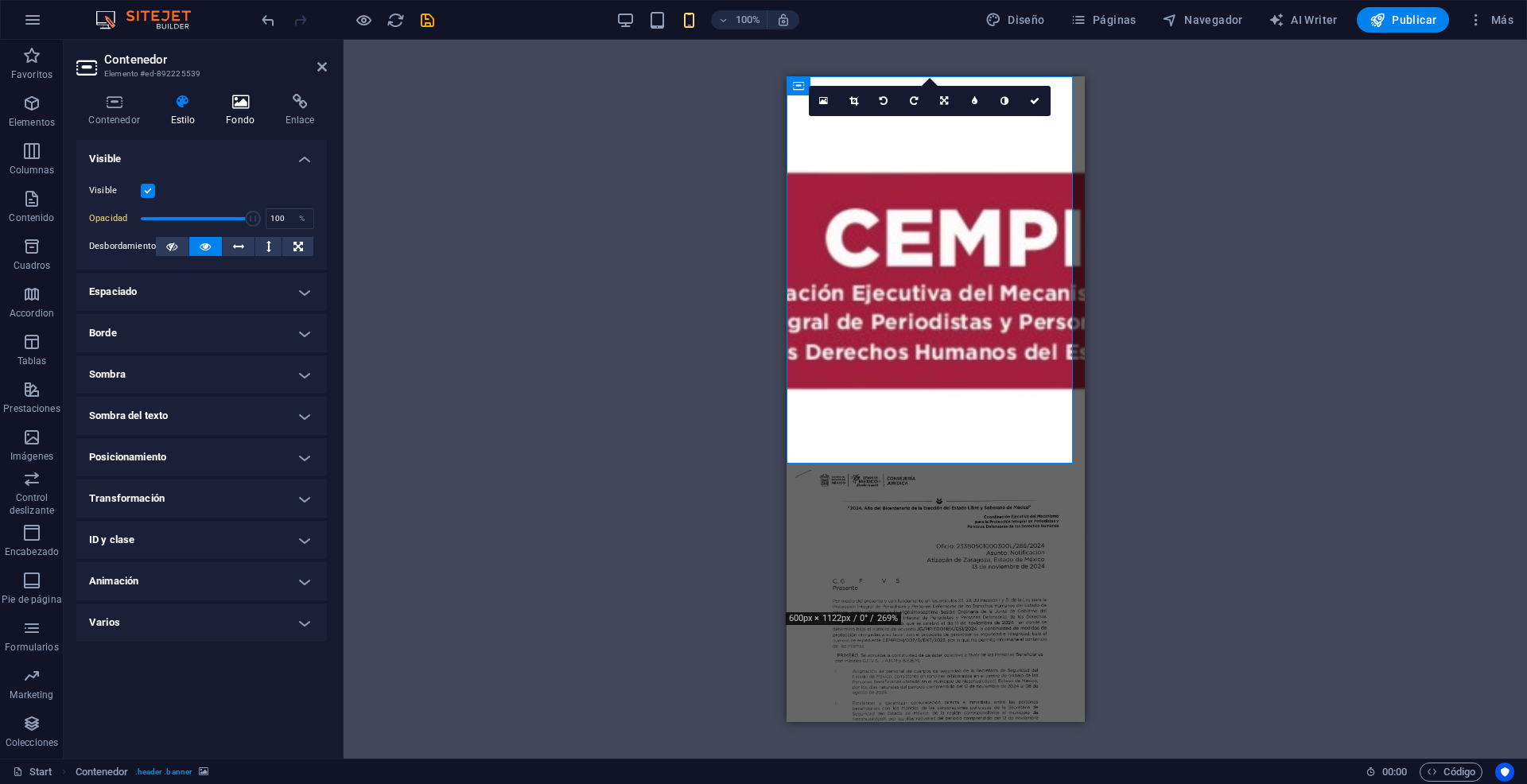
click at [235, 114] on h4 "Fondo" at bounding box center [244, 110] width 59 height 34
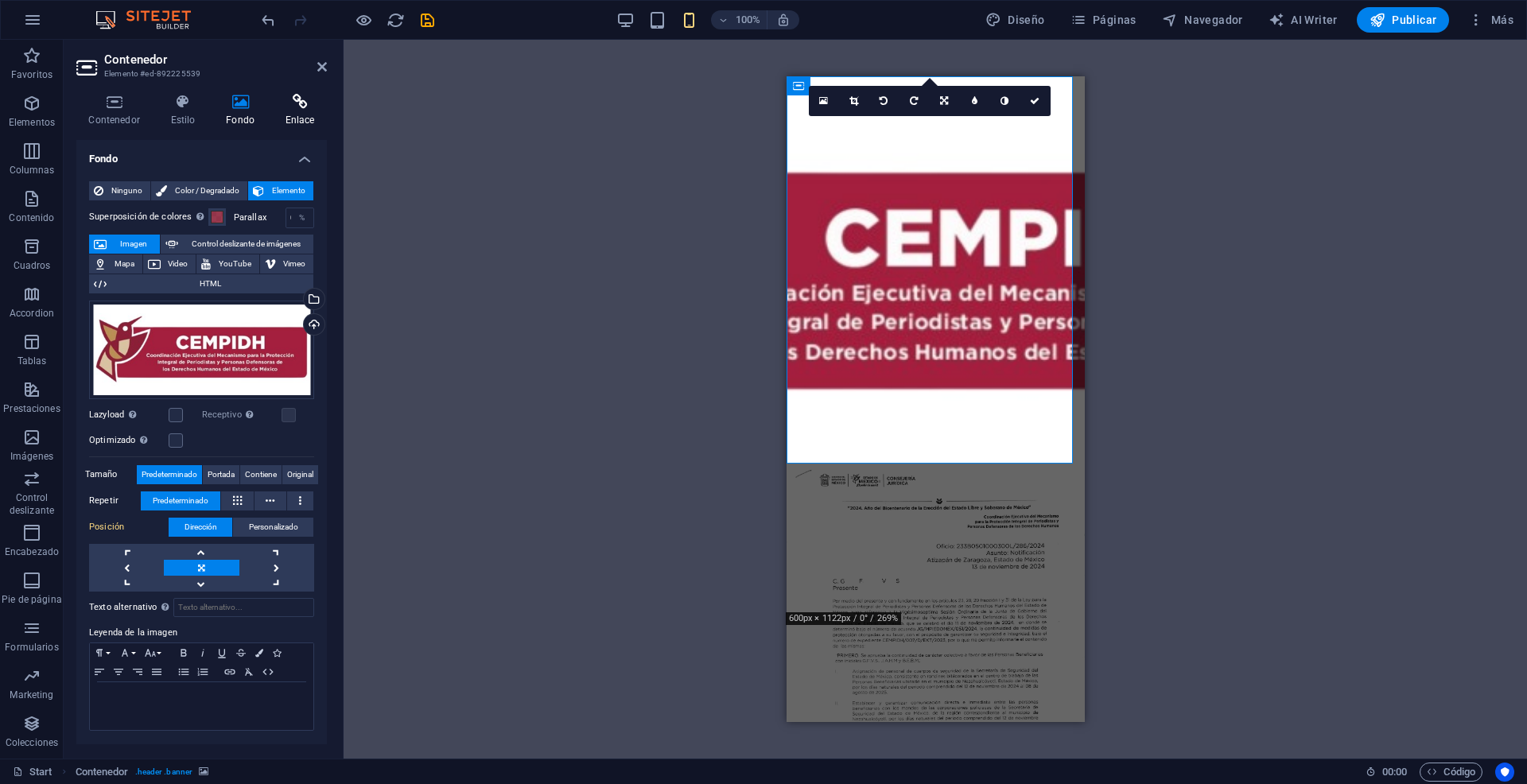
click at [293, 113] on h4 "Enlace" at bounding box center [299, 110] width 54 height 34
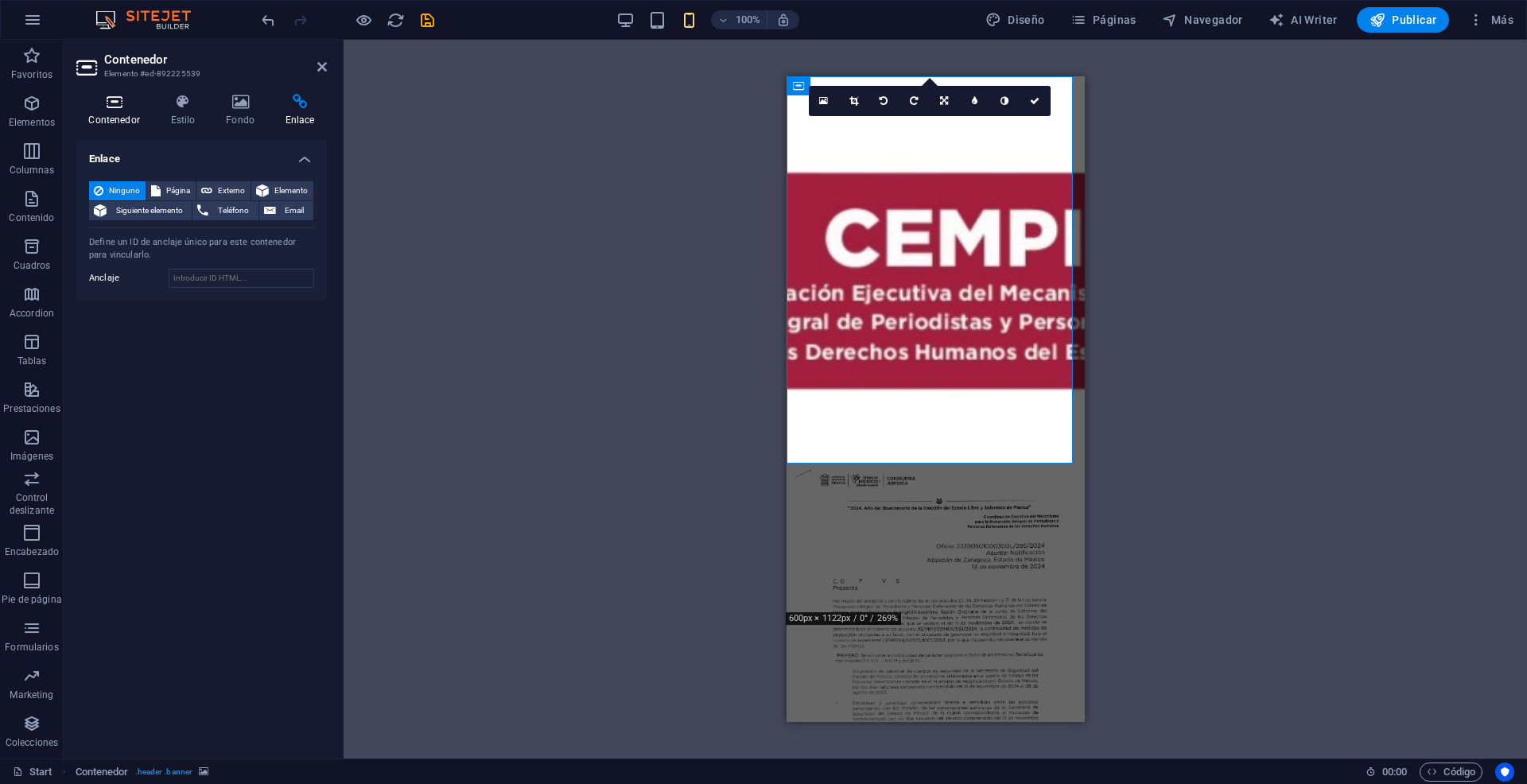
click at [136, 108] on icon at bounding box center [114, 101] width 76 height 16
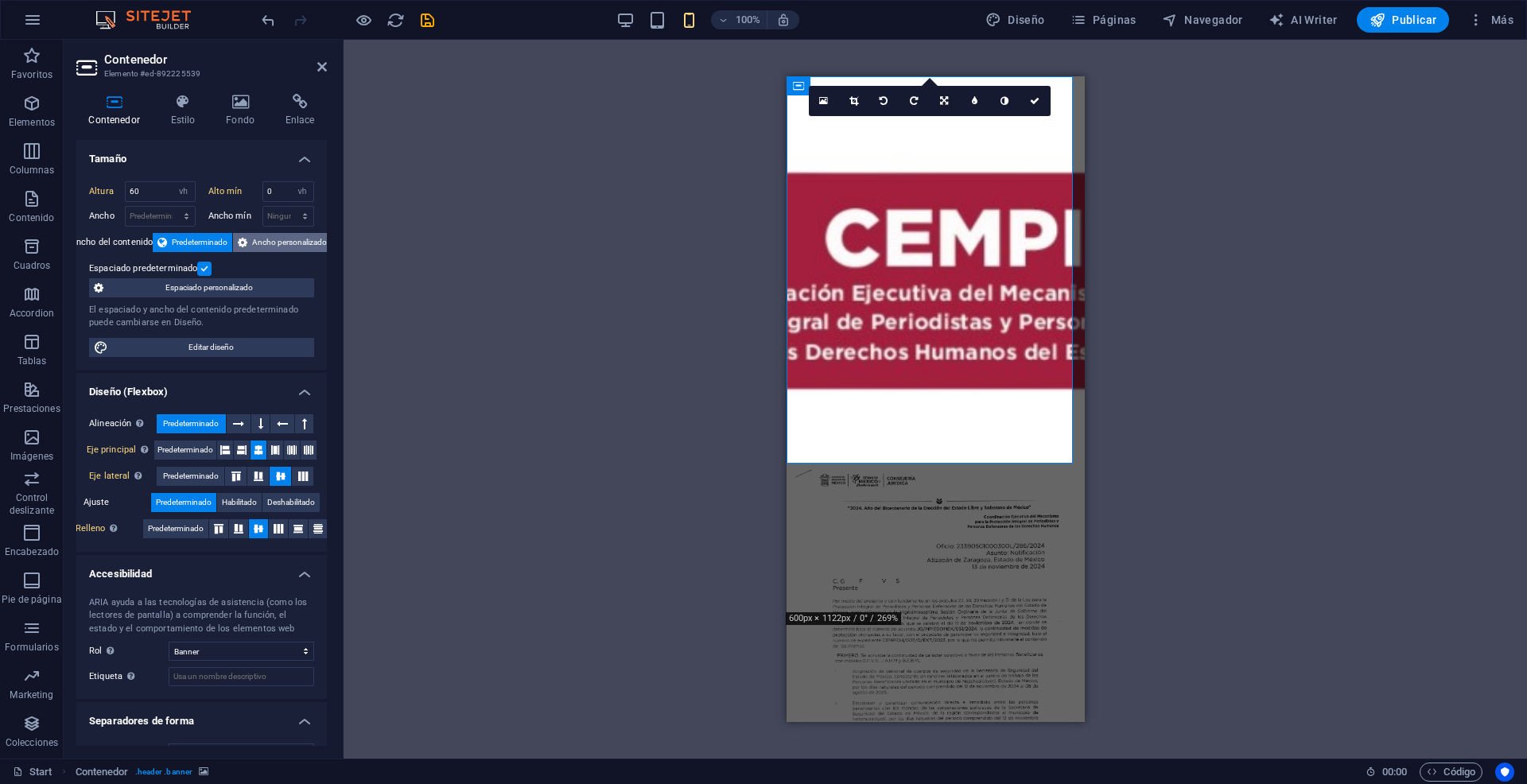
click at [258, 239] on span "Ancho personalizado" at bounding box center [289, 242] width 75 height 19
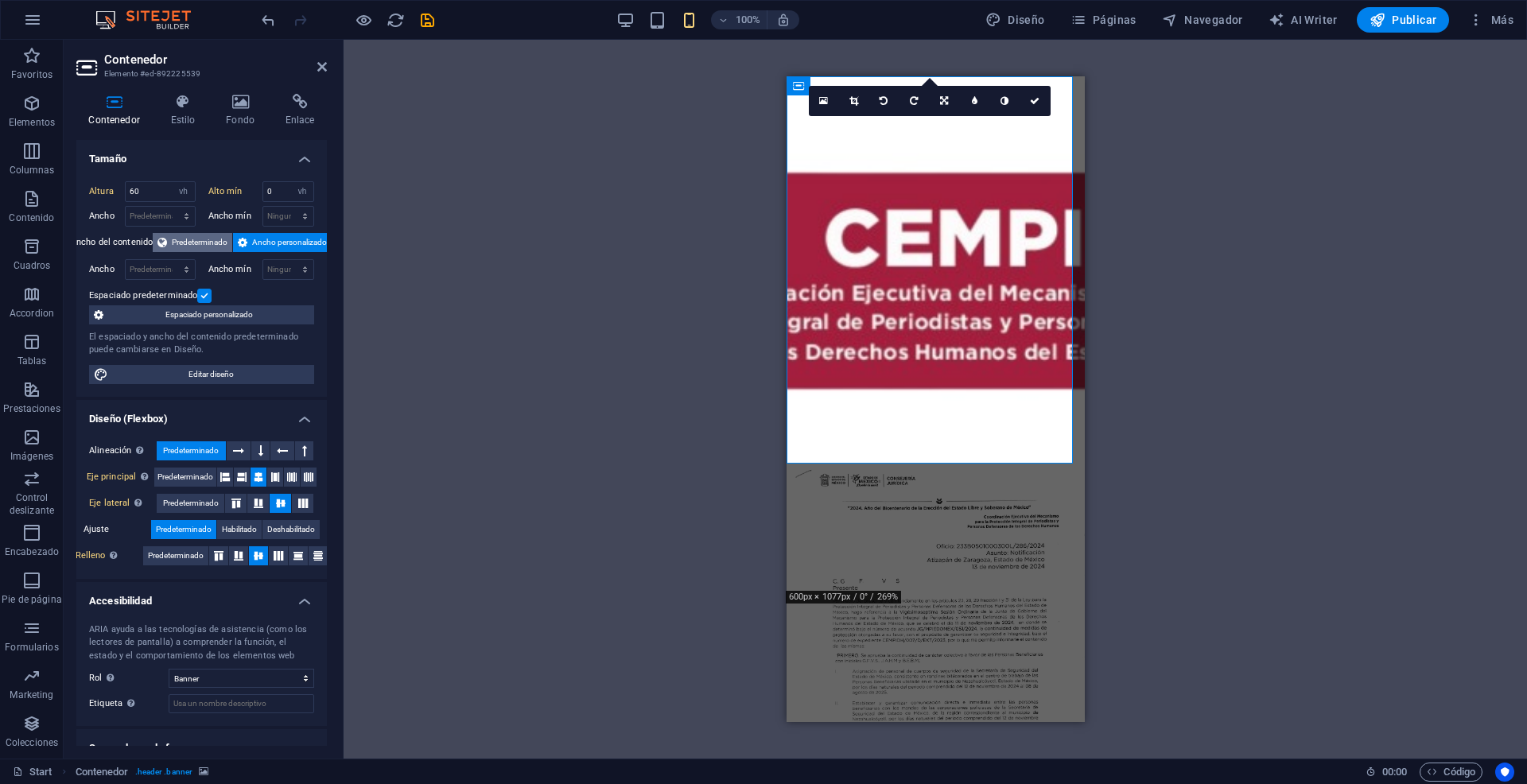
click at [207, 238] on span "Predeterminado" at bounding box center [200, 242] width 56 height 19
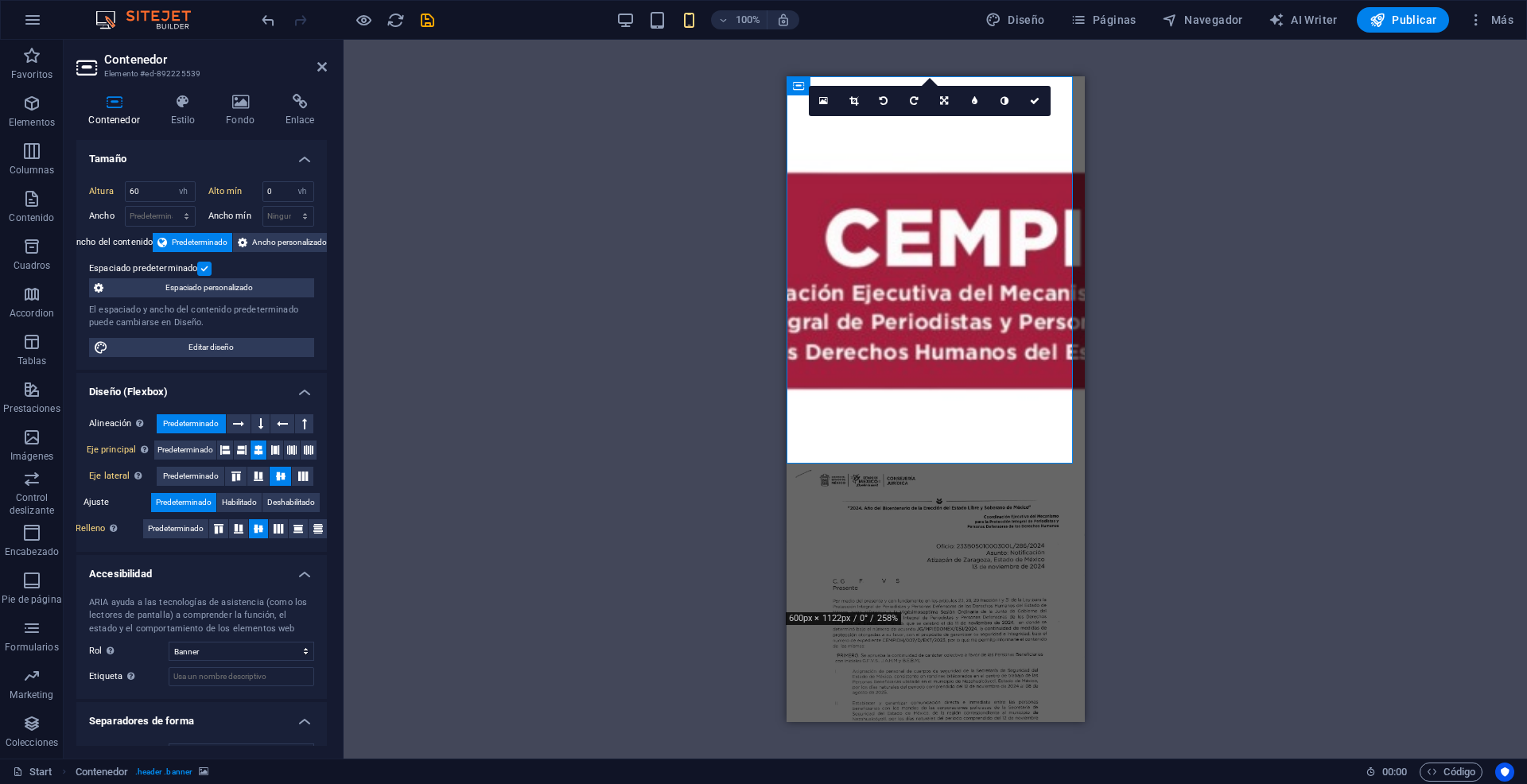
click at [202, 267] on label at bounding box center [204, 268] width 14 height 14
click at [0, 0] on input "Espaciado predeterminado" at bounding box center [0, 0] width 0 height 0
click at [203, 267] on label at bounding box center [204, 268] width 14 height 14
click at [0, 0] on input "Espaciado predeterminado" at bounding box center [0, 0] width 0 height 0
click at [203, 267] on label at bounding box center [204, 268] width 14 height 14
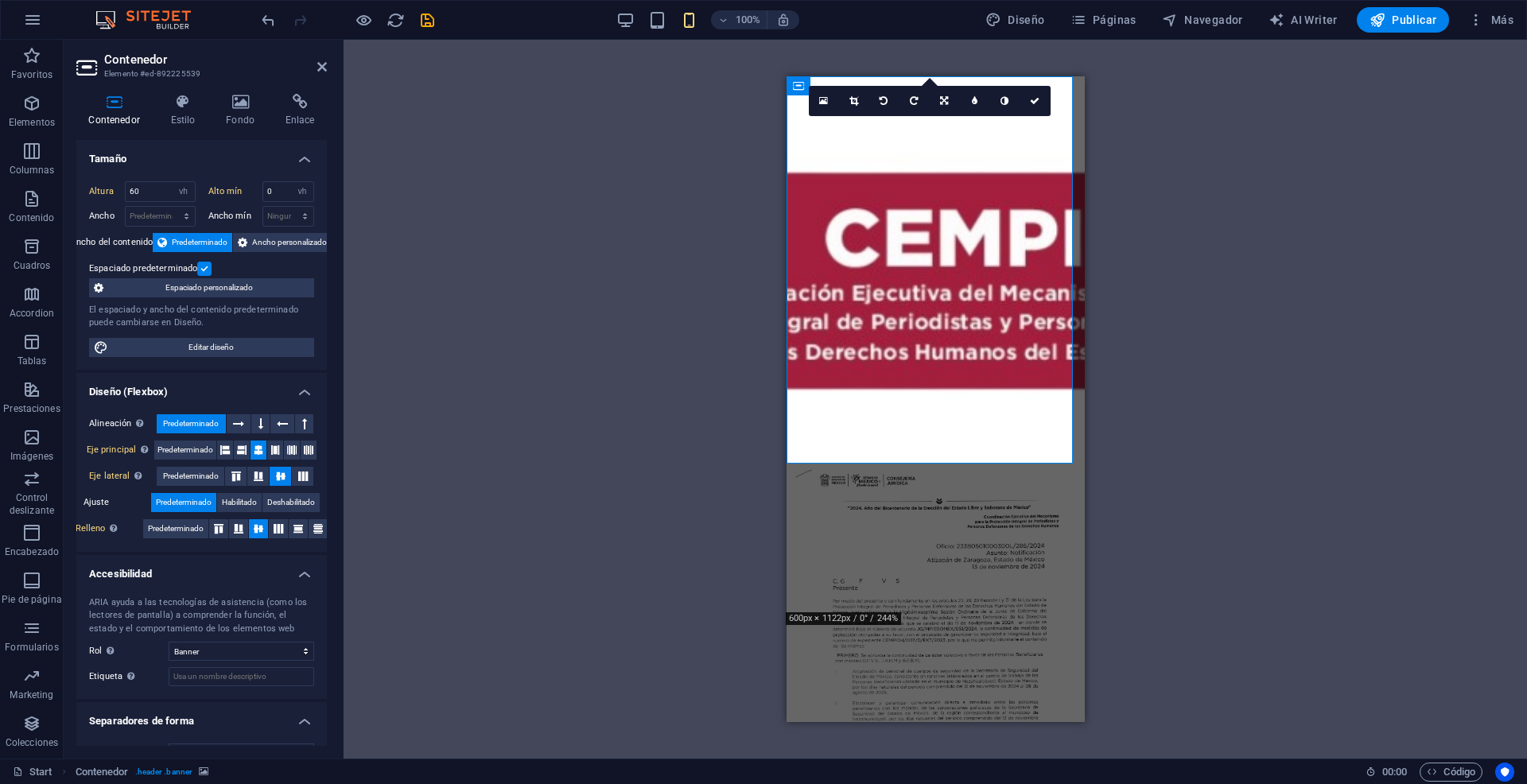
click at [0, 0] on input "Espaciado predeterminado" at bounding box center [0, 0] width 0 height 0
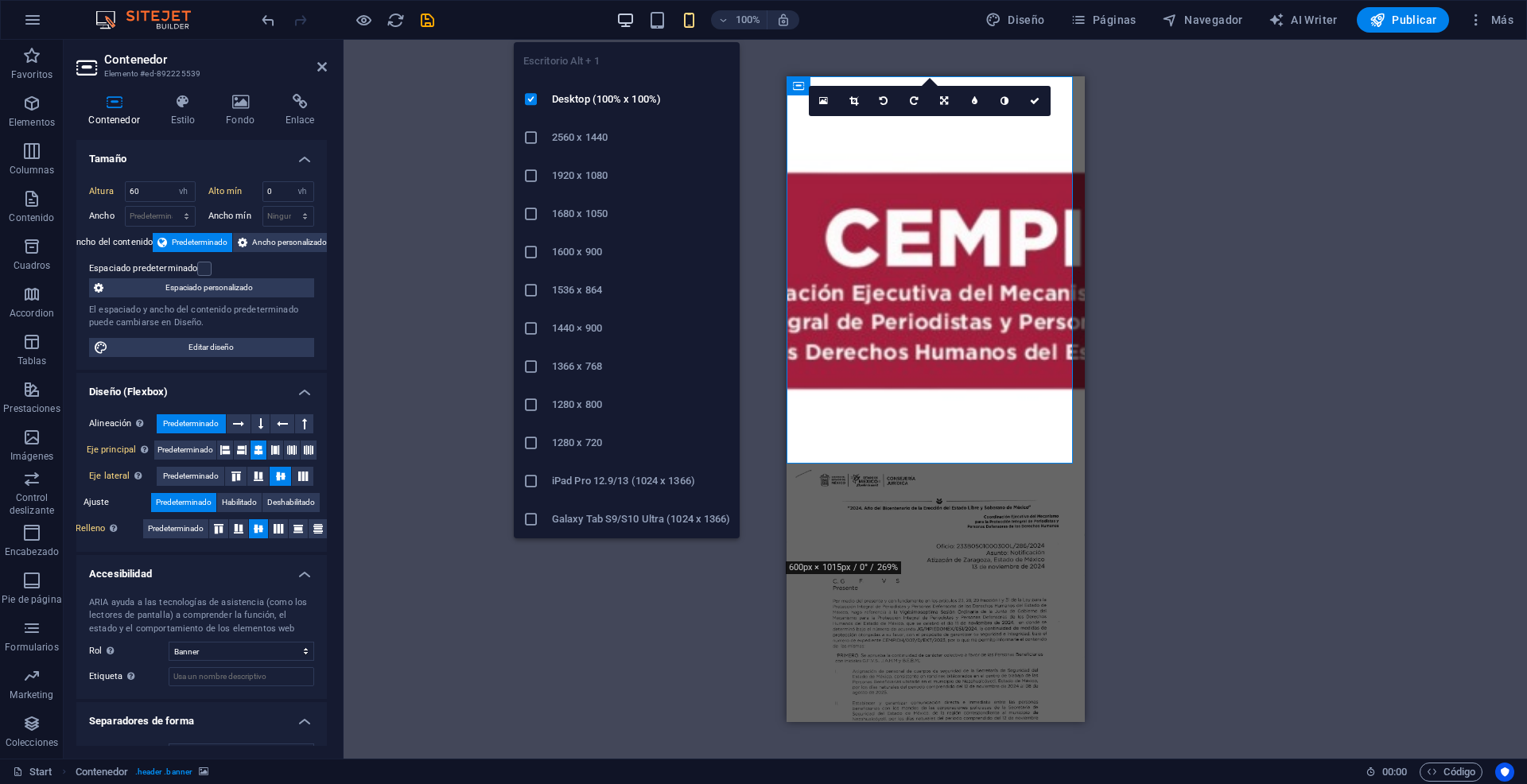
click at [631, 19] on icon "button" at bounding box center [625, 21] width 18 height 18
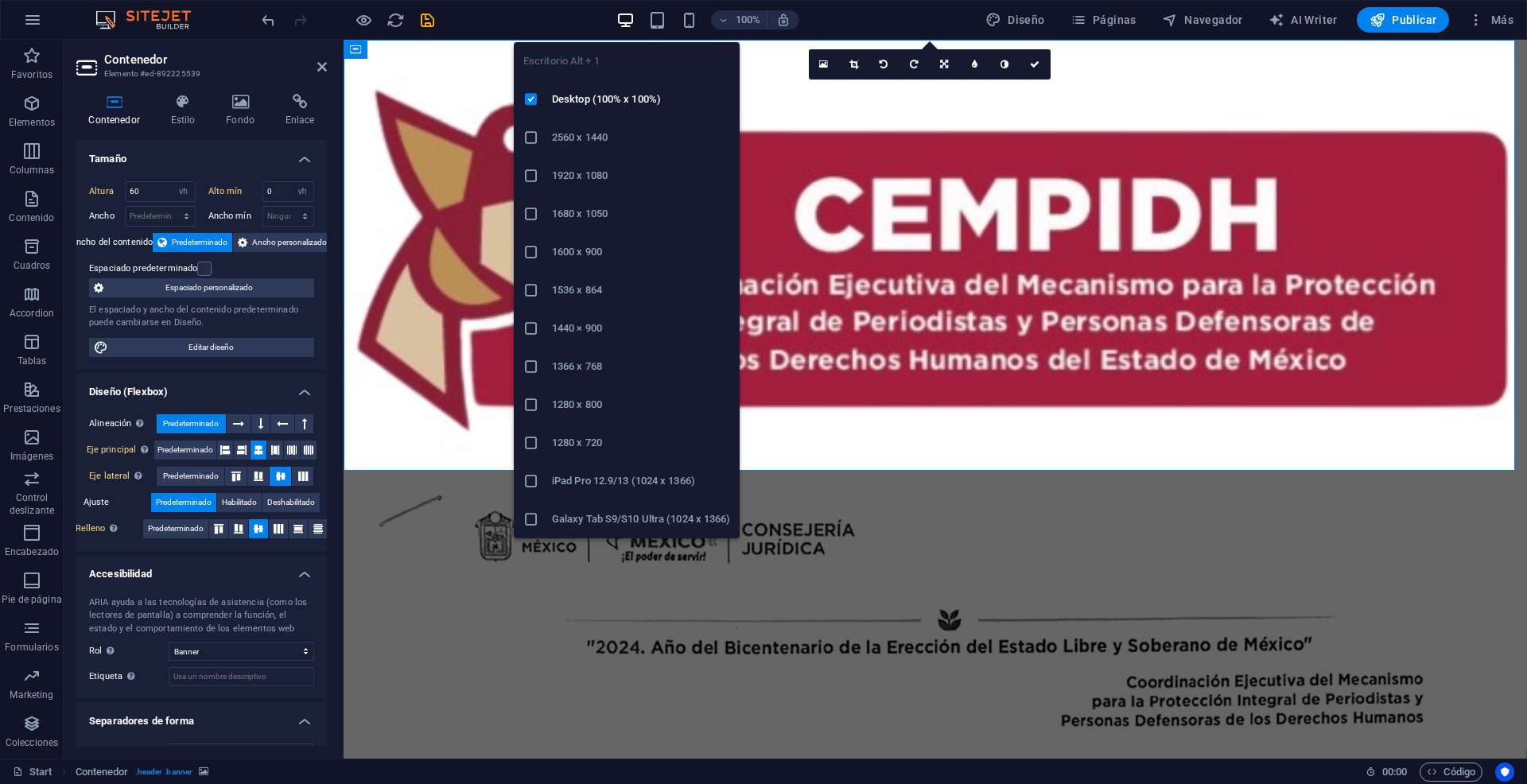
select select "DISABLED_OPTION_VALUE"
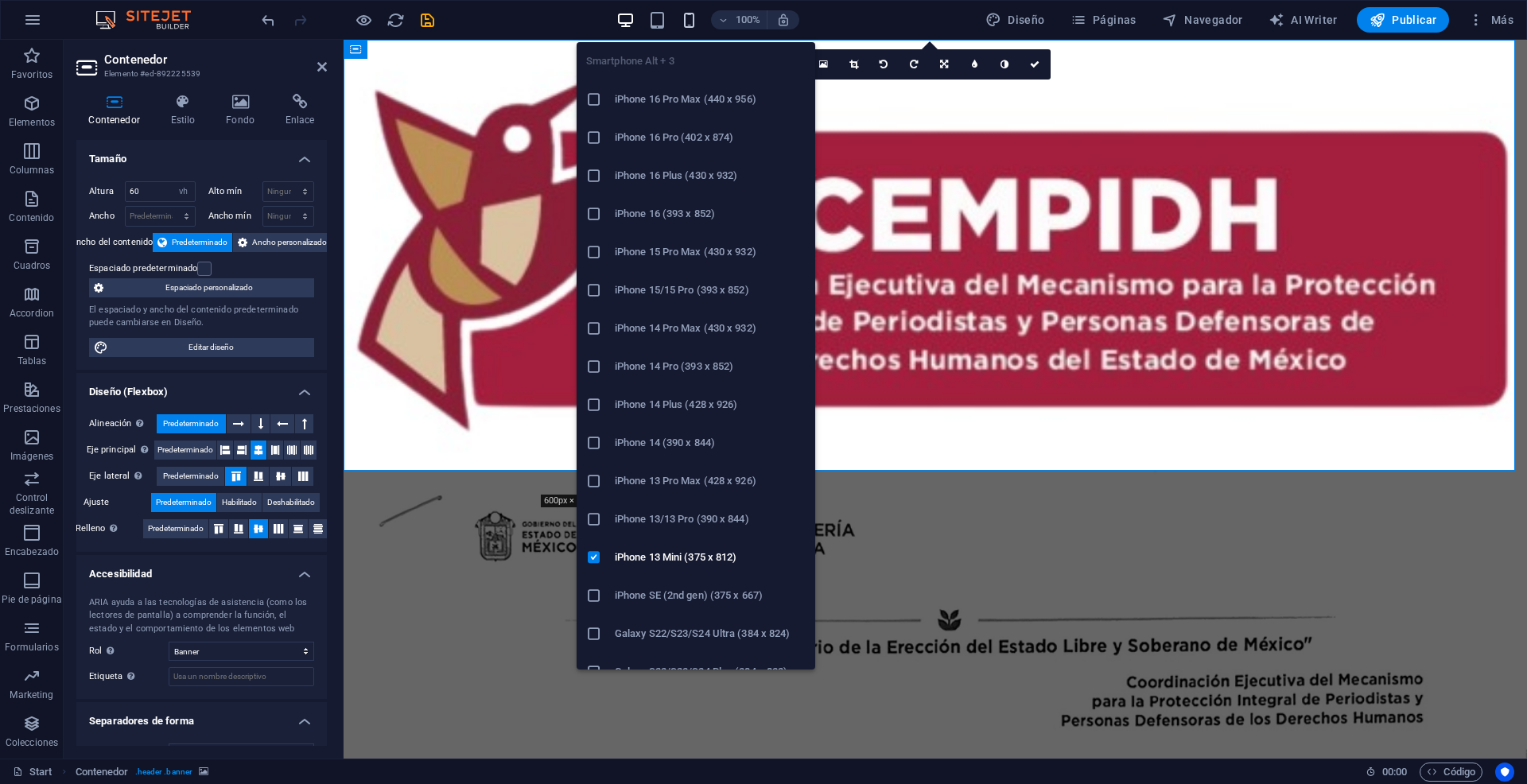
click at [687, 20] on icon "button" at bounding box center [689, 21] width 18 height 18
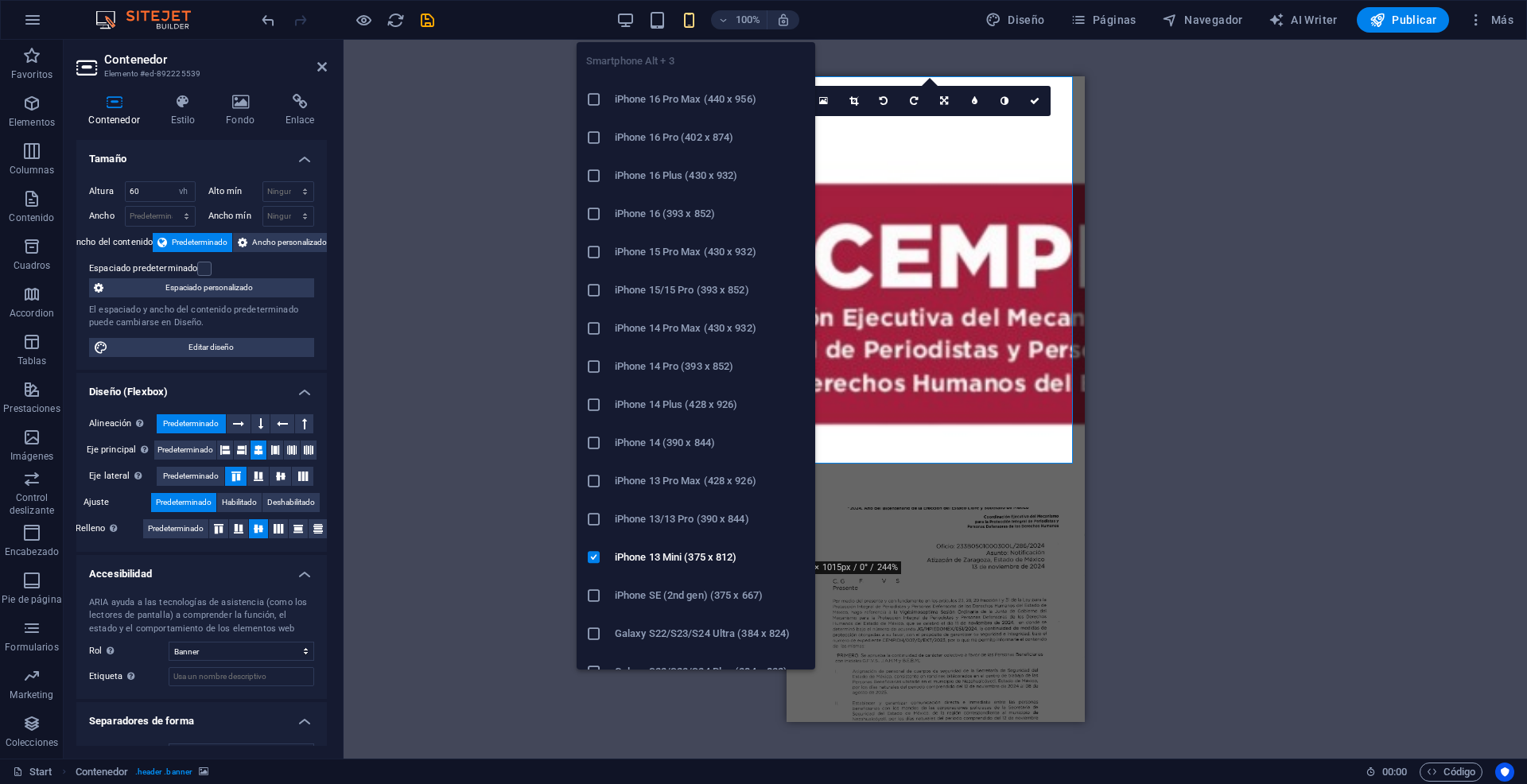
type input "0"
select select "vh"
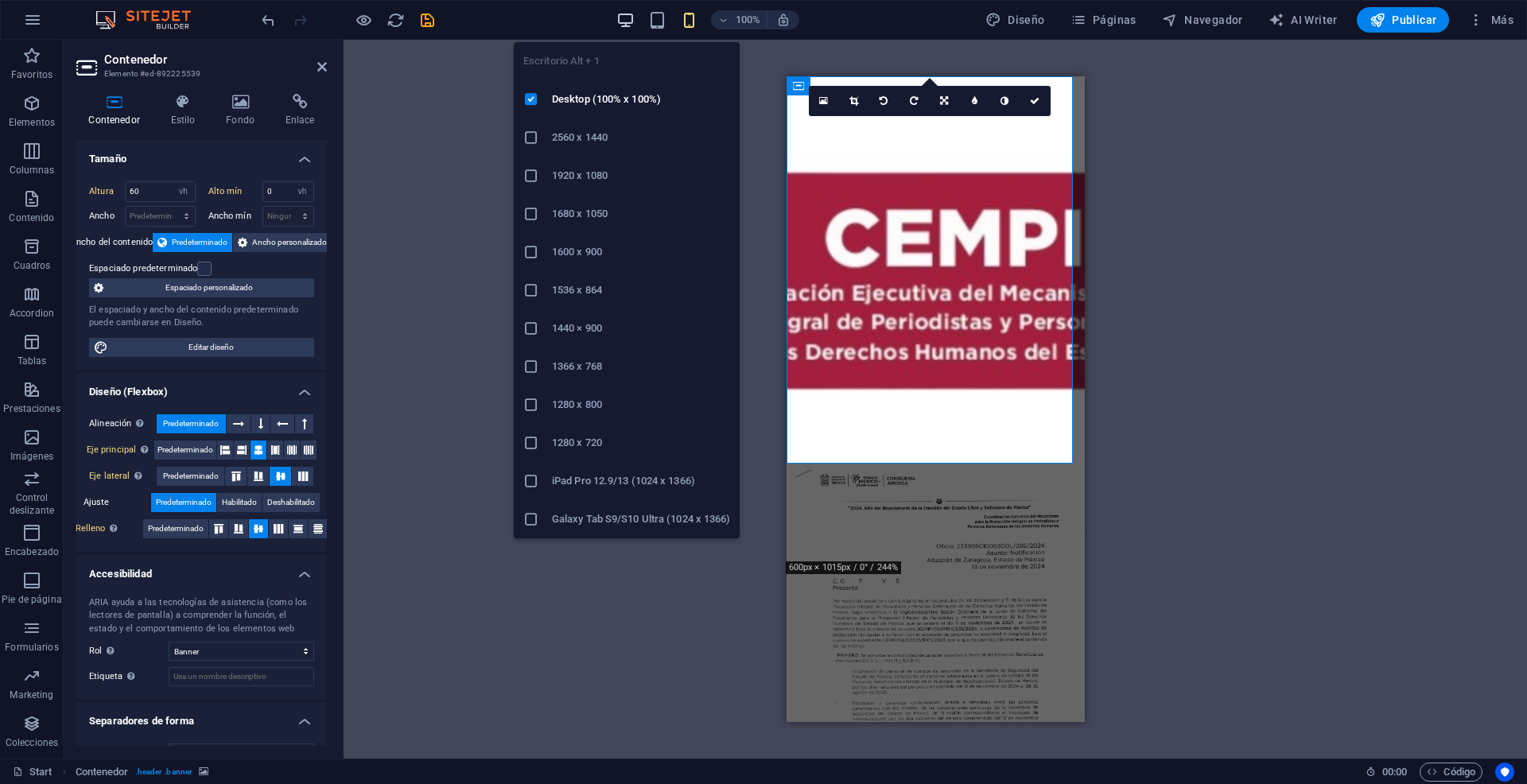
click at [624, 13] on icon "button" at bounding box center [625, 21] width 18 height 18
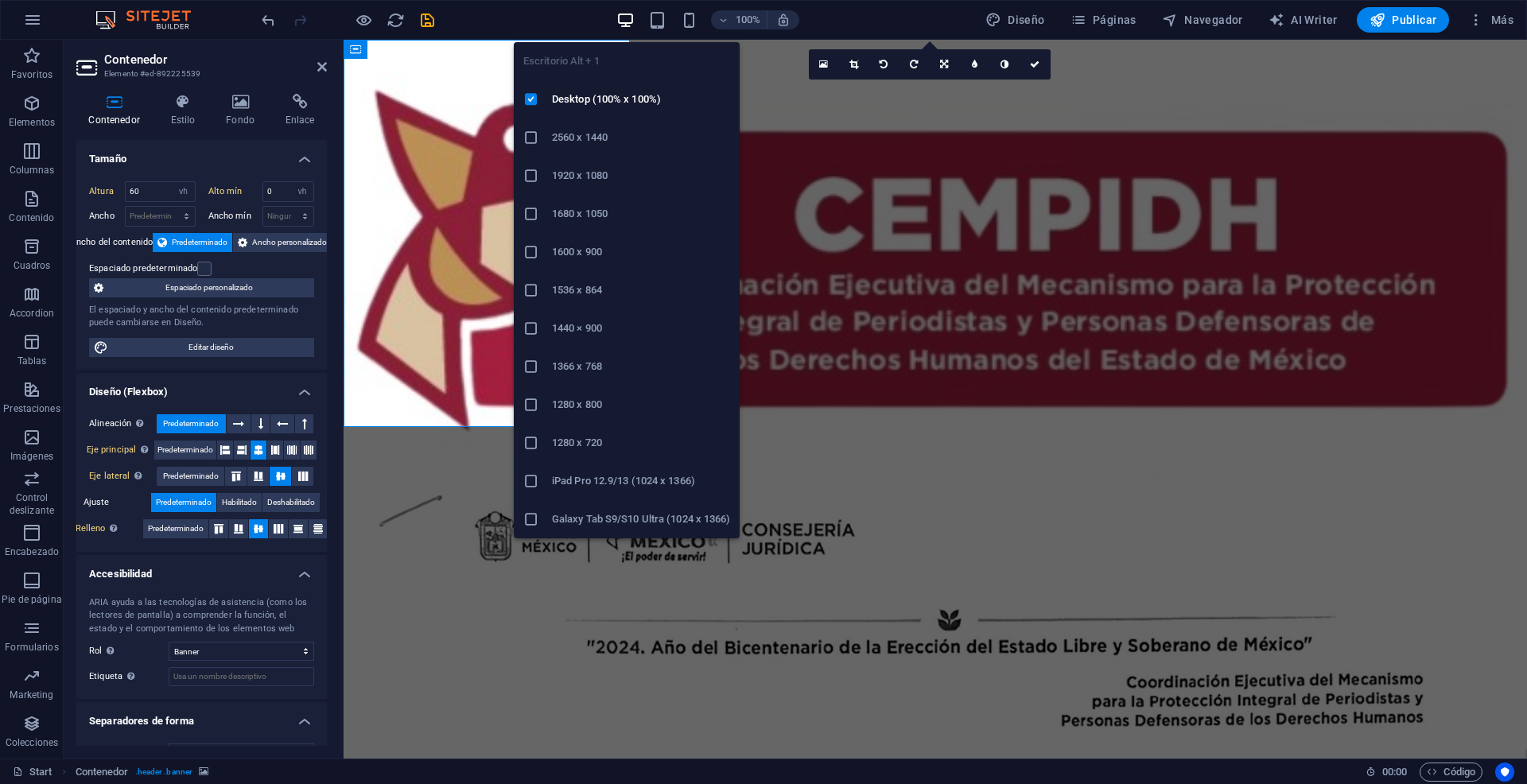
select select "DISABLED_OPTION_VALUE"
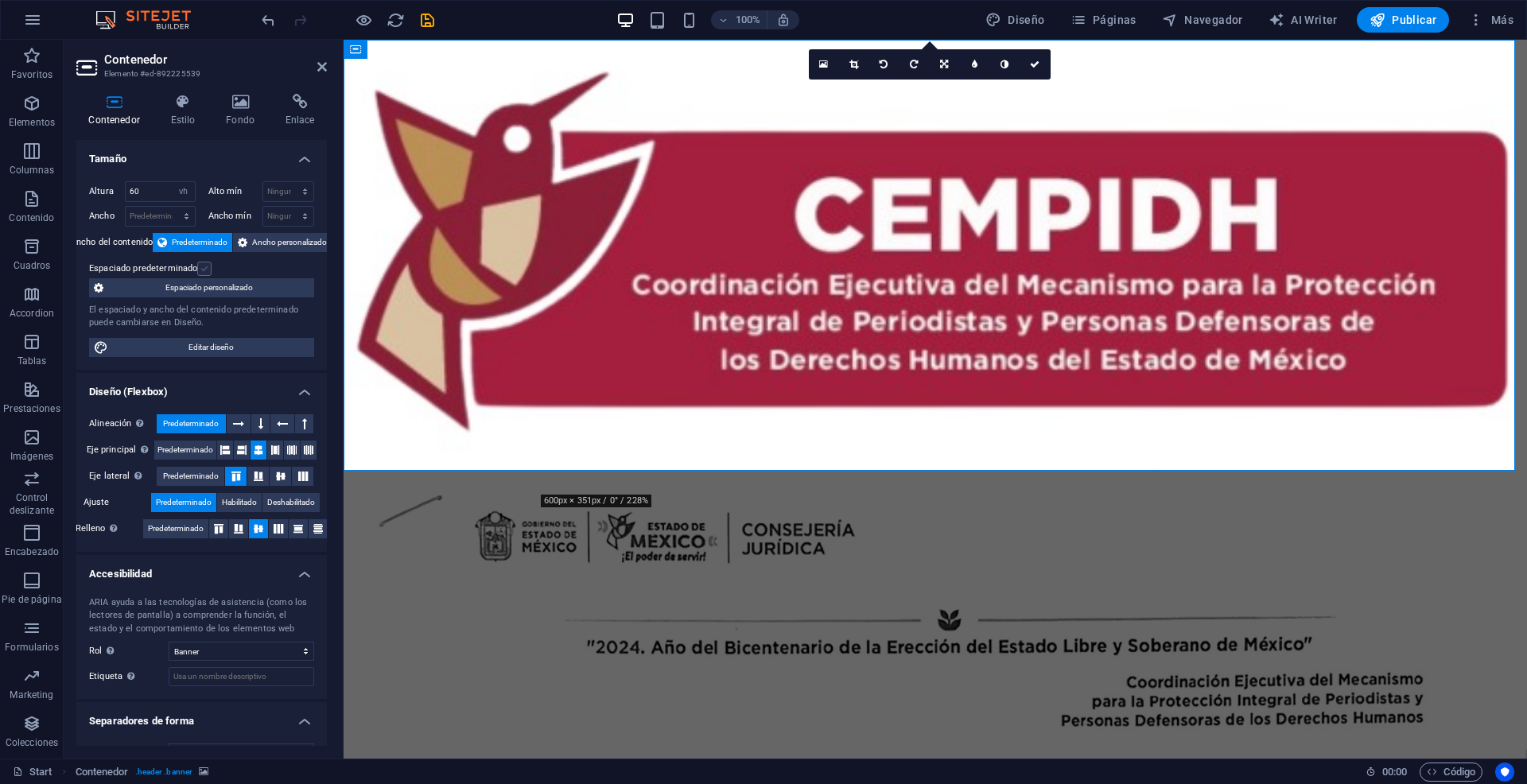
click at [203, 267] on label at bounding box center [204, 268] width 14 height 14
click at [0, 0] on input "Espaciado predeterminado" at bounding box center [0, 0] width 0 height 0
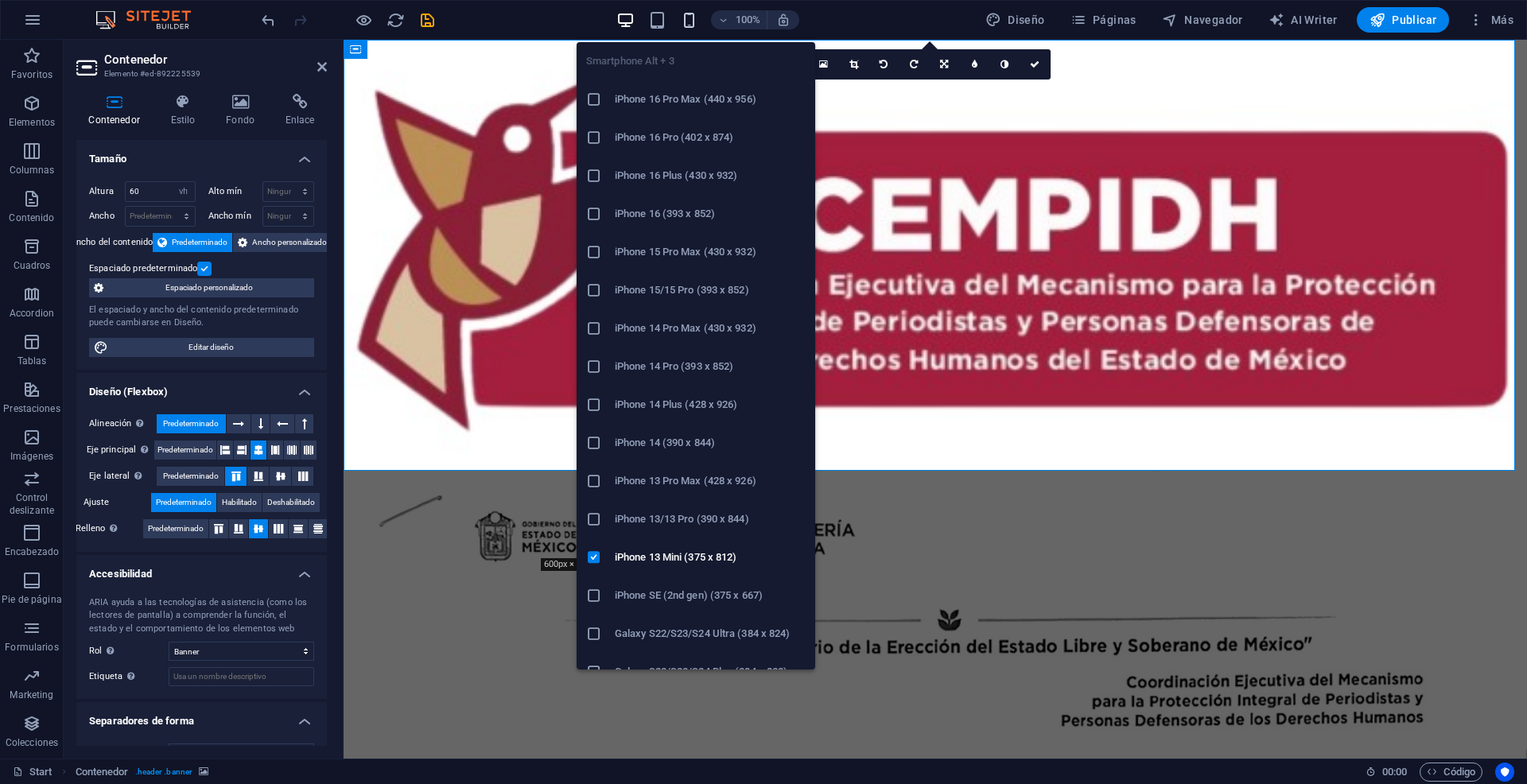
click at [689, 22] on icon "button" at bounding box center [689, 21] width 18 height 18
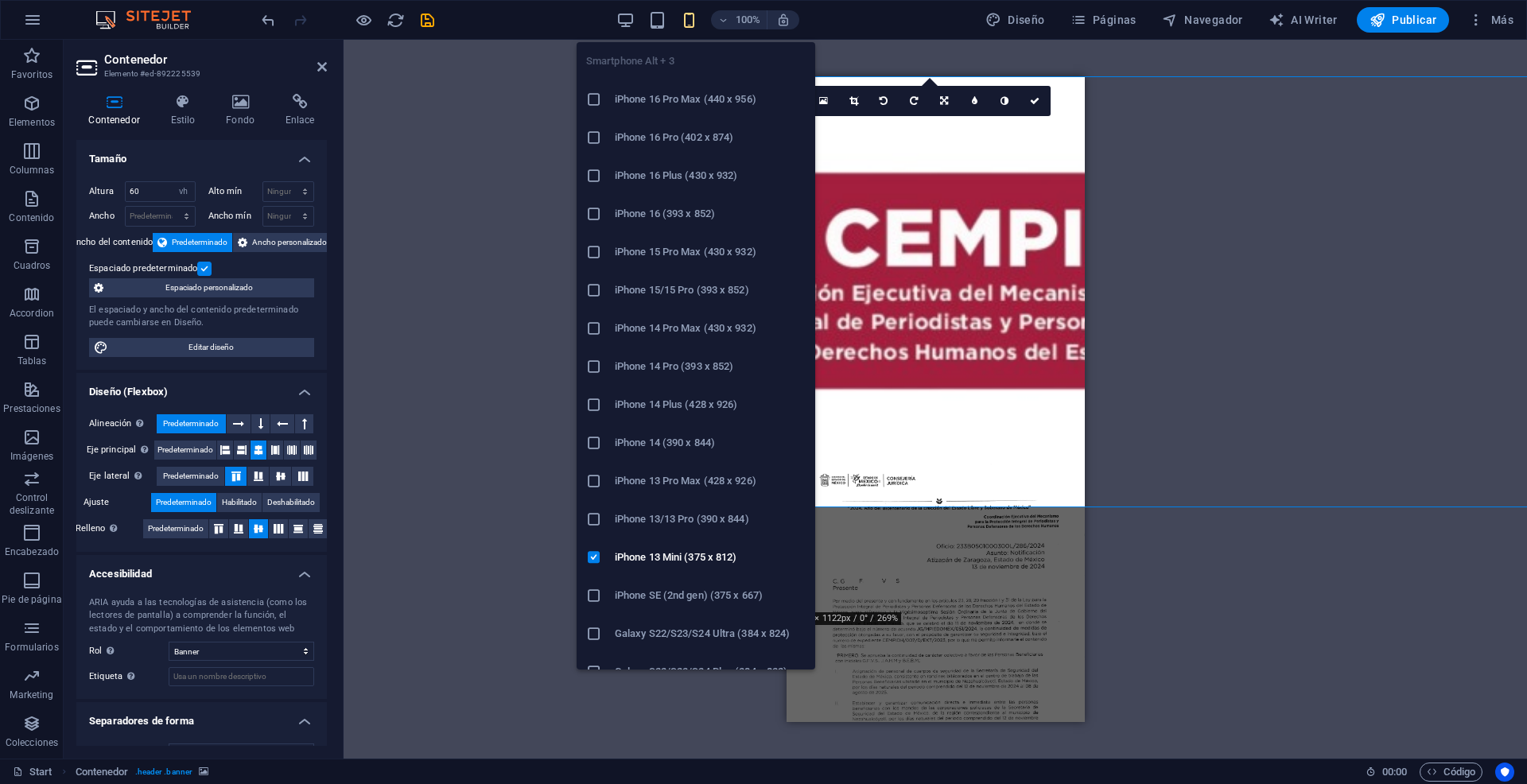
type input "0"
select select "vh"
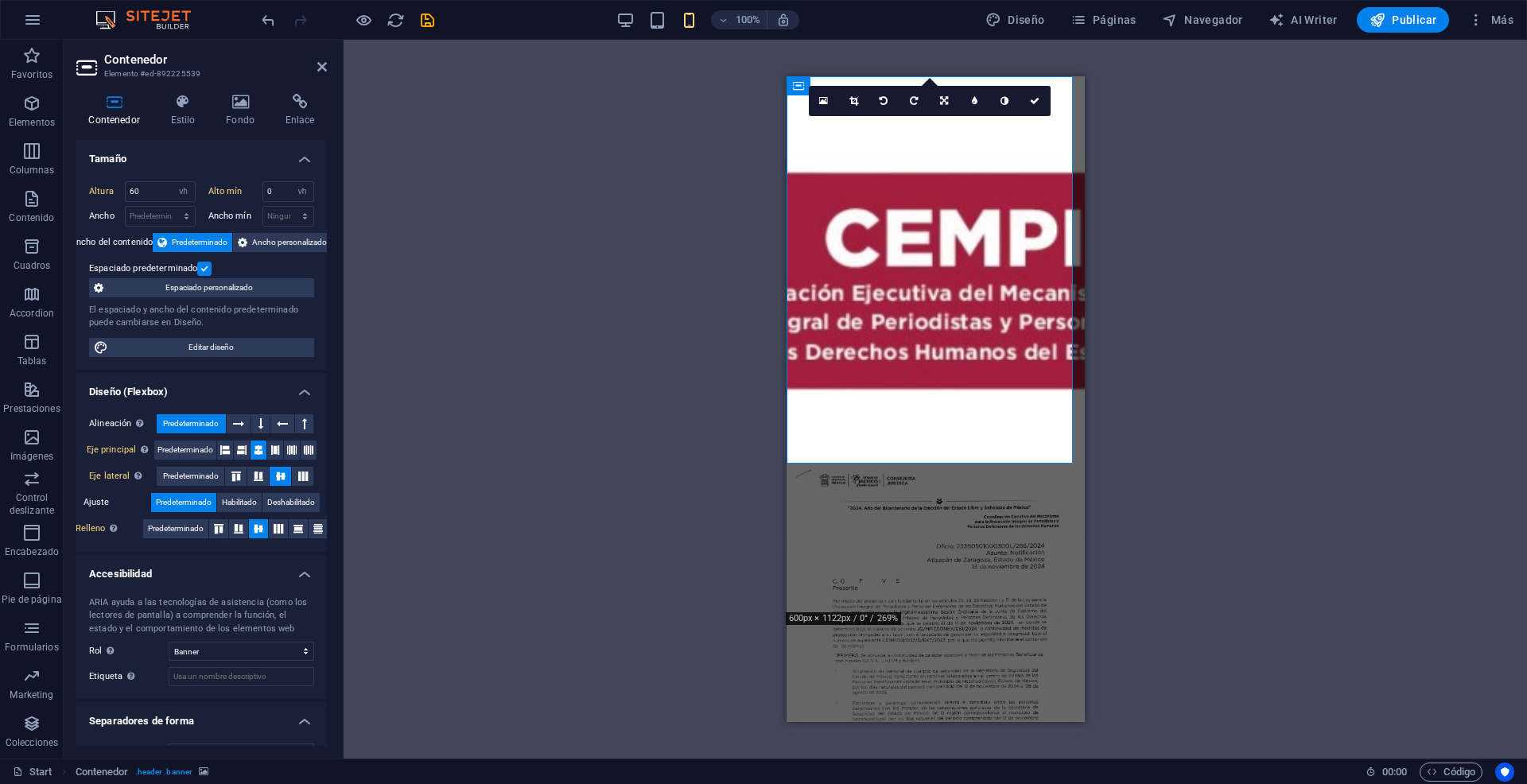
click at [204, 263] on label at bounding box center [204, 268] width 14 height 14
click at [0, 0] on input "Espaciado predeterminado" at bounding box center [0, 0] width 0 height 0
click at [680, 166] on div "Arrastra aquí para reemplazar el contenido existente. Si quieres crear un eleme…" at bounding box center [935, 399] width 1183 height 719
click at [1405, 33] on div "100% Diseño Páginas Navegador AI Writer Publicar Más" at bounding box center [764, 20] width 1525 height 38
click at [1409, 27] on span "Publicar" at bounding box center [1403, 19] width 67 height 16
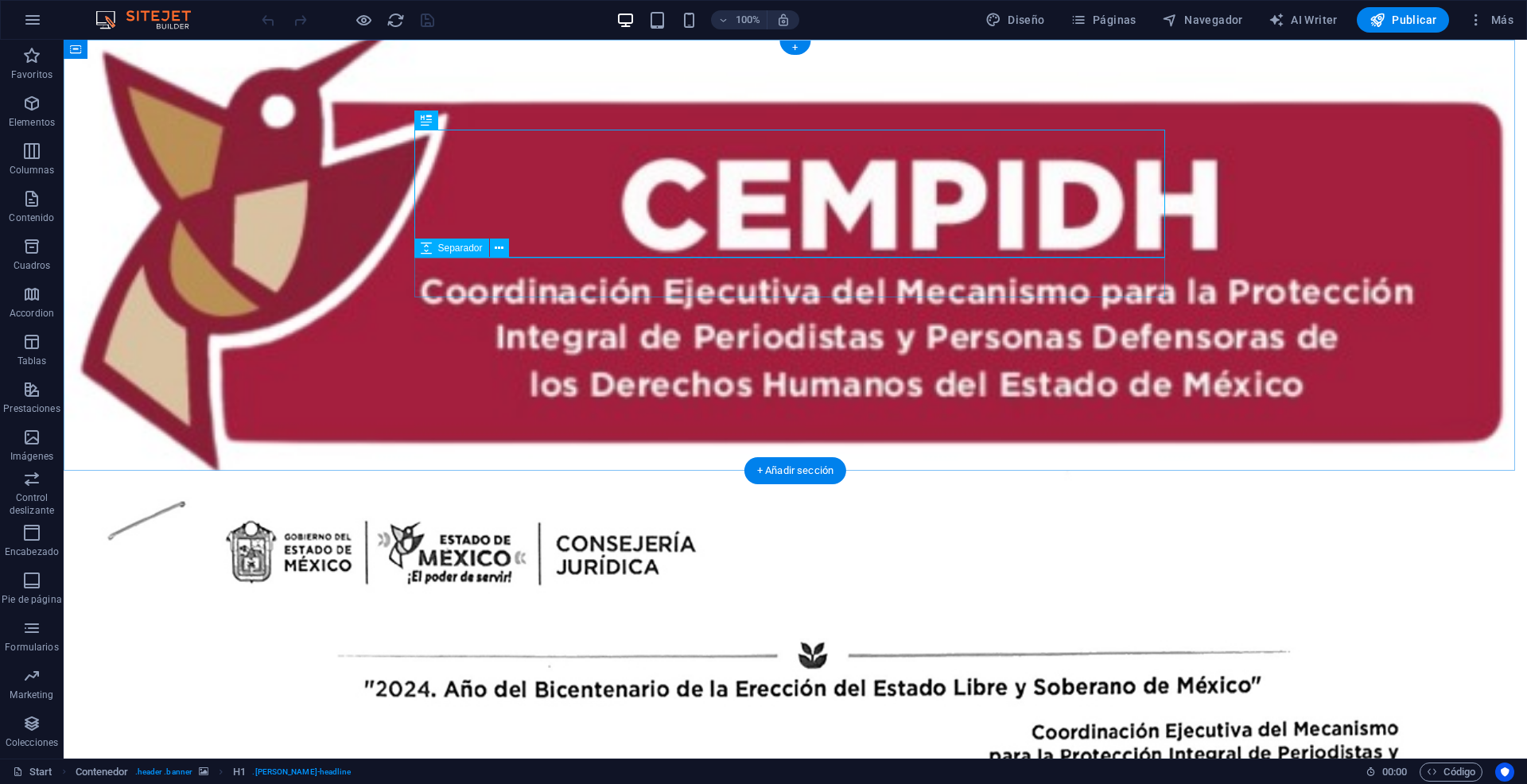
click at [741, 689] on div at bounding box center [795, 708] width 750 height 39
click at [500, 251] on icon at bounding box center [499, 248] width 9 height 16
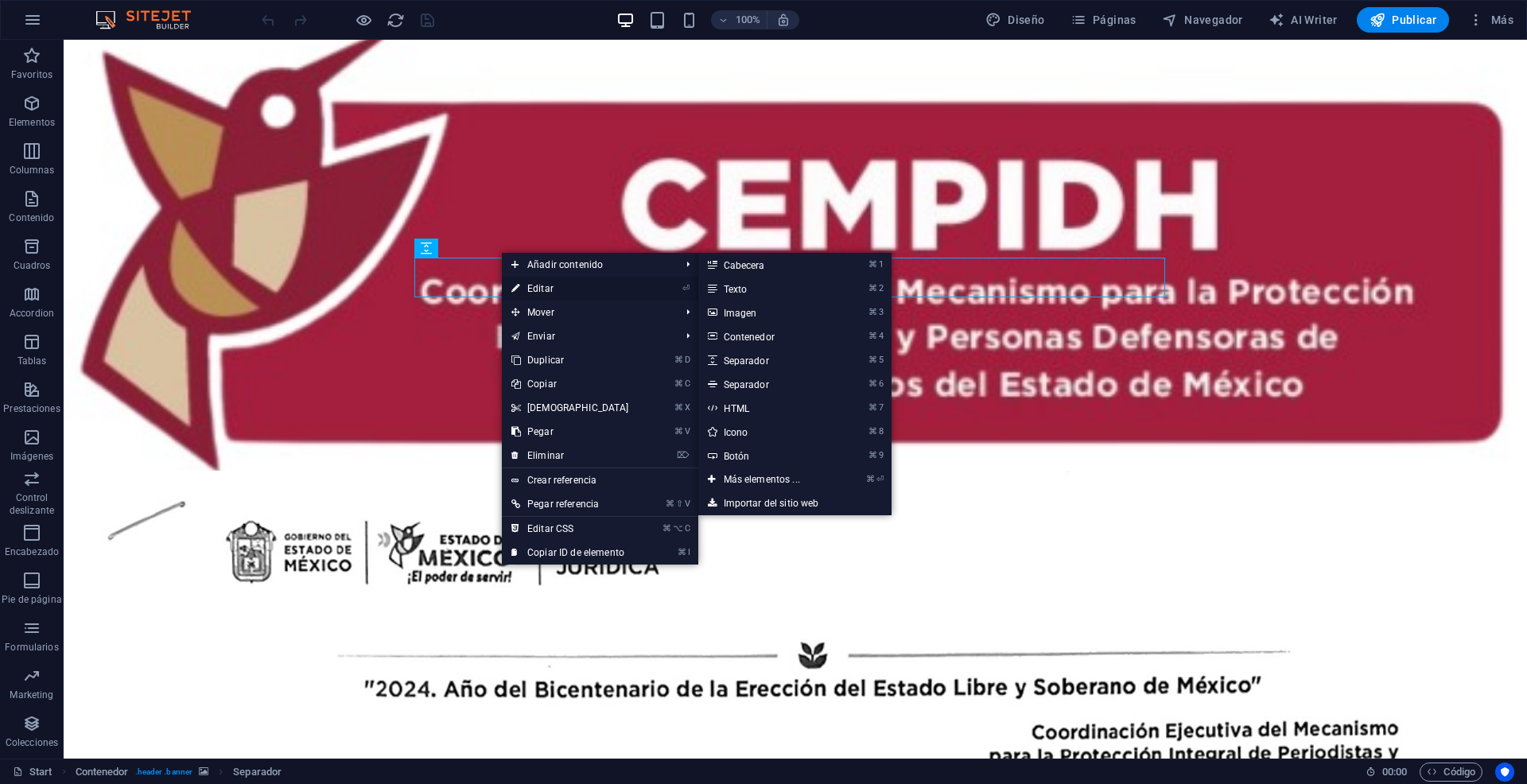
click at [541, 284] on link "⏎ Editar" at bounding box center [570, 288] width 137 height 24
select select "px"
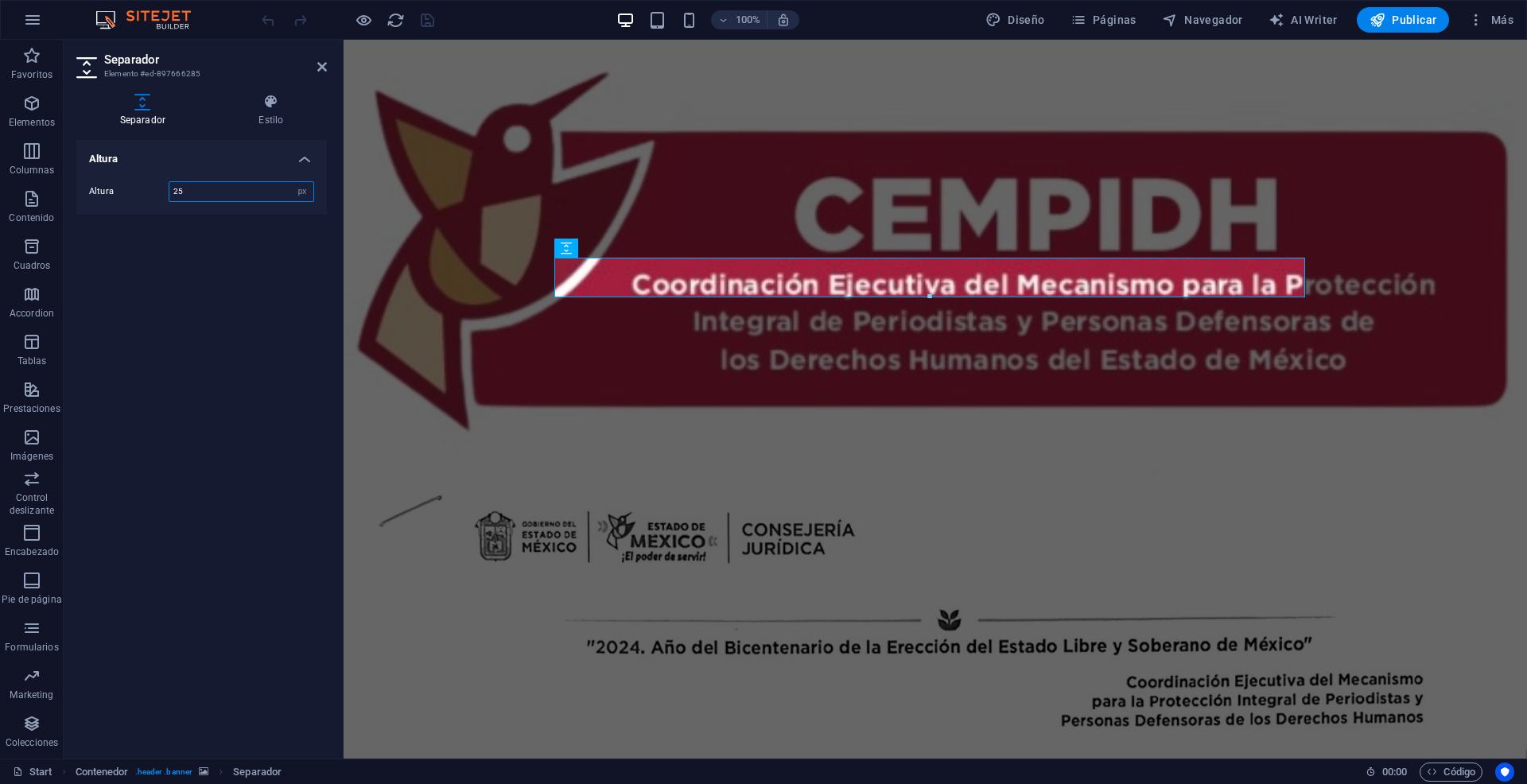
type input "25"
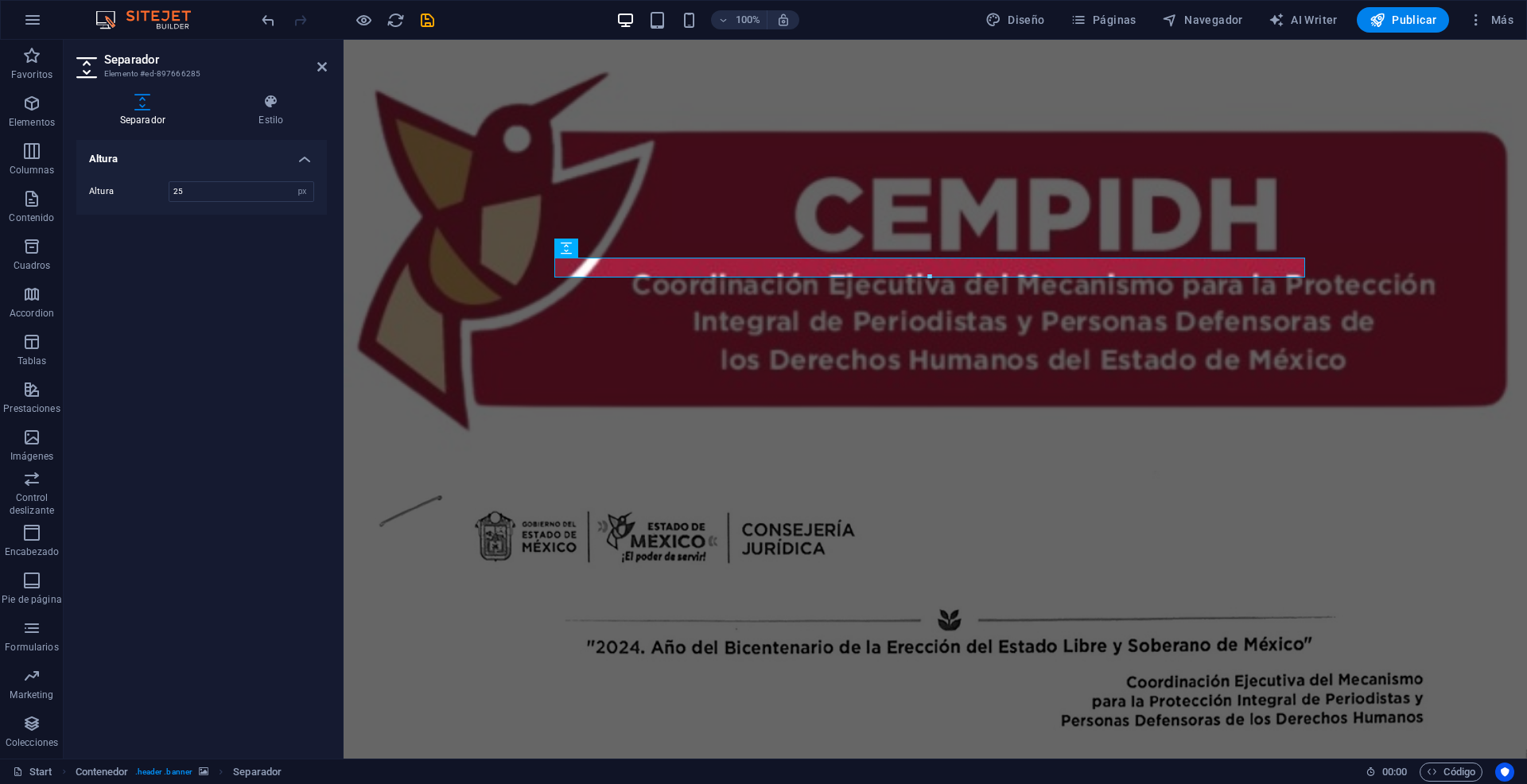
click at [566, 429] on figure at bounding box center [935, 255] width 1183 height 431
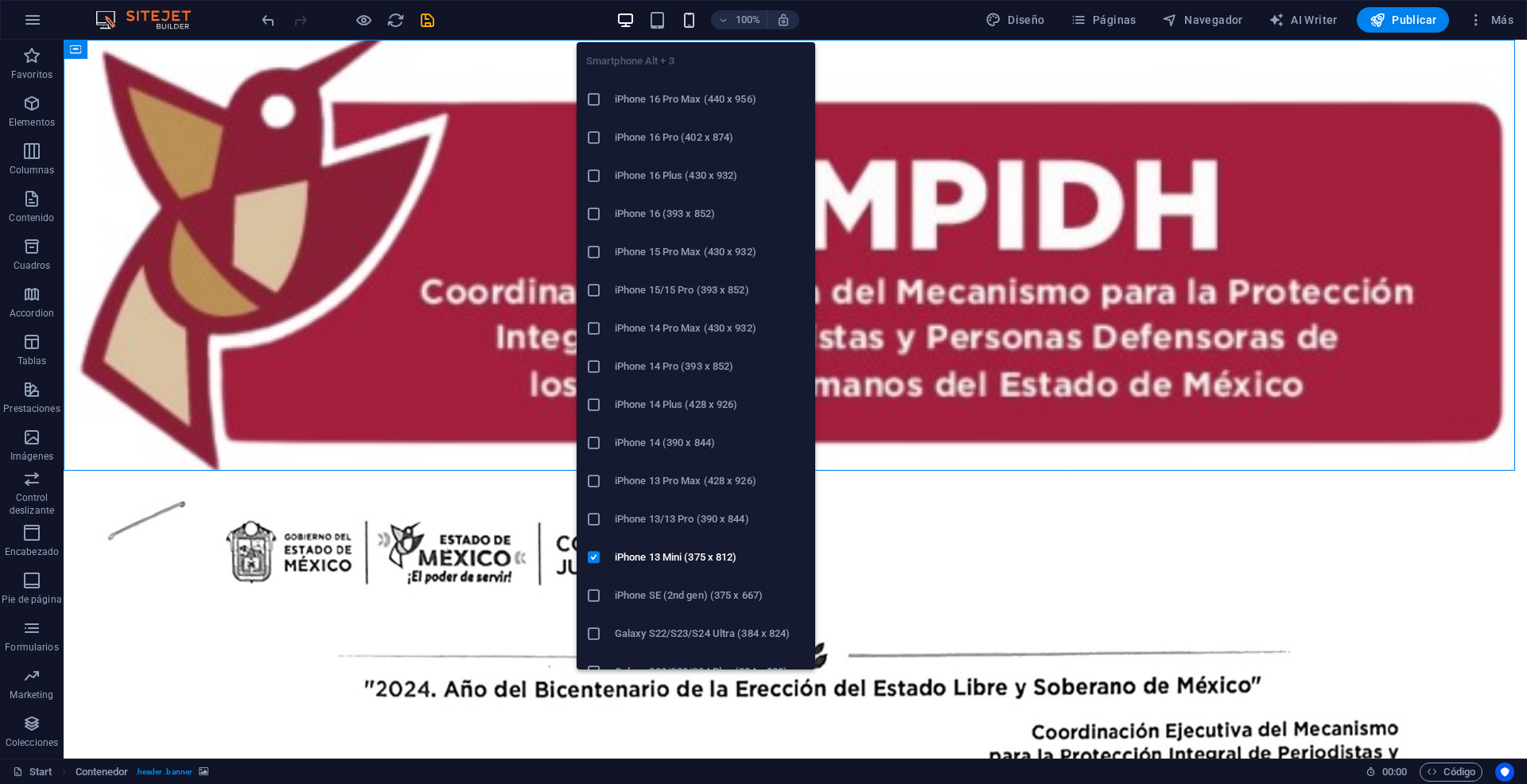
click at [695, 24] on icon "button" at bounding box center [689, 21] width 18 height 18
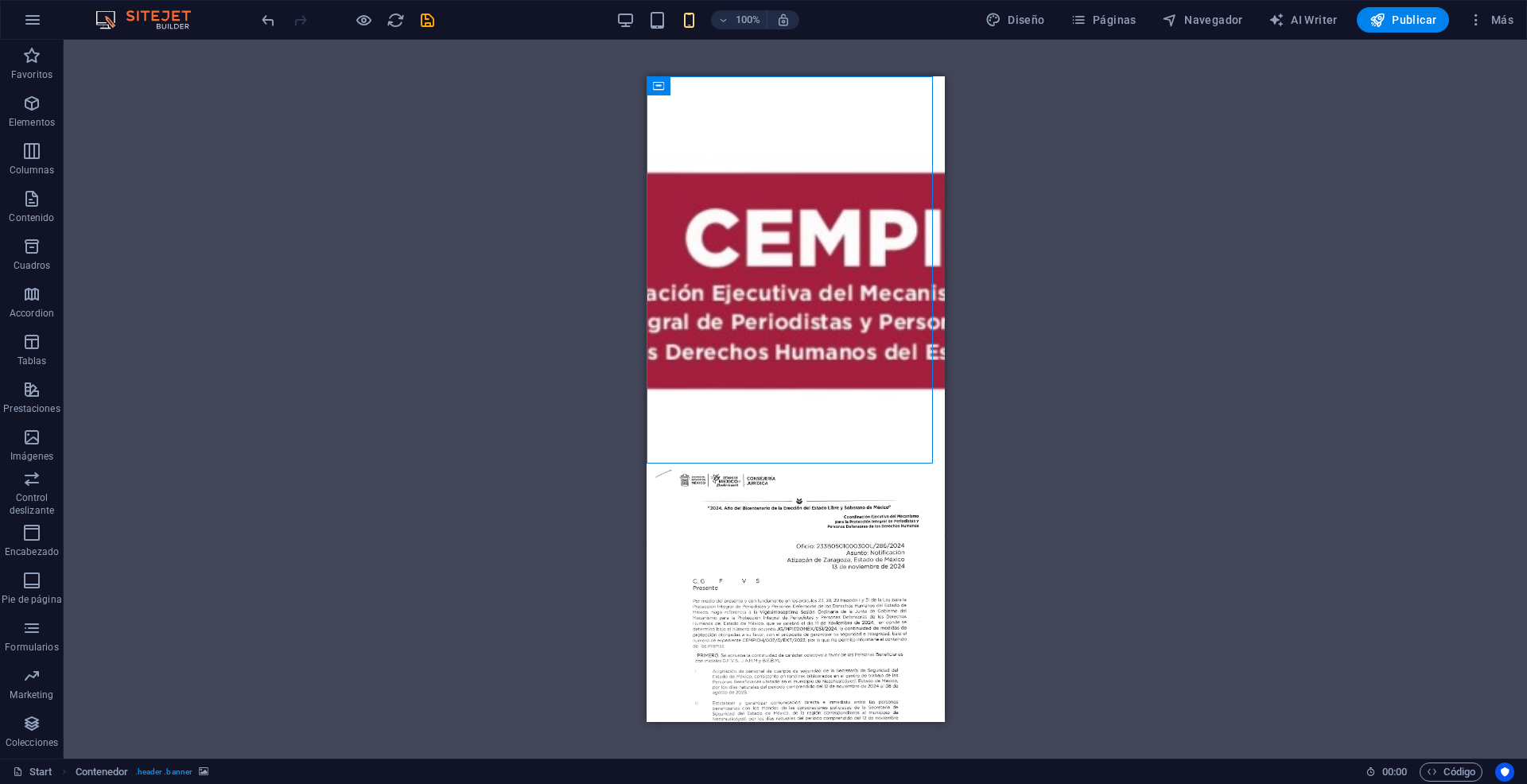
click at [972, 239] on div "H1 Contenedor Separador Imagen Texto Separador Logo" at bounding box center [795, 399] width 1463 height 719
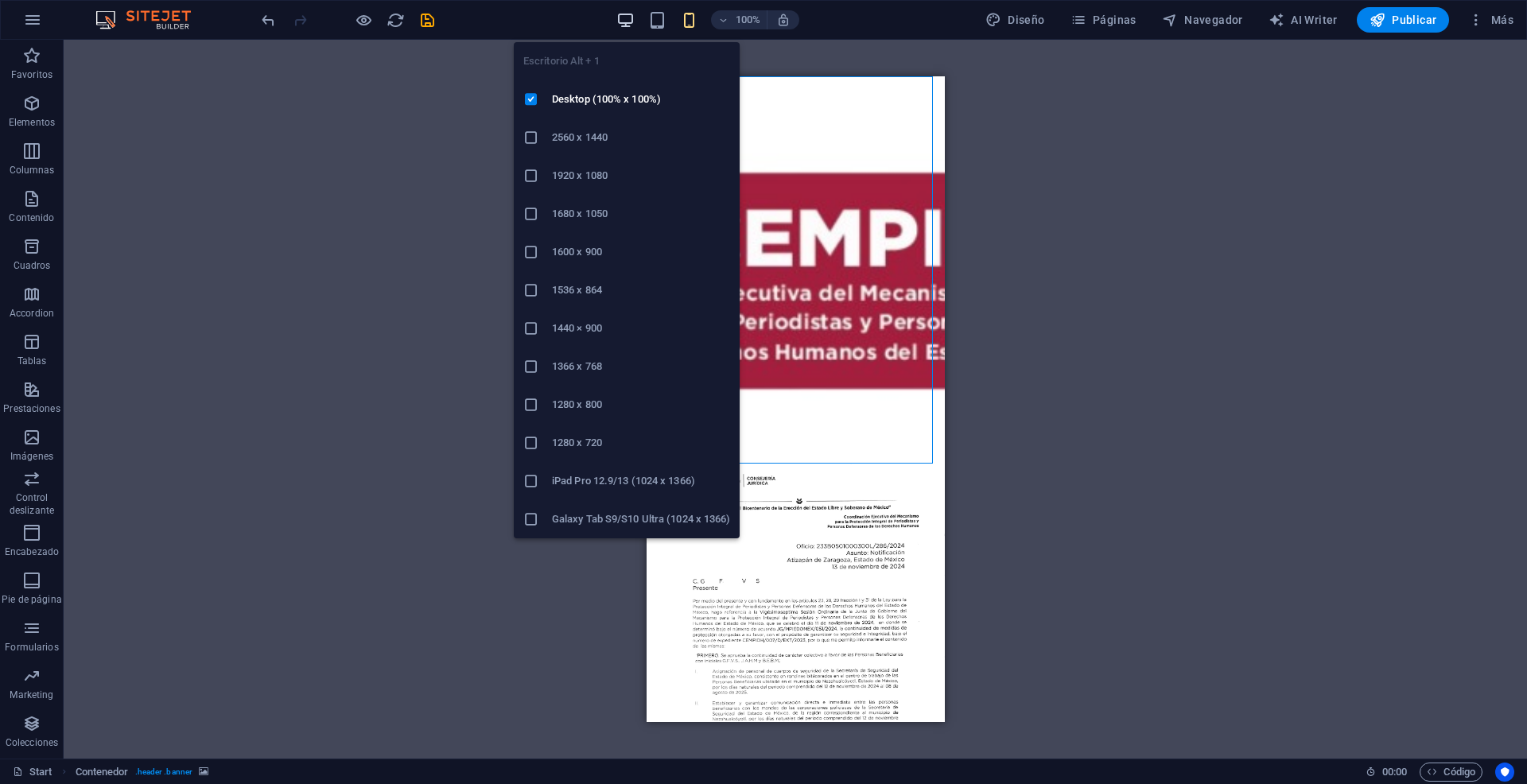
click at [634, 17] on icon "button" at bounding box center [625, 21] width 18 height 18
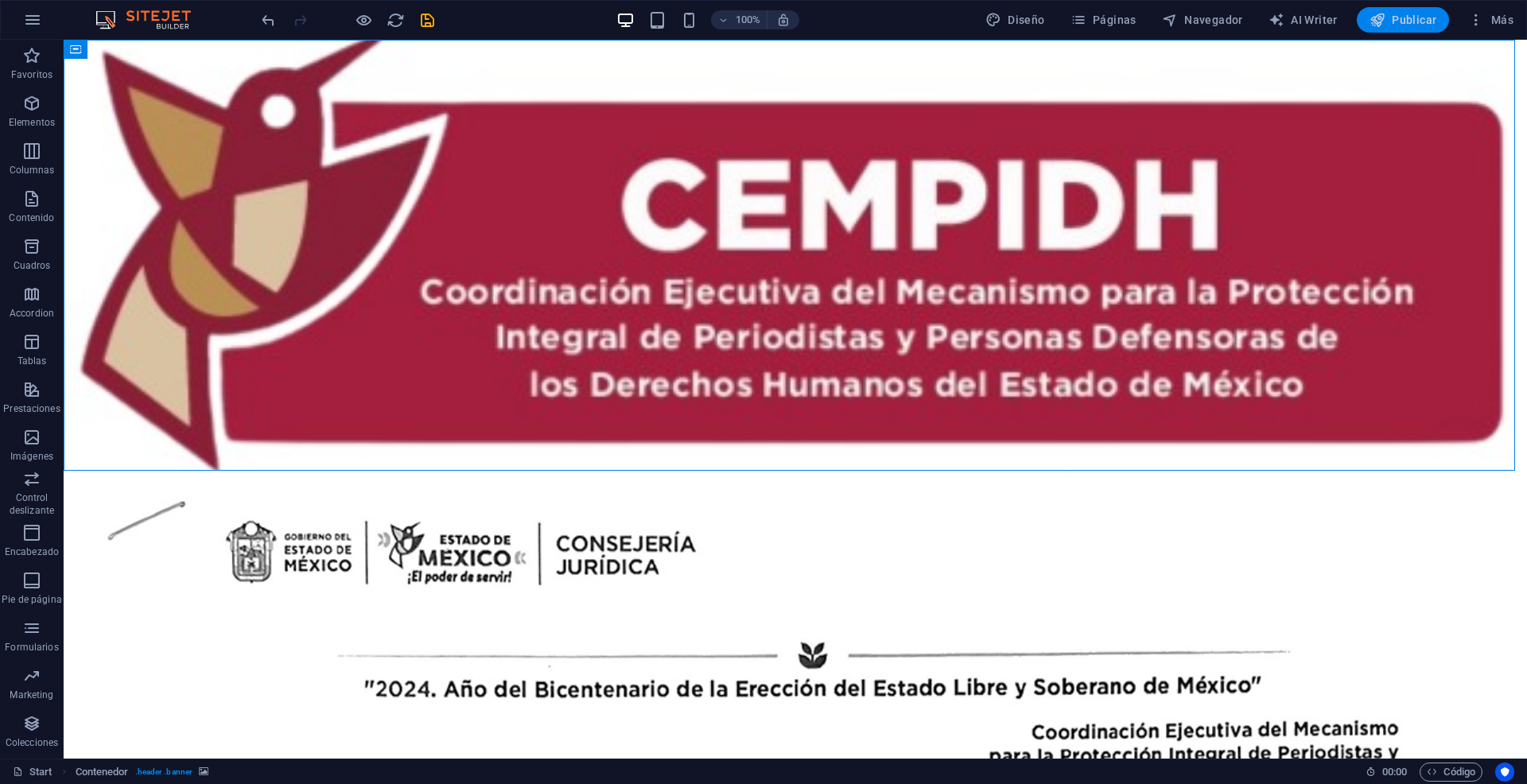
click at [1419, 28] on button "Publicar" at bounding box center [1403, 20] width 93 height 26
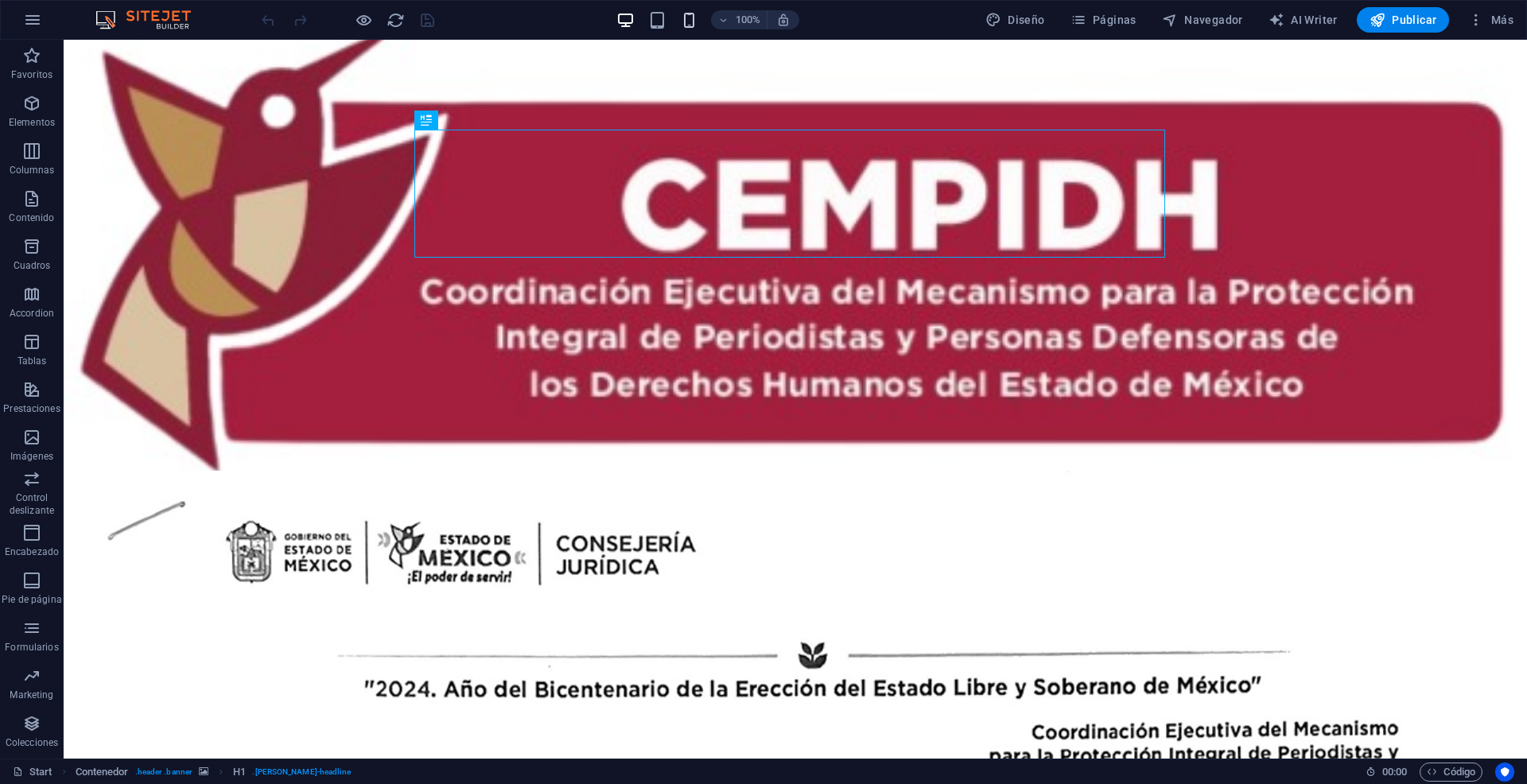
click at [689, 20] on icon "button" at bounding box center [689, 21] width 18 height 18
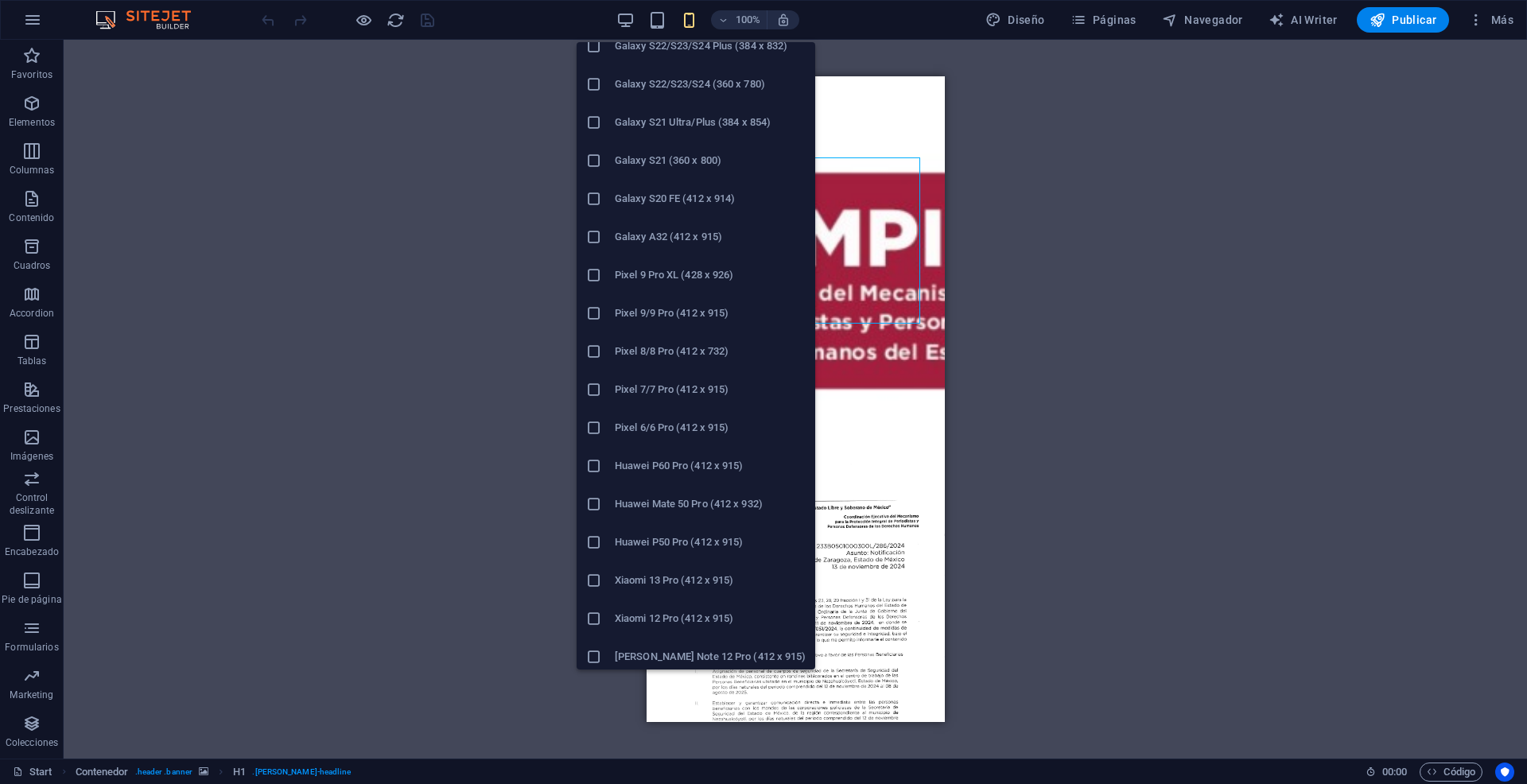
scroll to position [423, 0]
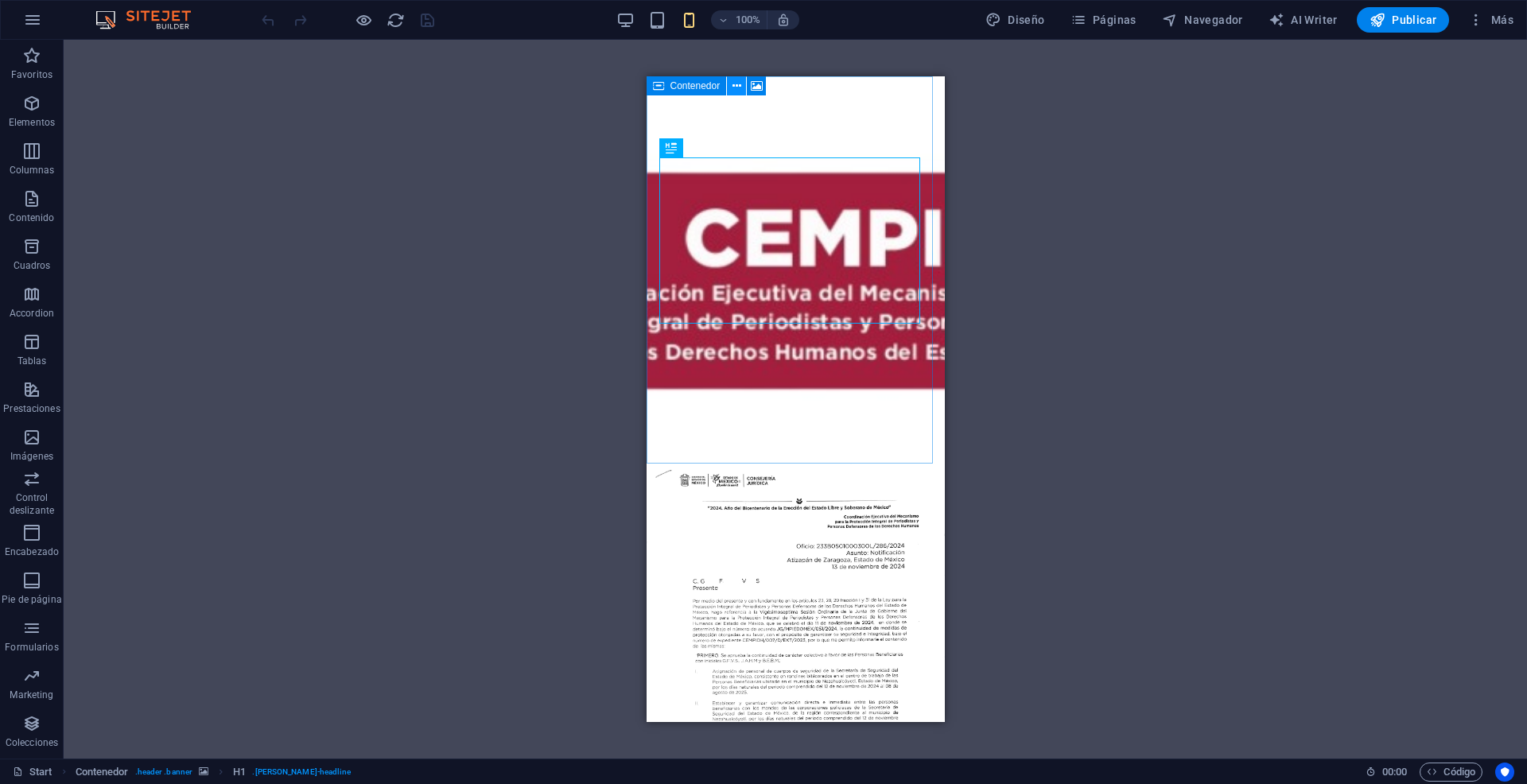
click at [738, 84] on icon at bounding box center [736, 86] width 9 height 16
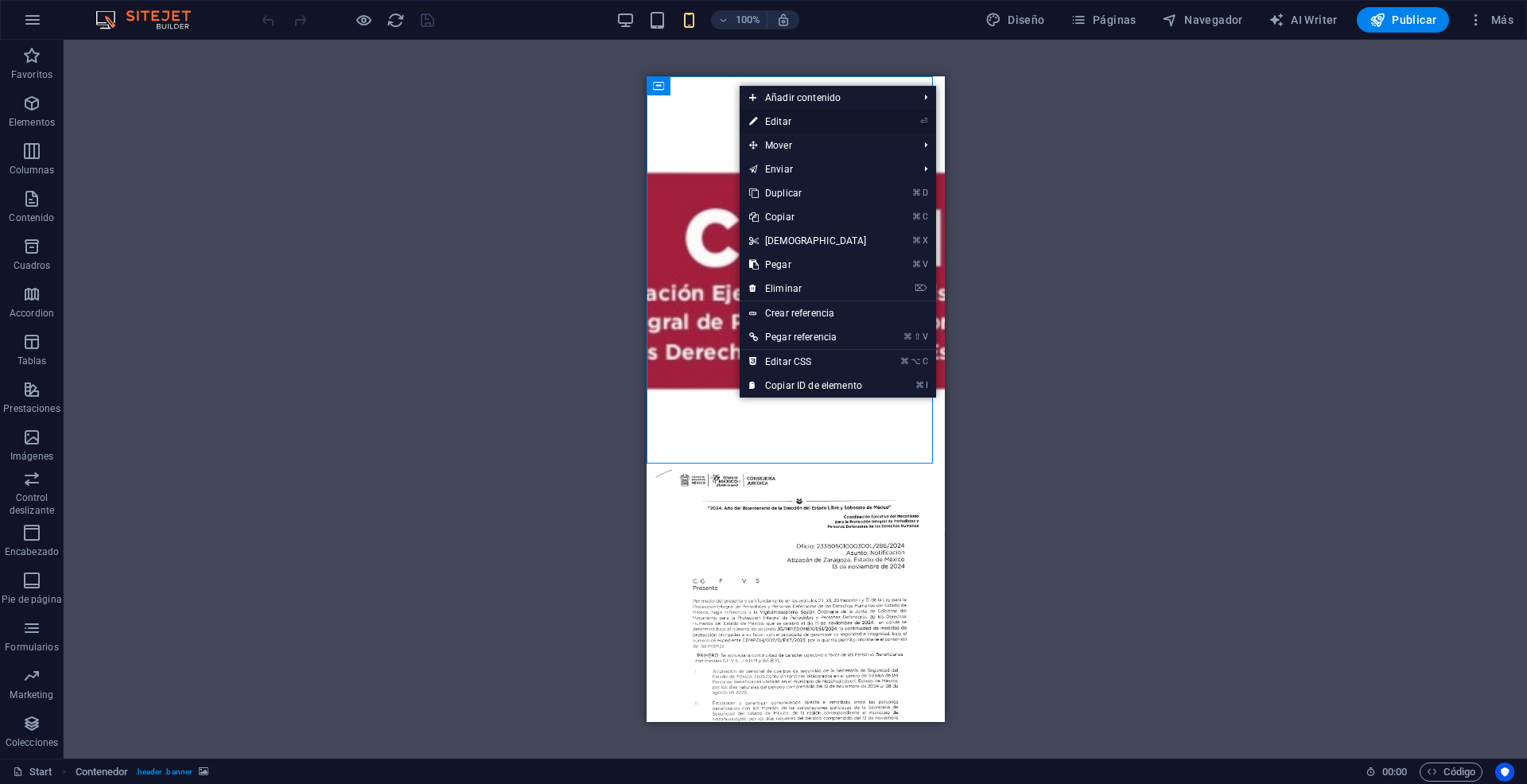
click at [774, 120] on link "⏎ Editar" at bounding box center [808, 121] width 137 height 24
select select "vh"
select select "banner"
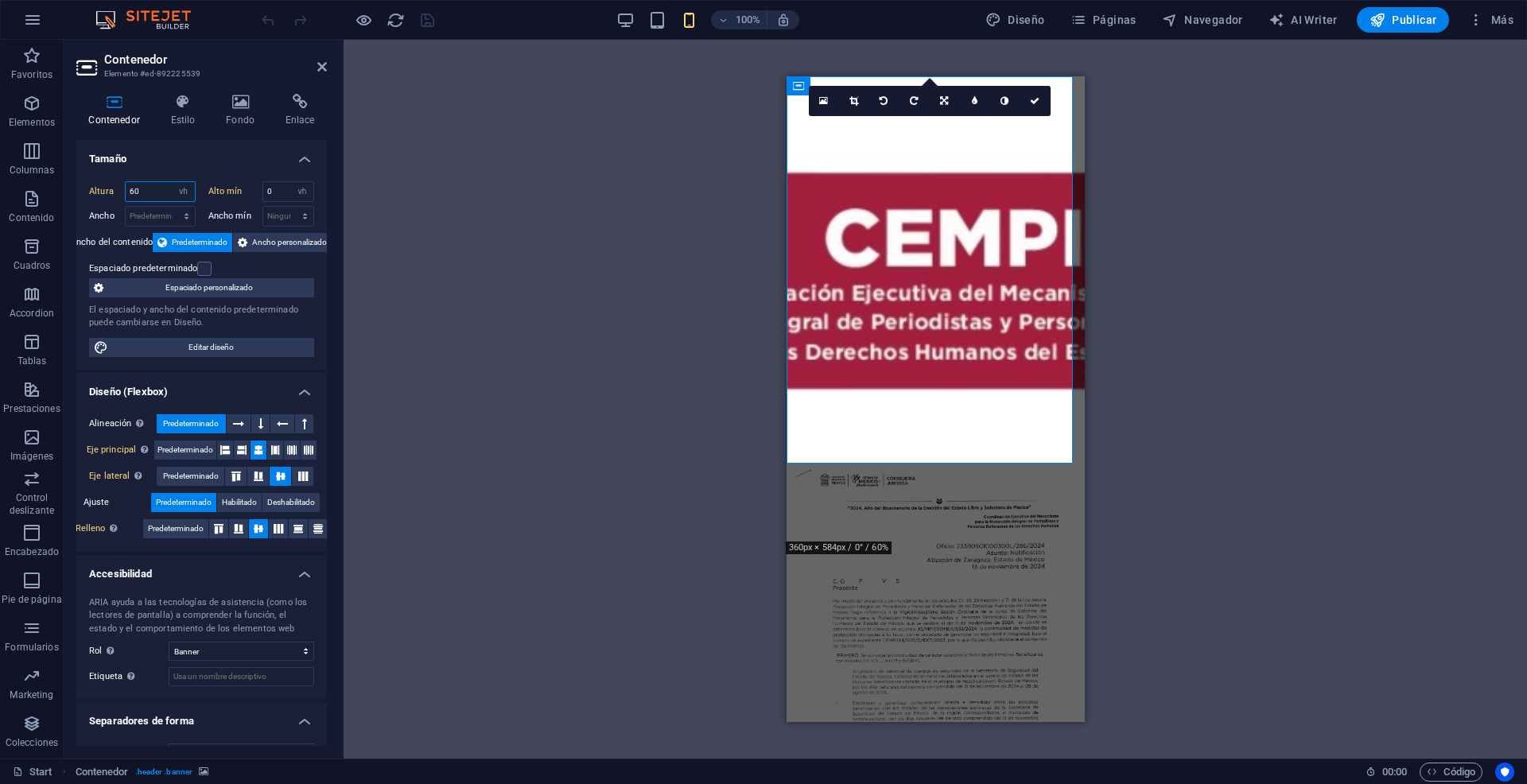
drag, startPoint x: 137, startPoint y: 191, endPoint x: 97, endPoint y: 185, distance: 40.4
click at [97, 185] on div "Altura 60 Predeterminado px rem % vh vw" at bounding box center [142, 191] width 107 height 21
click at [136, 184] on input "60" at bounding box center [160, 191] width 69 height 19
type input "65"
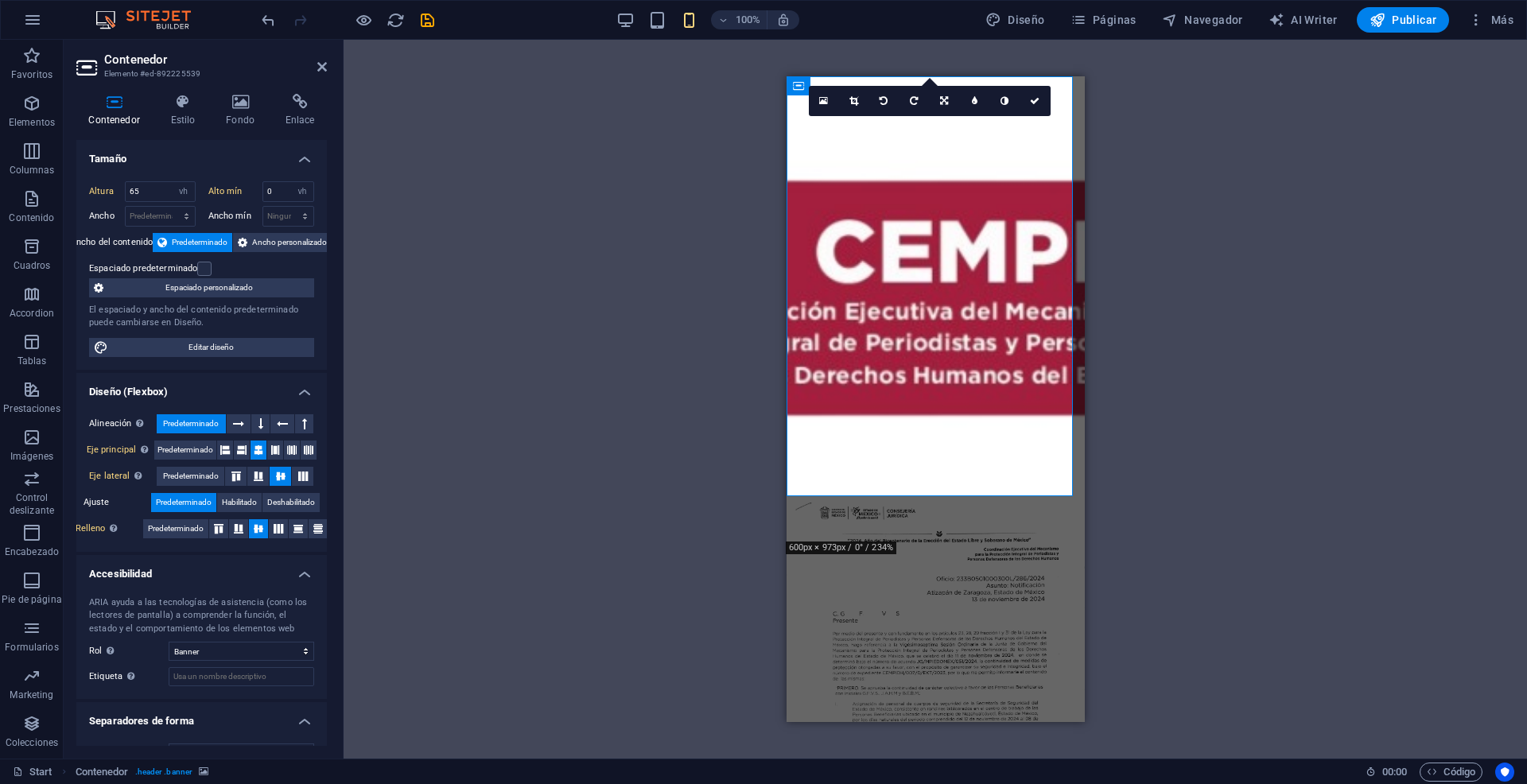
click at [1353, 123] on div "Arrastra aquí para reemplazar el contenido existente. Si quieres crear un eleme…" at bounding box center [935, 399] width 1183 height 719
click at [927, 725] on div at bounding box center [934, 735] width 272 height 20
select select "px"
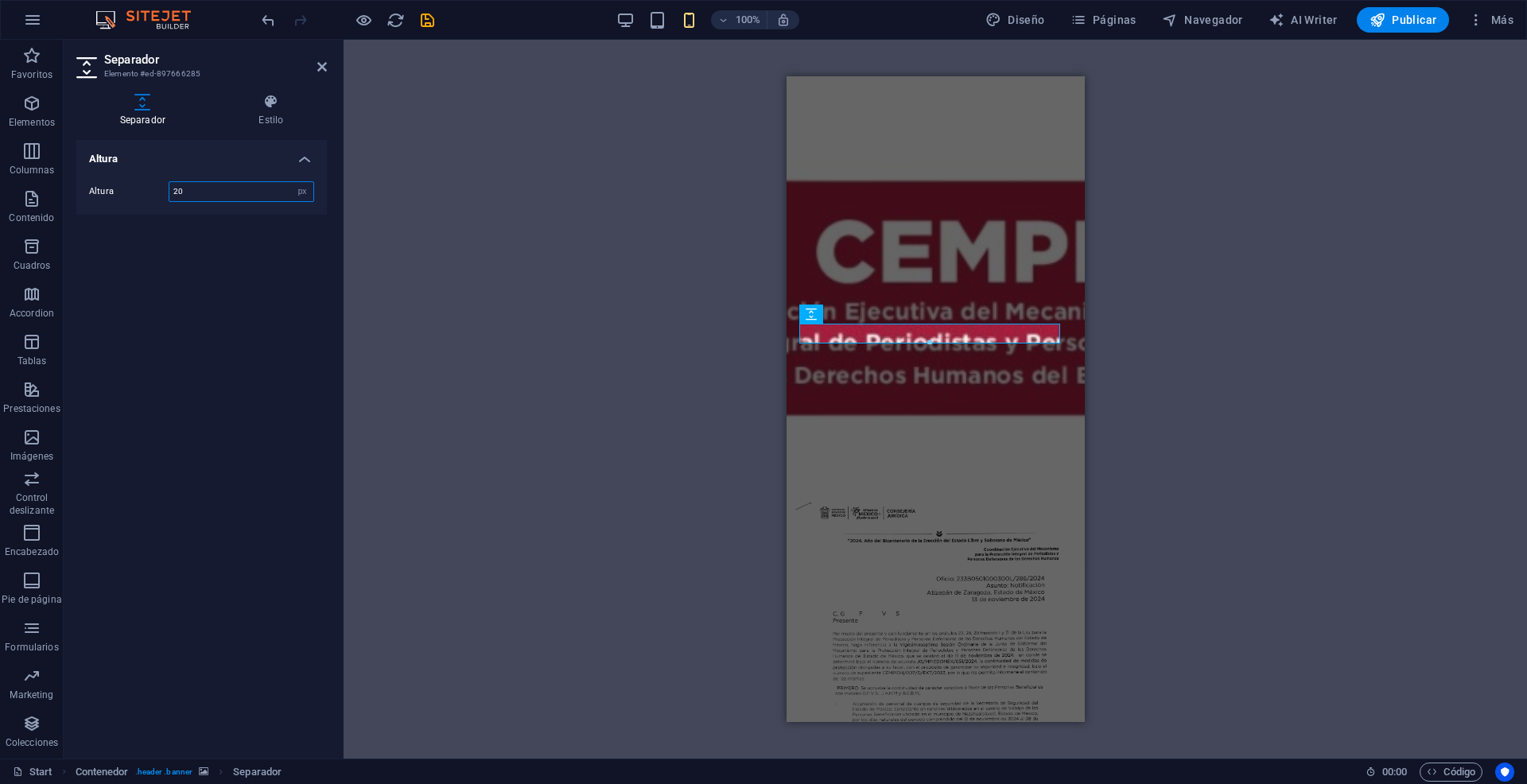
type input "20"
click at [1198, 366] on div "H1 Contenedor Logo Separador Texto Separador" at bounding box center [935, 399] width 1183 height 719
click at [1195, 369] on div "H1 Contenedor Logo Separador Texto Separador" at bounding box center [935, 399] width 1183 height 719
click at [967, 451] on figure at bounding box center [935, 286] width 298 height 420
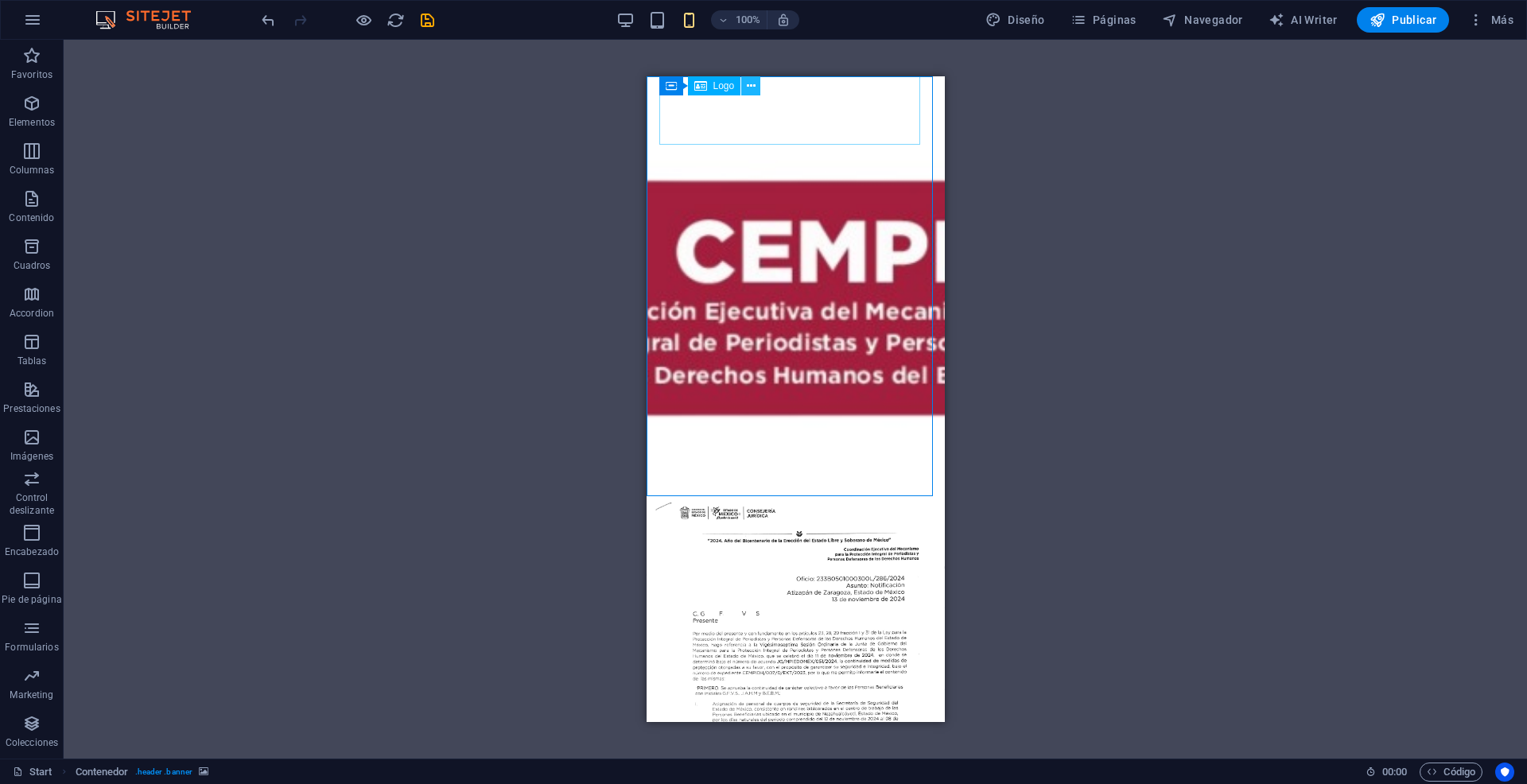
click at [750, 83] on icon at bounding box center [750, 86] width 9 height 16
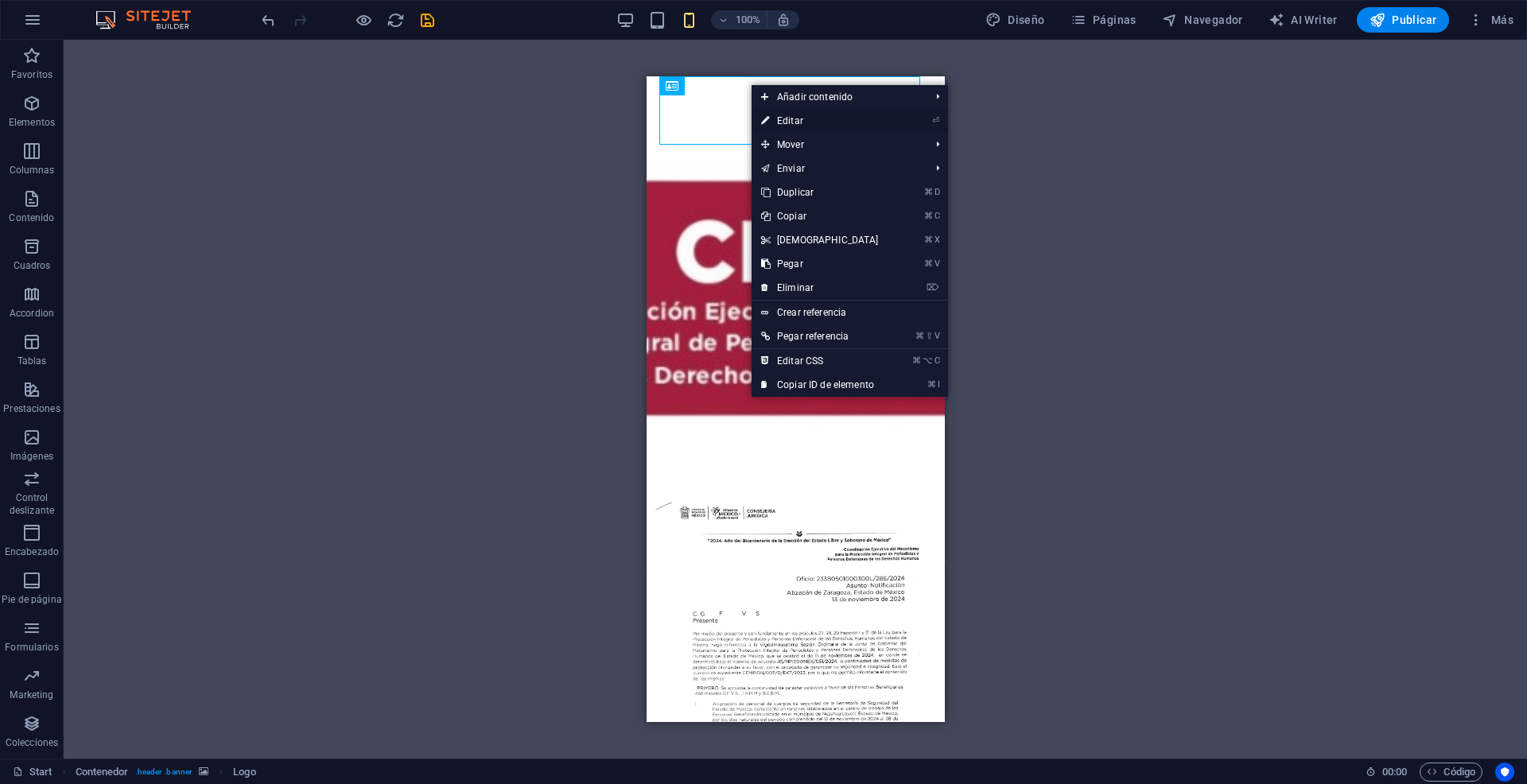
click at [793, 118] on link "⏎ Editar" at bounding box center [819, 120] width 137 height 24
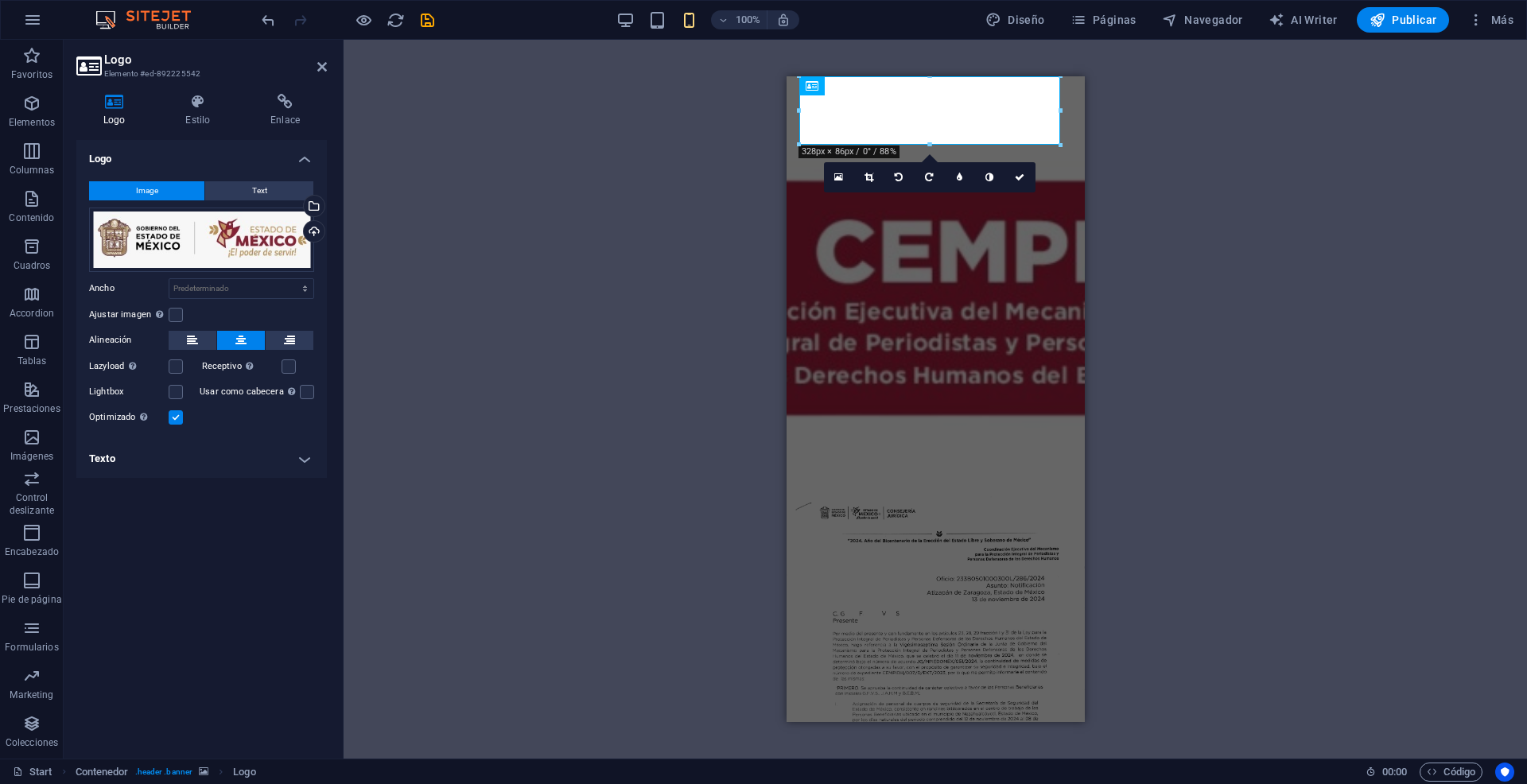
click at [794, 205] on figure at bounding box center [935, 286] width 298 height 420
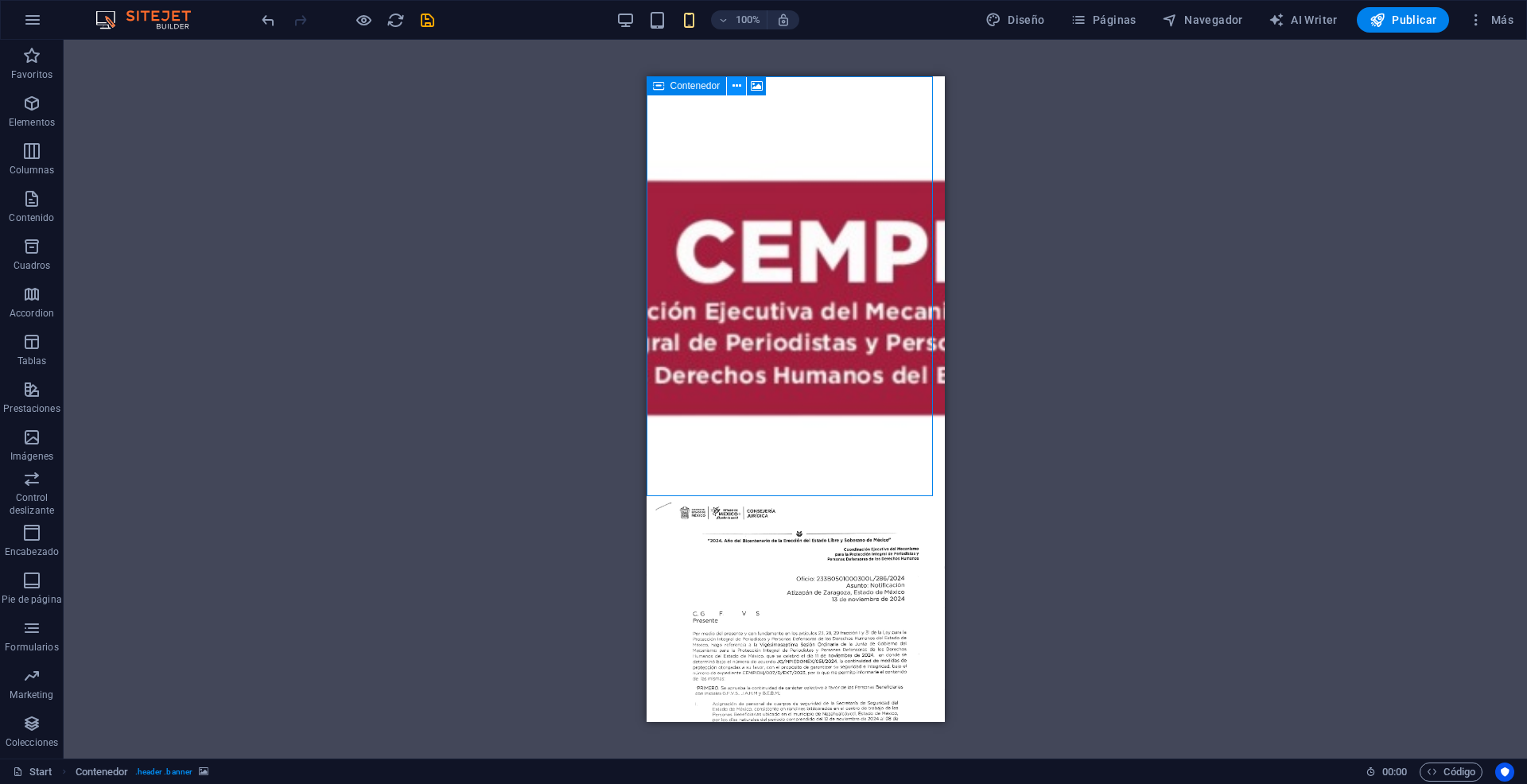
click at [736, 83] on icon at bounding box center [736, 86] width 9 height 16
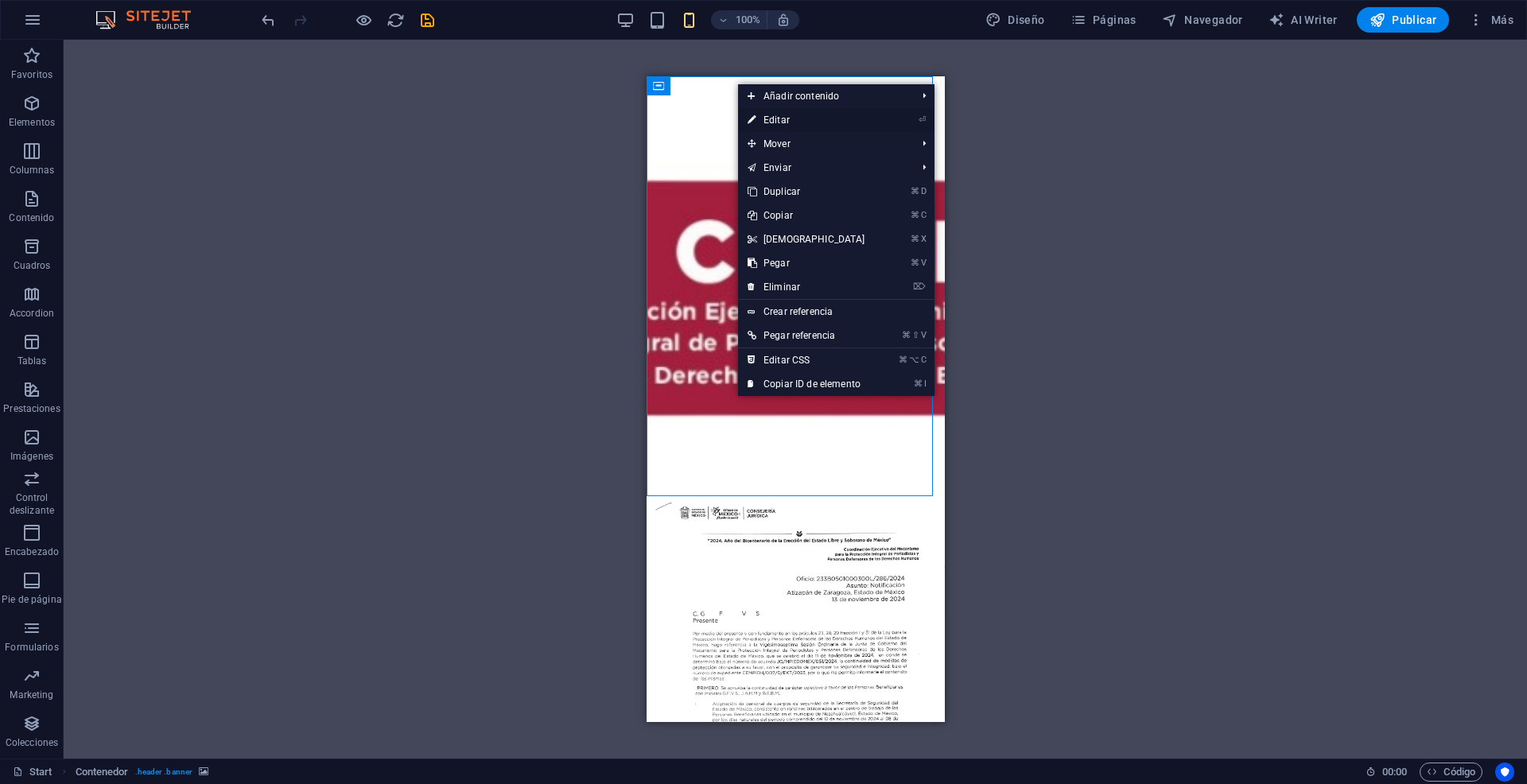
click at [763, 114] on link "⏎ Editar" at bounding box center [806, 119] width 137 height 24
select select "vh"
select select "banner"
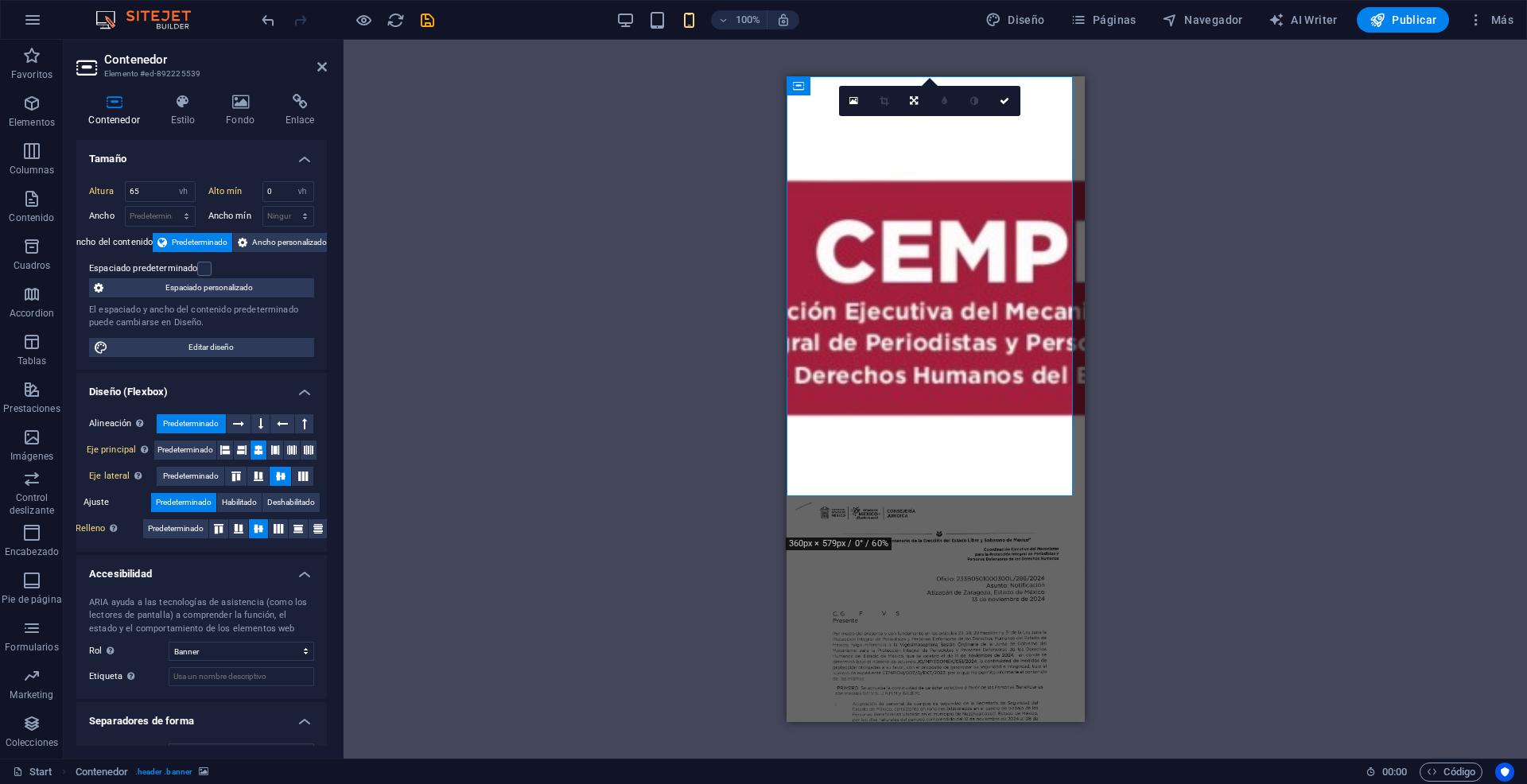
click at [1358, 318] on div "Arrastra aquí para reemplazar el contenido existente. Si quieres crear un eleme…" at bounding box center [935, 399] width 1183 height 719
click at [1409, 16] on span "Publicar" at bounding box center [1403, 19] width 67 height 16
